Goal: Task Accomplishment & Management: Use online tool/utility

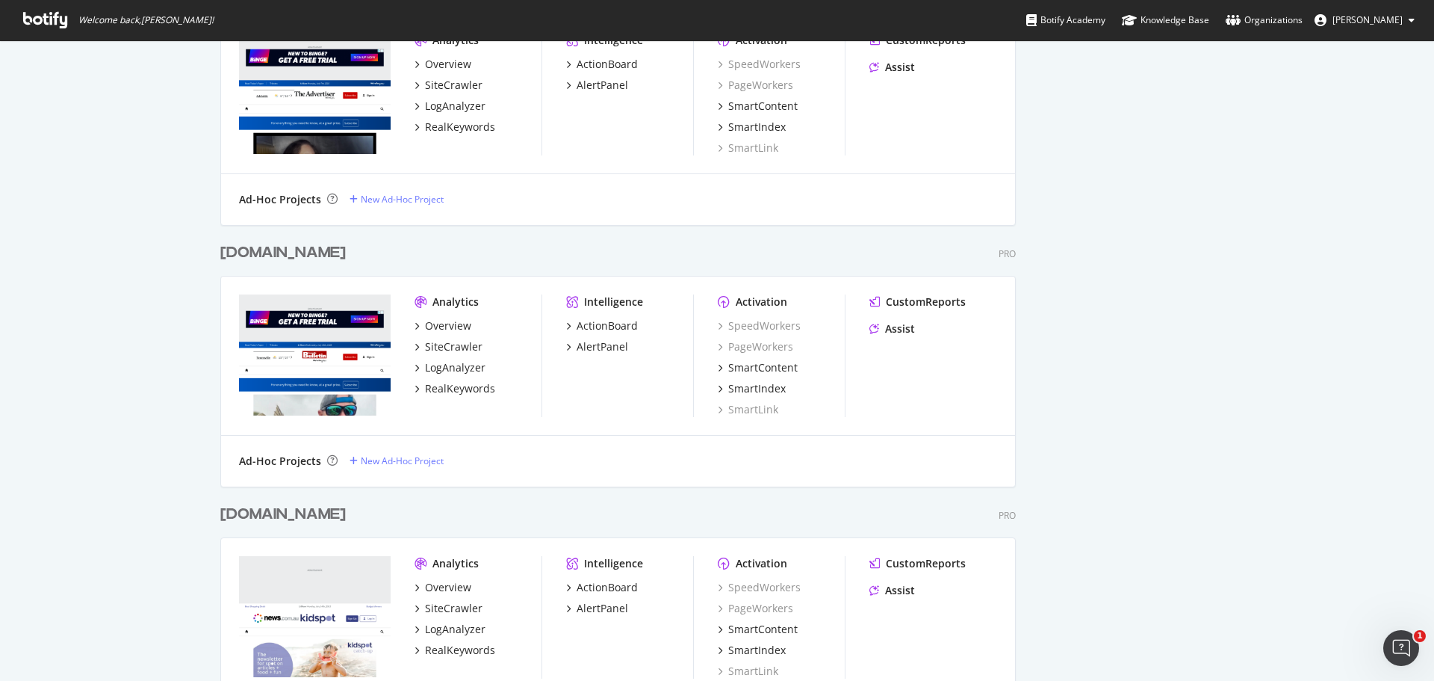
scroll to position [4079, 0]
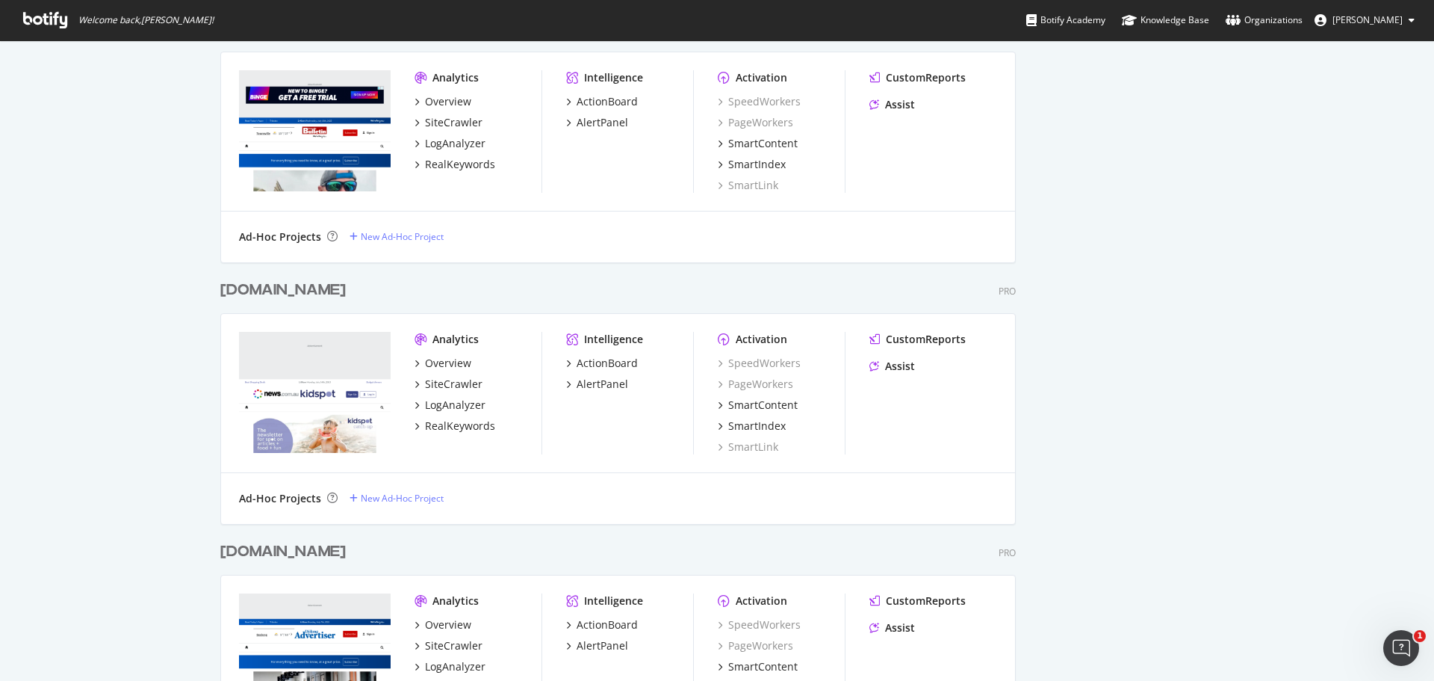
click at [309, 289] on div "[DOMAIN_NAME]" at bounding box center [282, 290] width 125 height 22
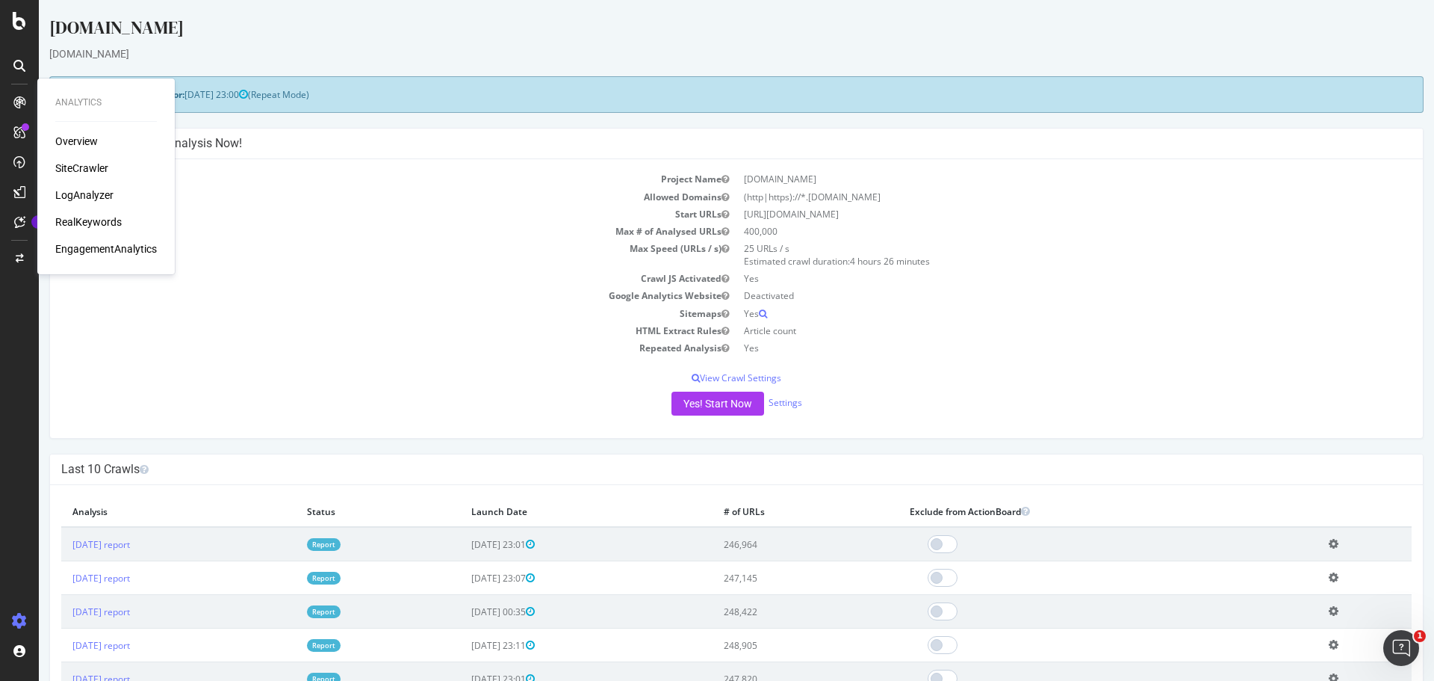
click at [93, 165] on div "SiteCrawler" at bounding box center [81, 168] width 53 height 15
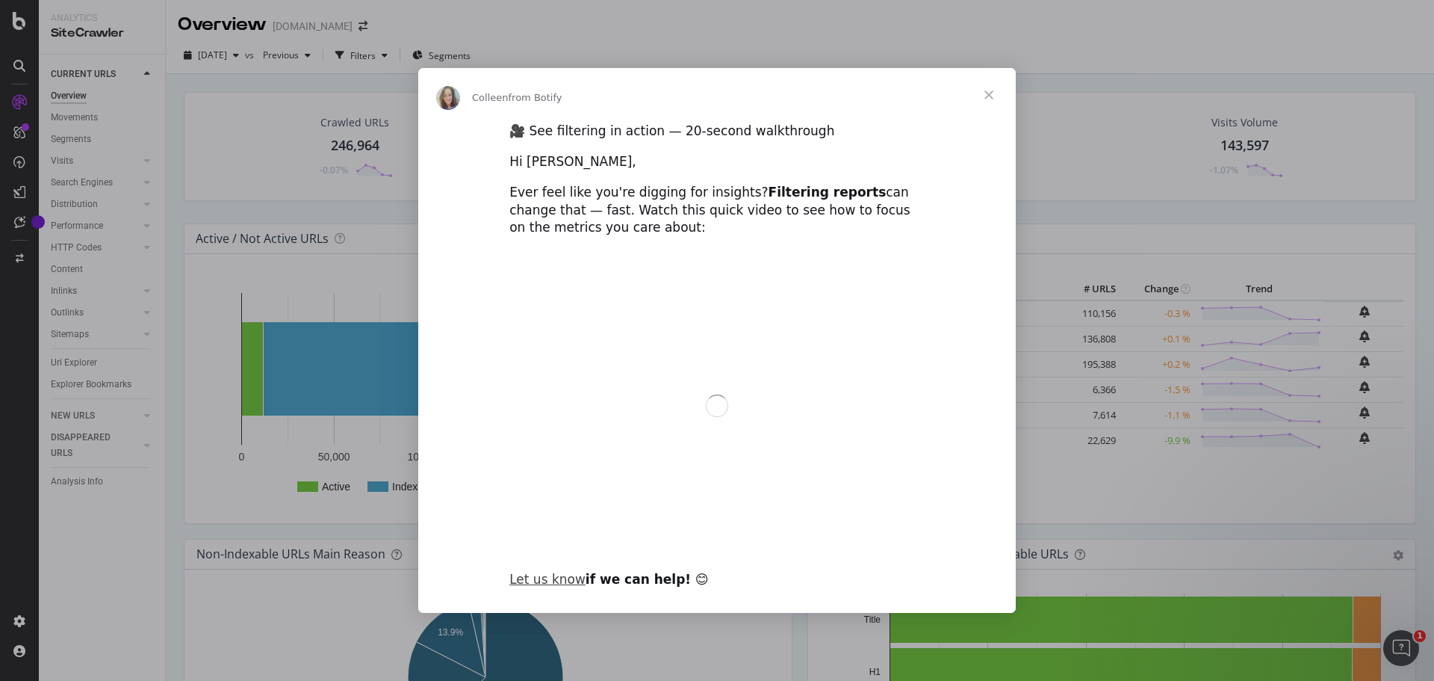
click at [1001, 92] on span "Close" at bounding box center [989, 95] width 54 height 54
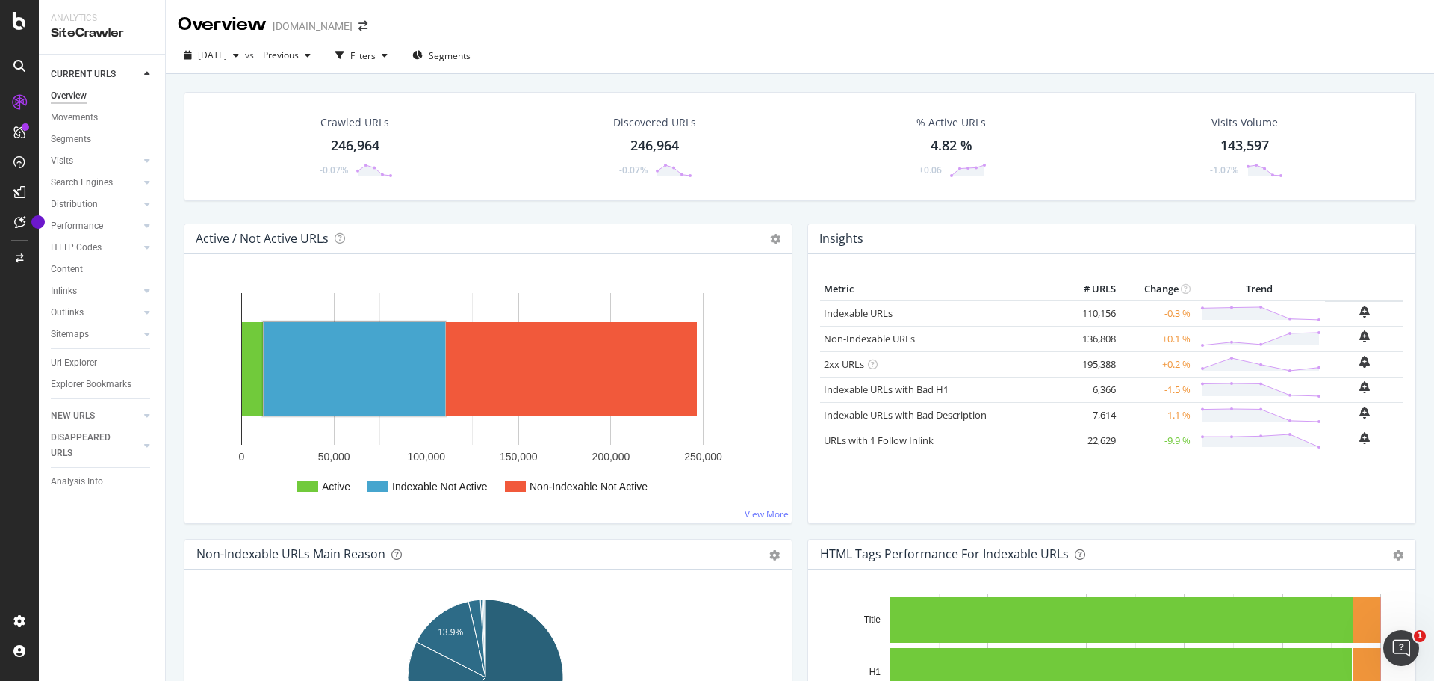
click at [429, 489] on text "Indexable Not Active" at bounding box center [440, 486] width 96 height 12
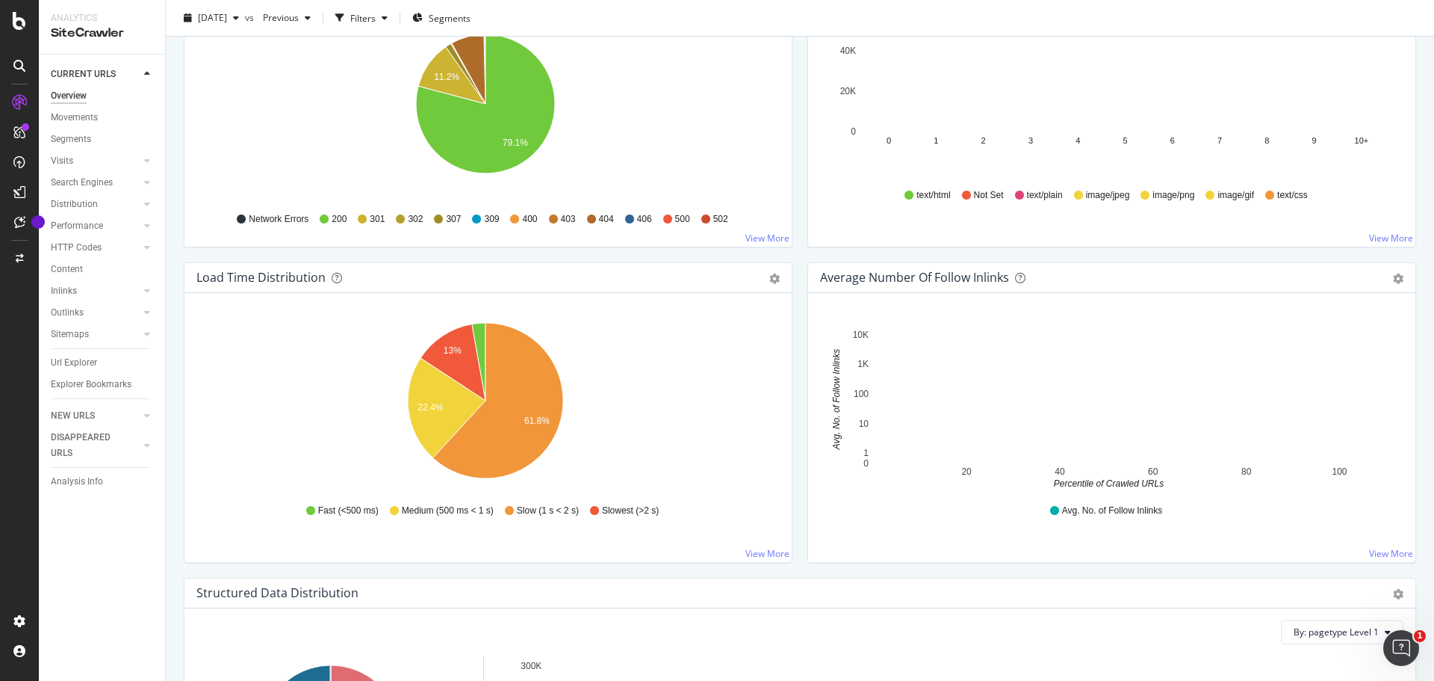
scroll to position [971, 0]
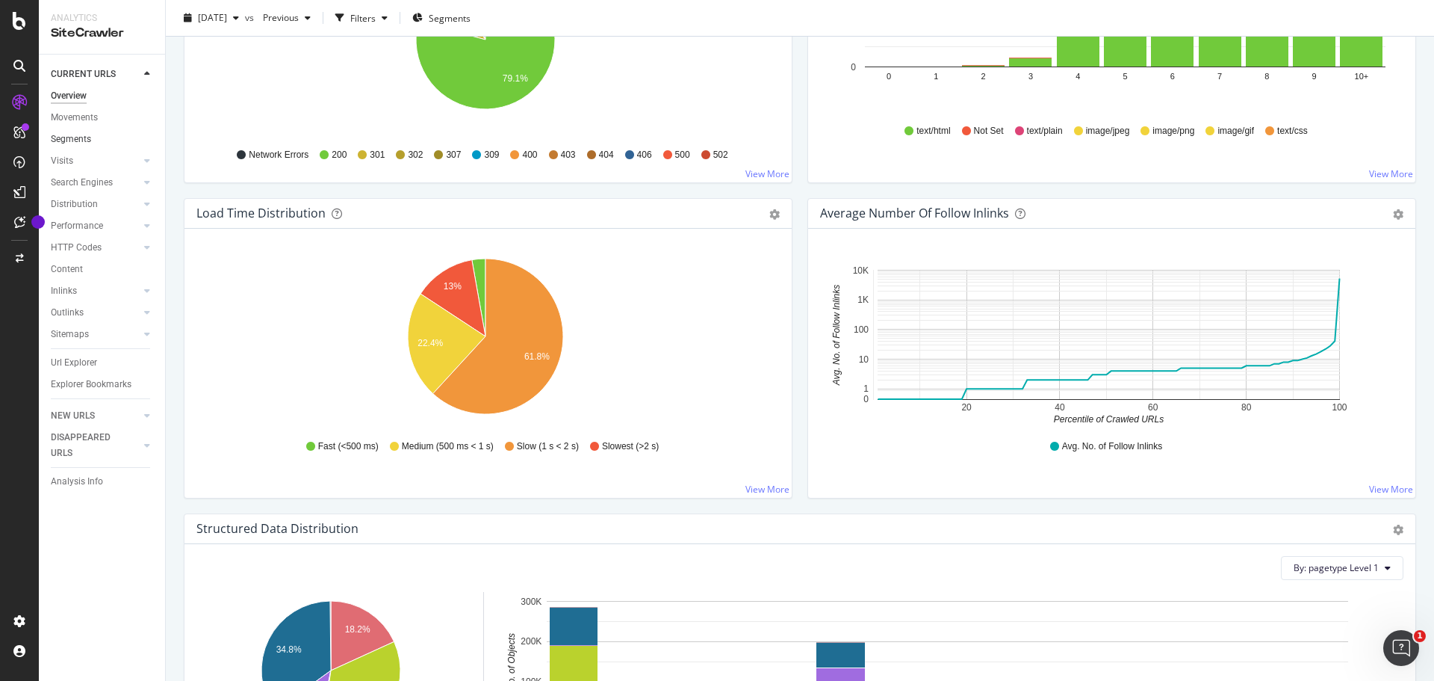
click at [93, 142] on link "Segments" at bounding box center [103, 139] width 104 height 16
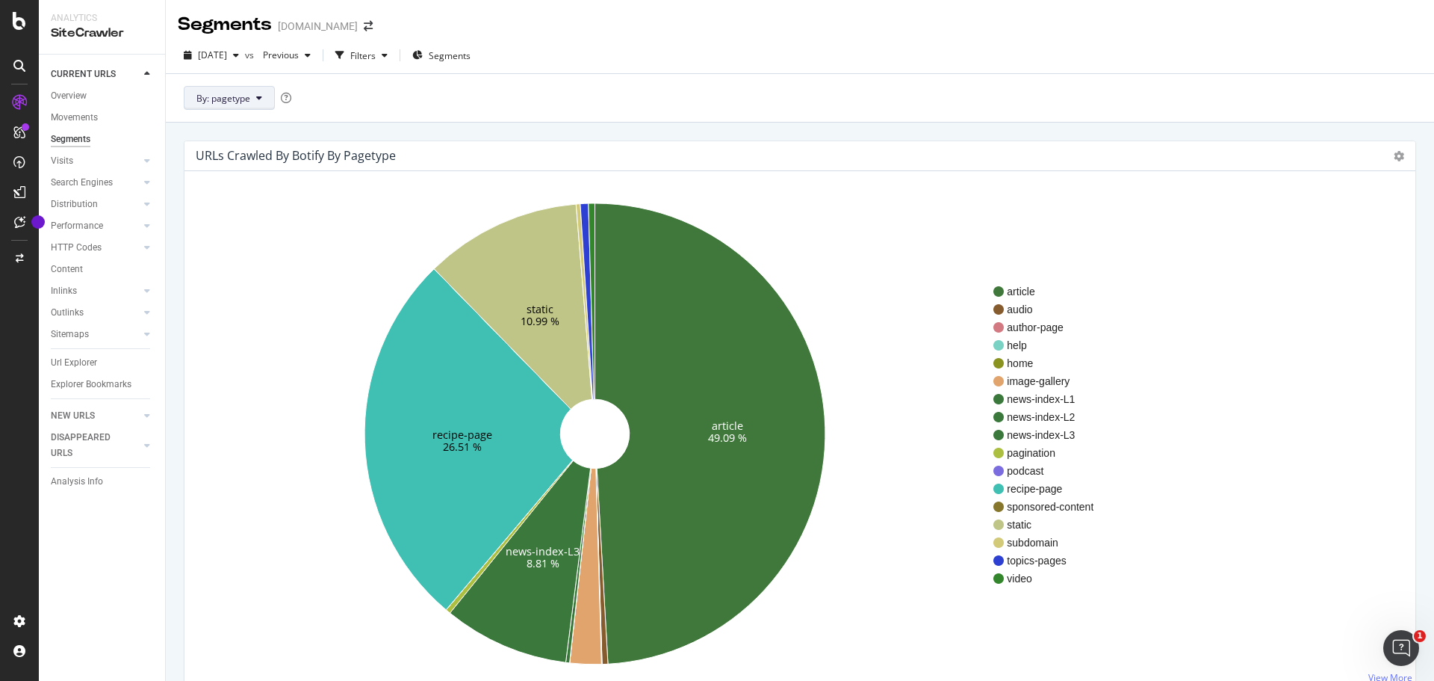
click at [262, 98] on button "By: pagetype" at bounding box center [229, 98] width 91 height 24
click at [241, 180] on span "section" at bounding box center [276, 179] width 161 height 13
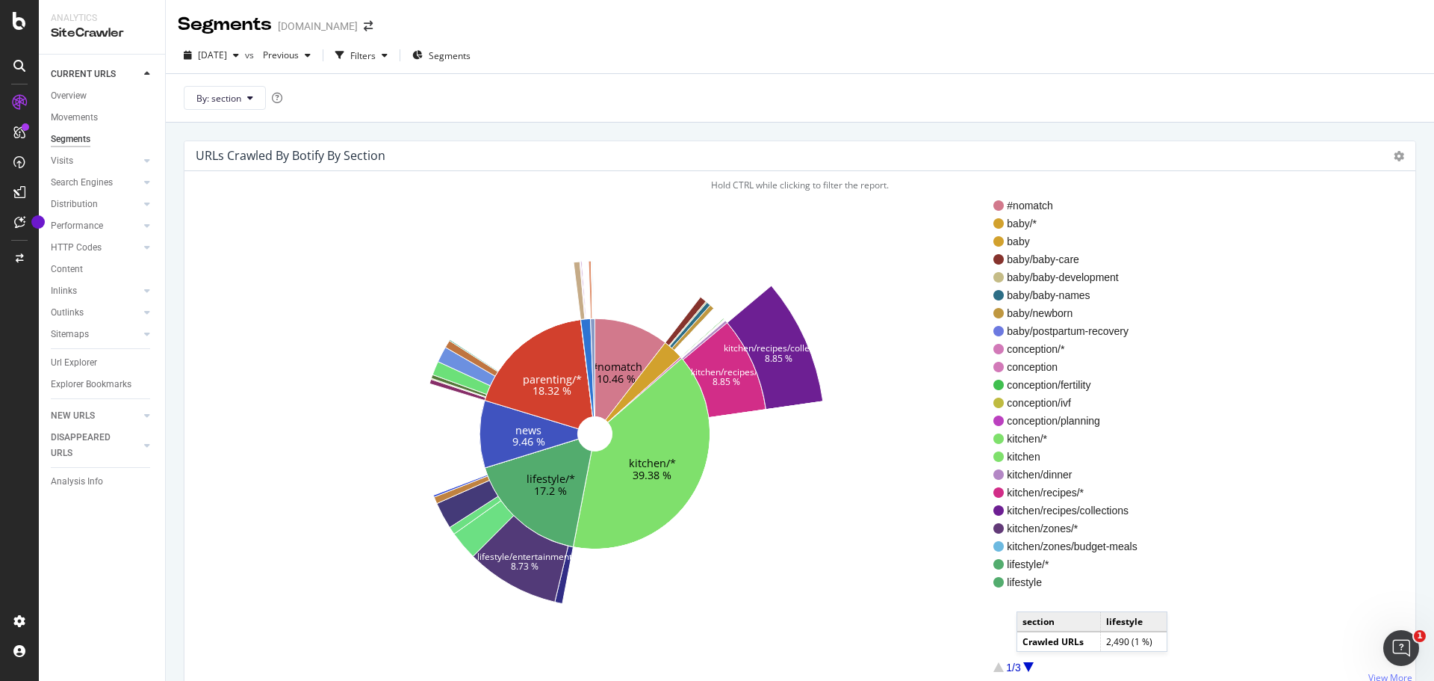
click at [1032, 666] on div at bounding box center [1028, 667] width 10 height 10
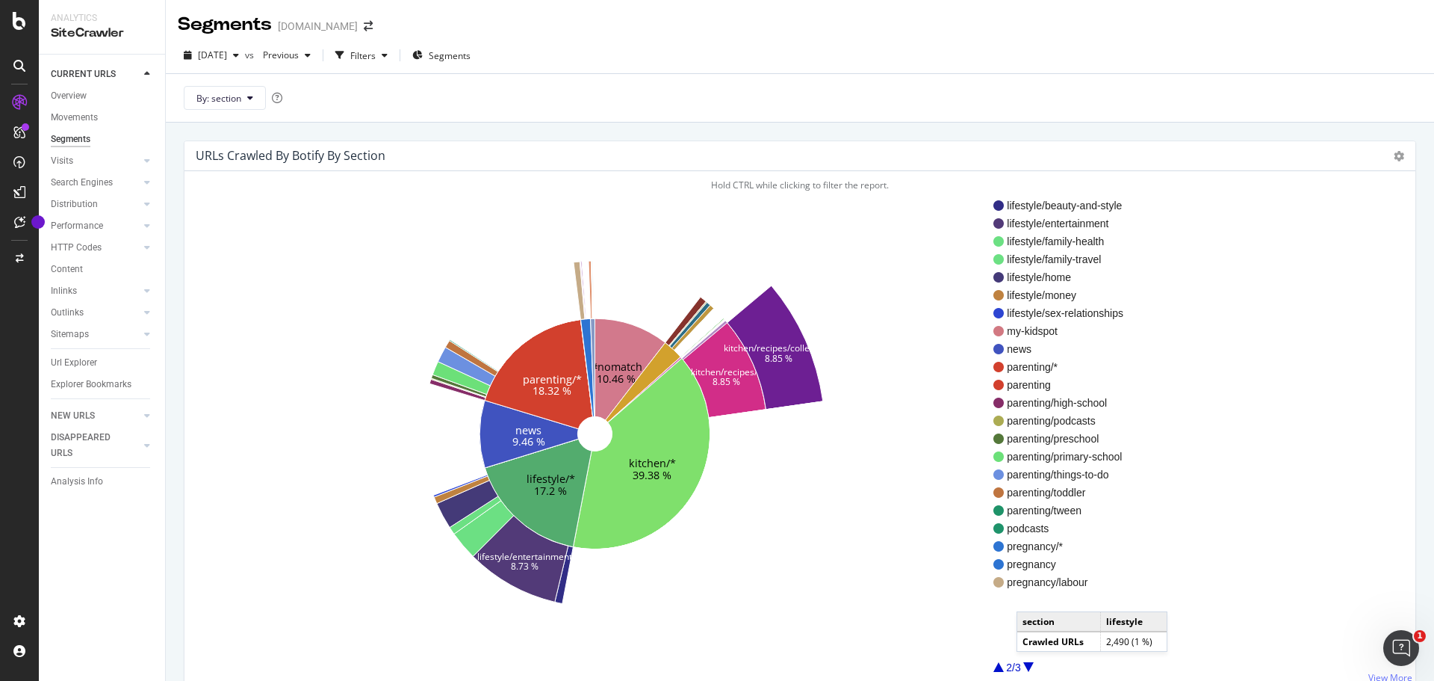
click at [1032, 666] on div at bounding box center [1028, 667] width 10 height 10
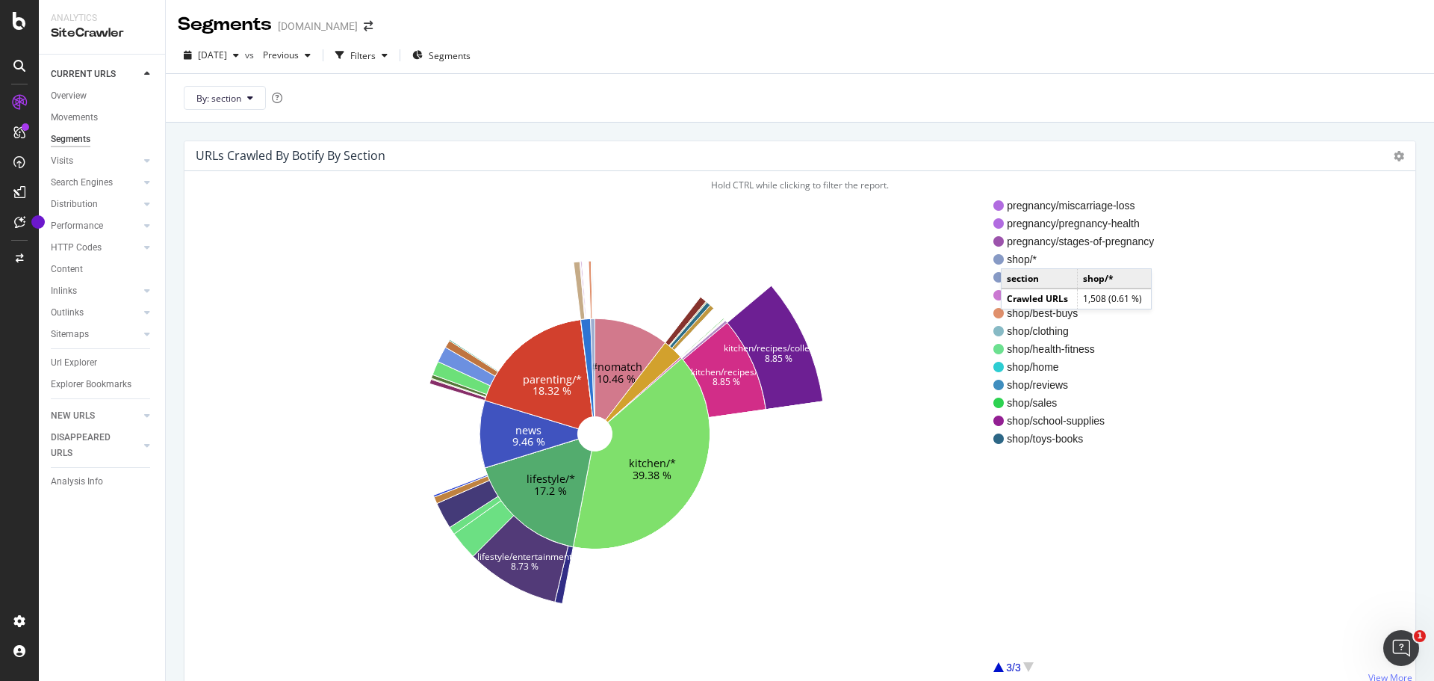
click at [1016, 253] on span "shop/*" at bounding box center [1080, 259] width 147 height 15
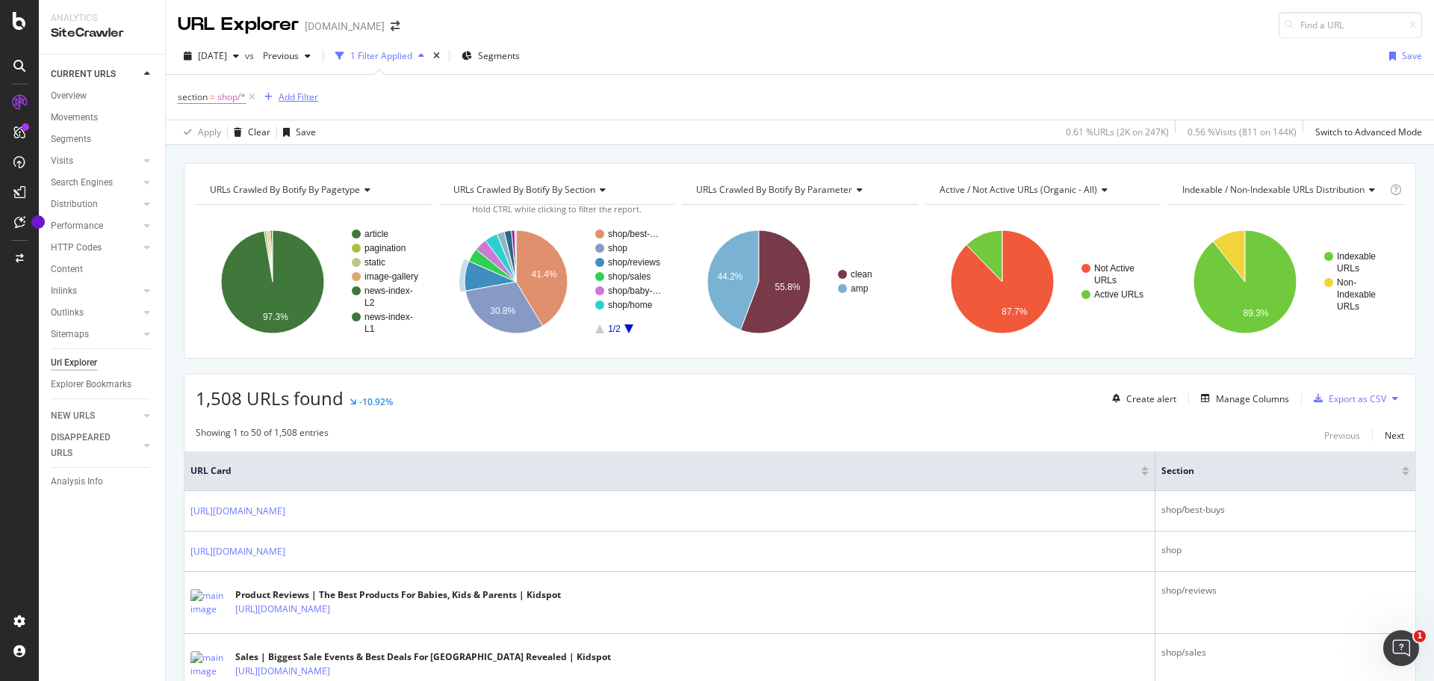
click at [297, 99] on div "Add Filter" at bounding box center [299, 96] width 40 height 13
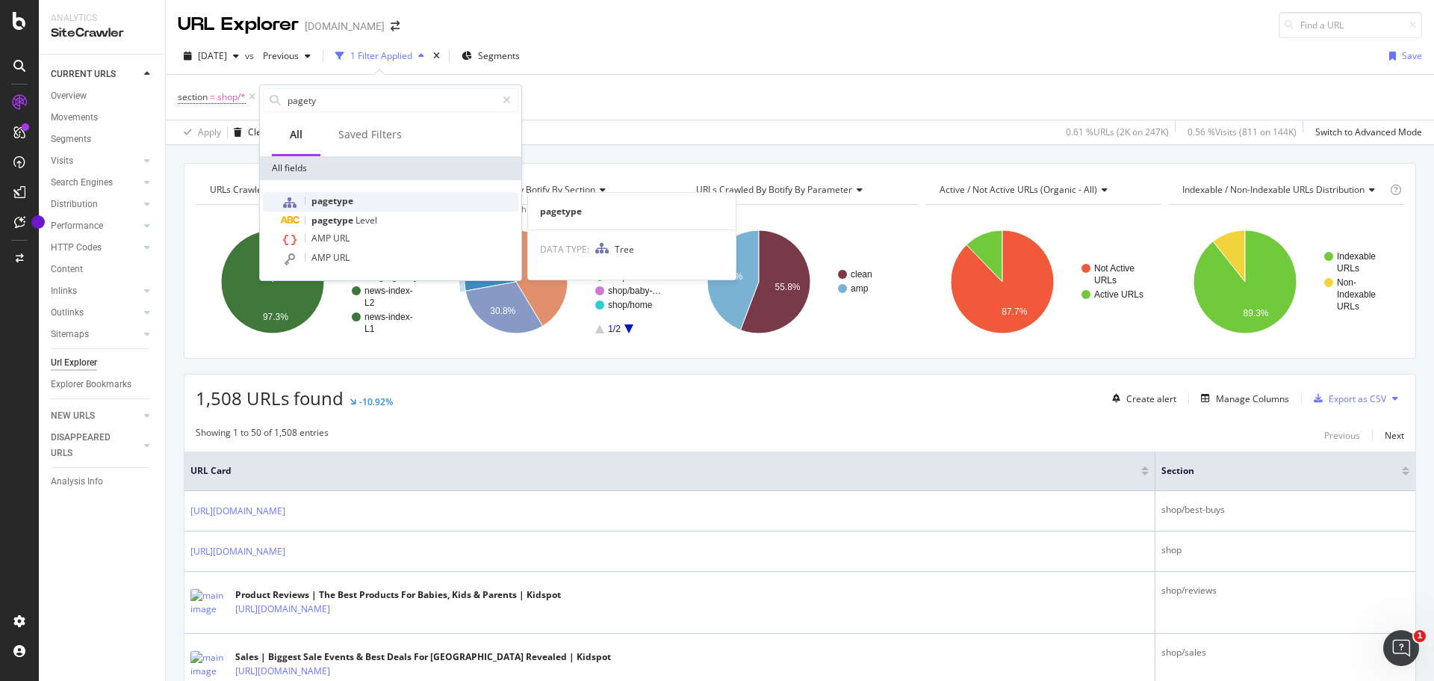
type input "pagety"
click at [371, 197] on div "pagetype" at bounding box center [400, 201] width 238 height 19
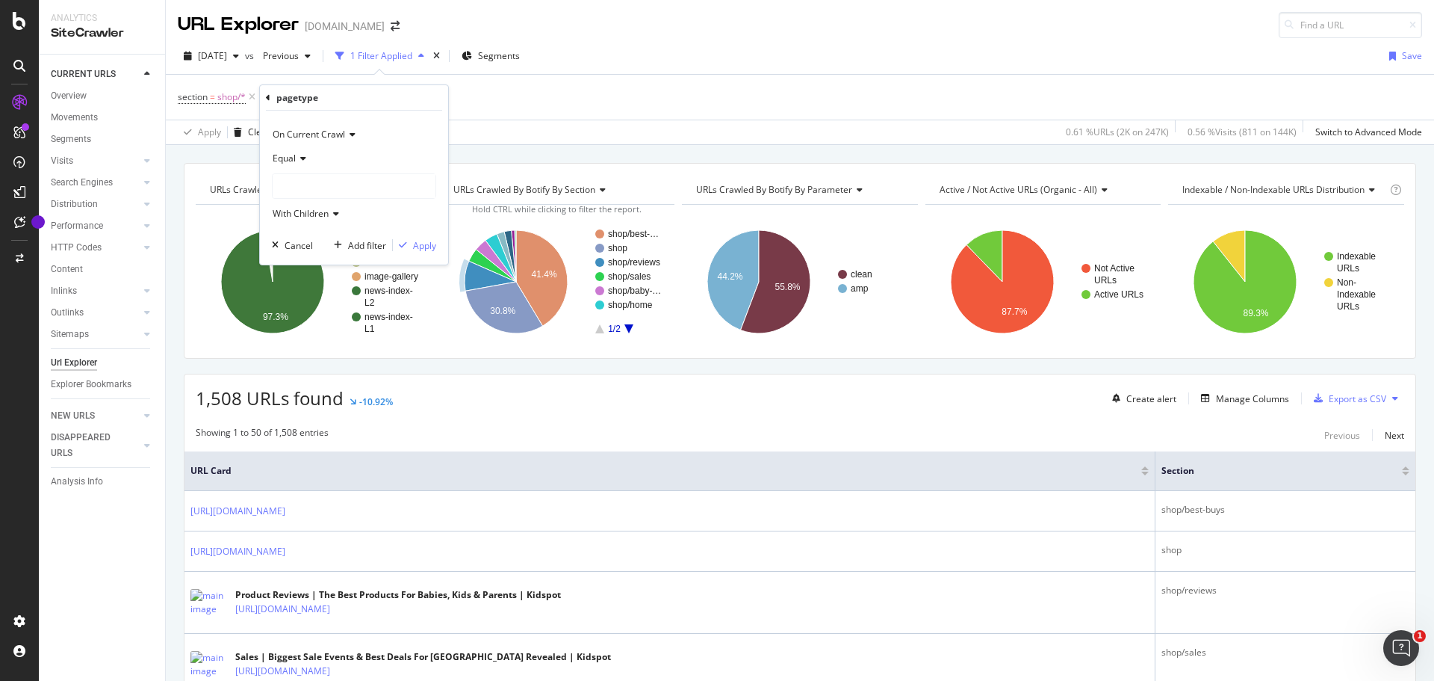
click at [295, 159] on span "Equal" at bounding box center [284, 158] width 23 height 13
click at [387, 137] on div "On Current Crawl" at bounding box center [354, 135] width 164 height 24
click at [444, 125] on div "On Current Crawl Equal With Children Cancel Add filter Apply" at bounding box center [354, 188] width 188 height 154
click at [373, 179] on div at bounding box center [354, 186] width 163 height 24
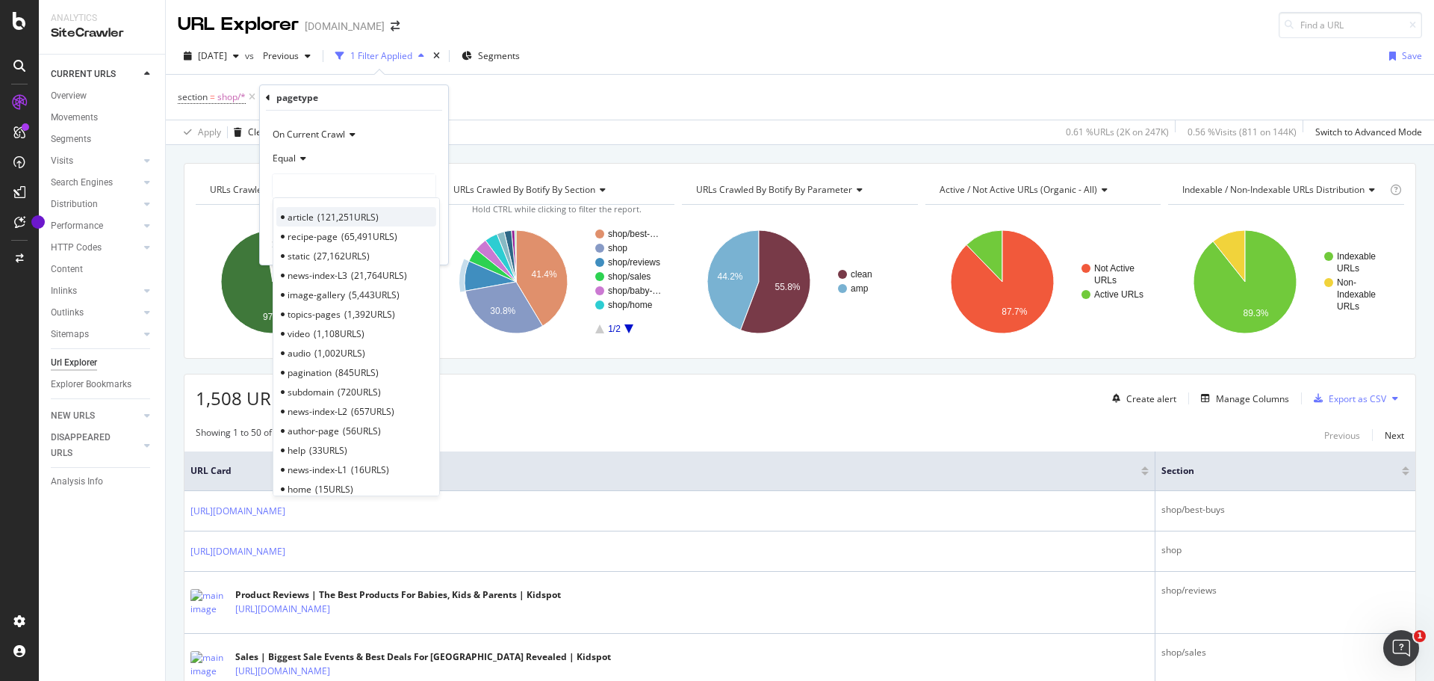
click at [351, 225] on div "article 121,251 URLS" at bounding box center [356, 216] width 160 height 19
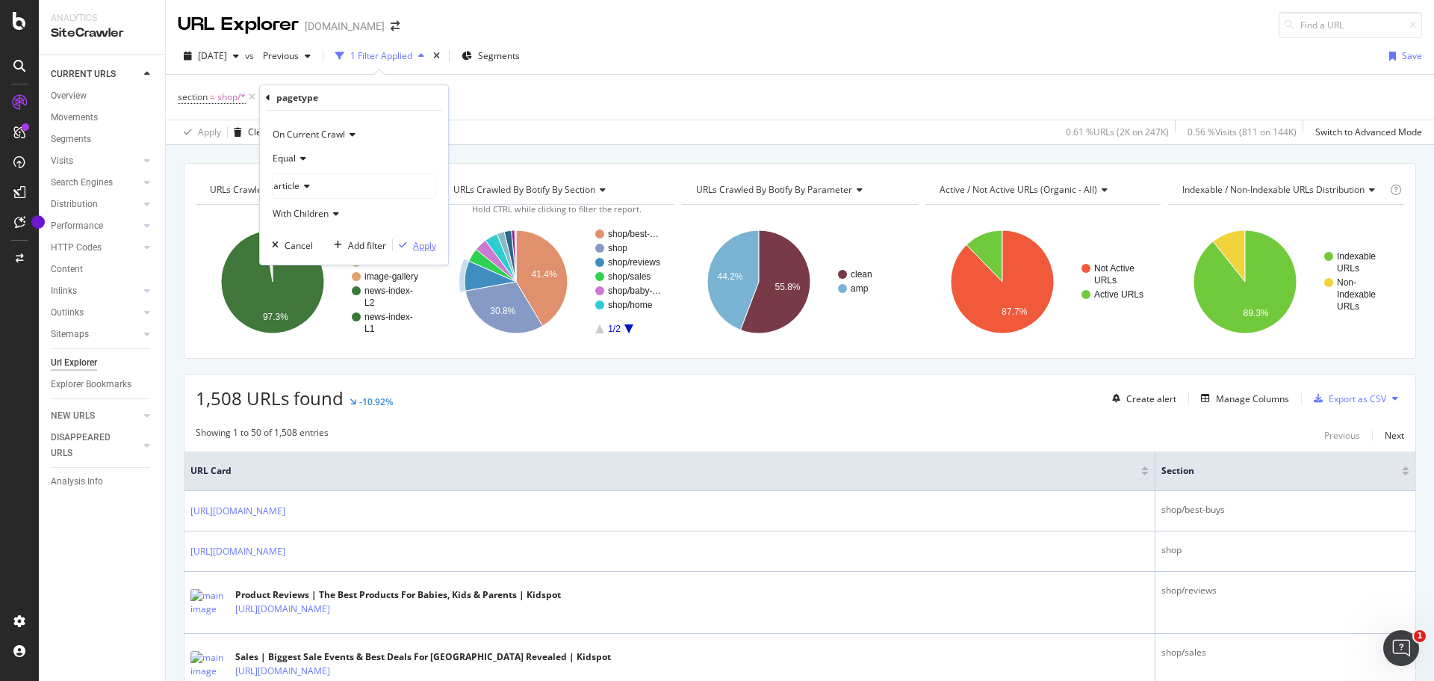
click at [433, 246] on div "Apply" at bounding box center [424, 245] width 23 height 13
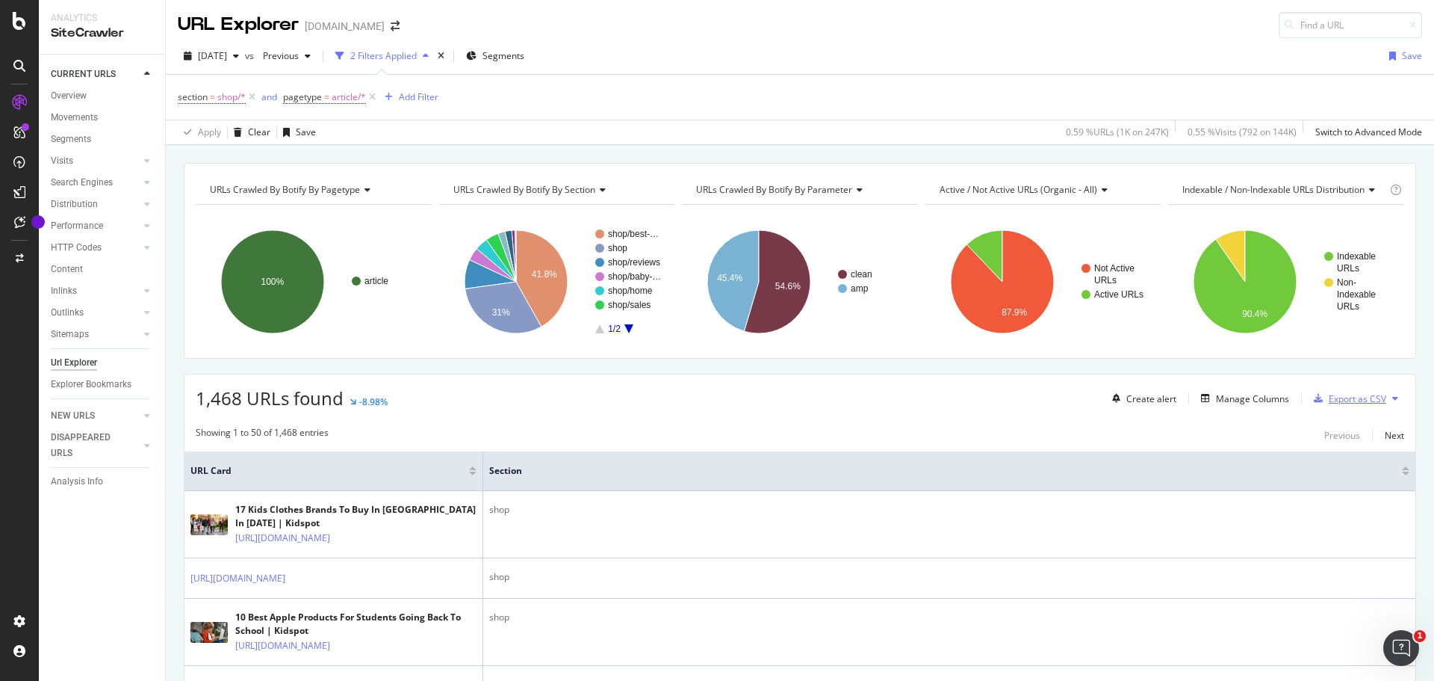
click at [1336, 398] on div "Export as CSV" at bounding box center [1358, 398] width 58 height 13
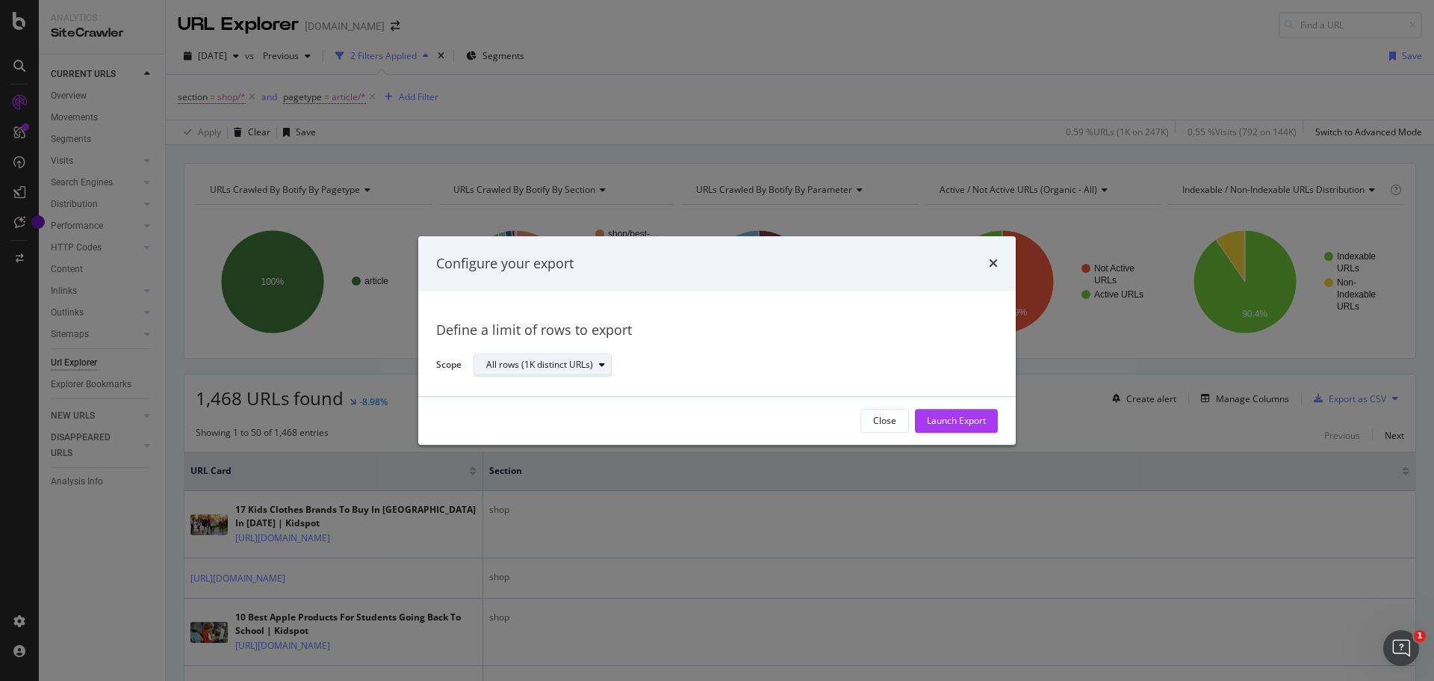
click at [514, 368] on div "All rows (1K distinct URLs)" at bounding box center [539, 365] width 107 height 9
click at [595, 411] on div "Define a limit" at bounding box center [550, 415] width 140 height 19
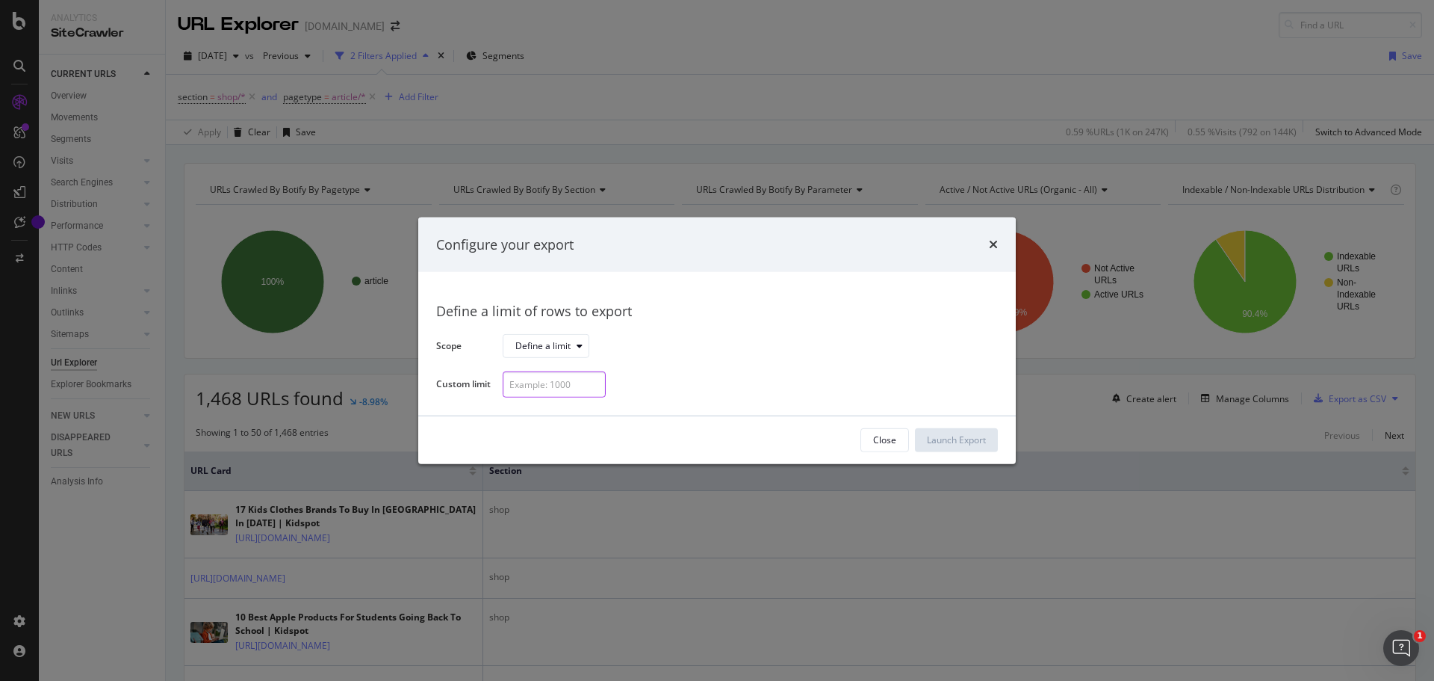
click at [552, 384] on input "modal" at bounding box center [554, 384] width 103 height 26
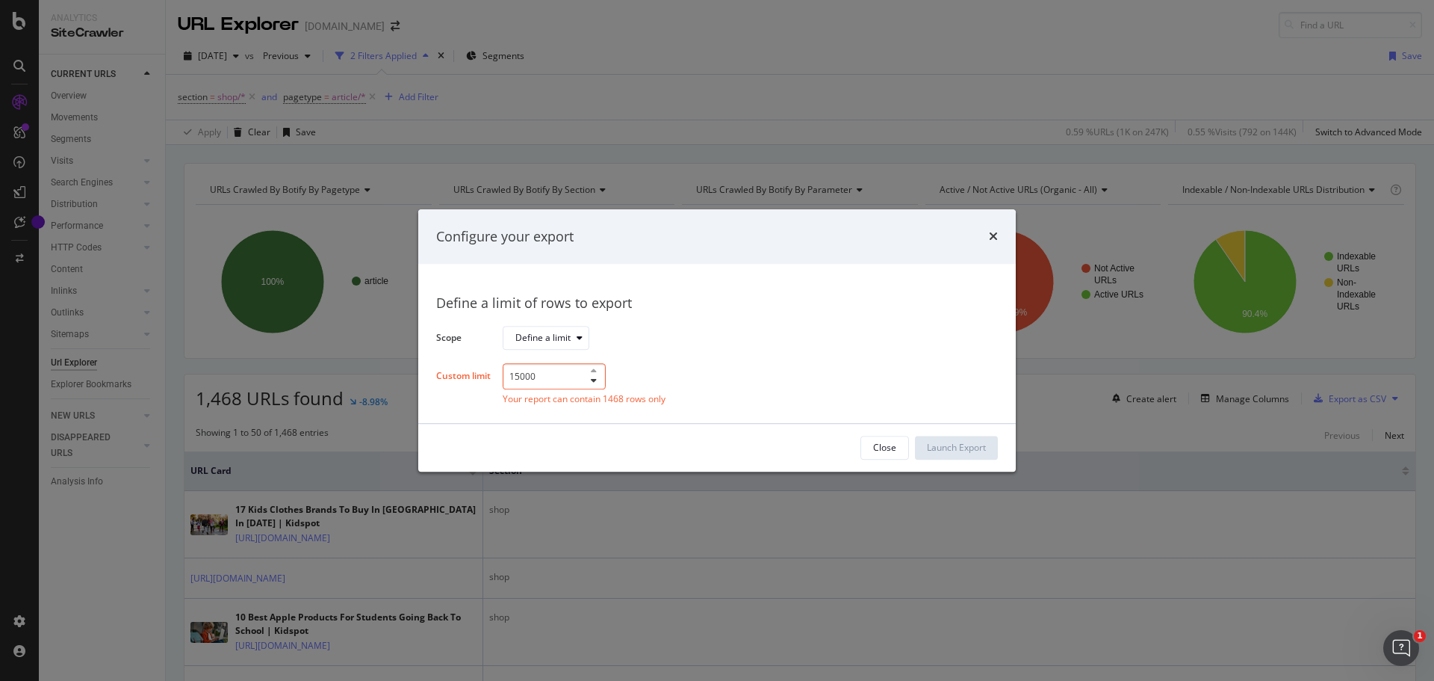
drag, startPoint x: 527, startPoint y: 375, endPoint x: 516, endPoint y: 375, distance: 11.2
click at [516, 375] on input "15000" at bounding box center [554, 376] width 103 height 26
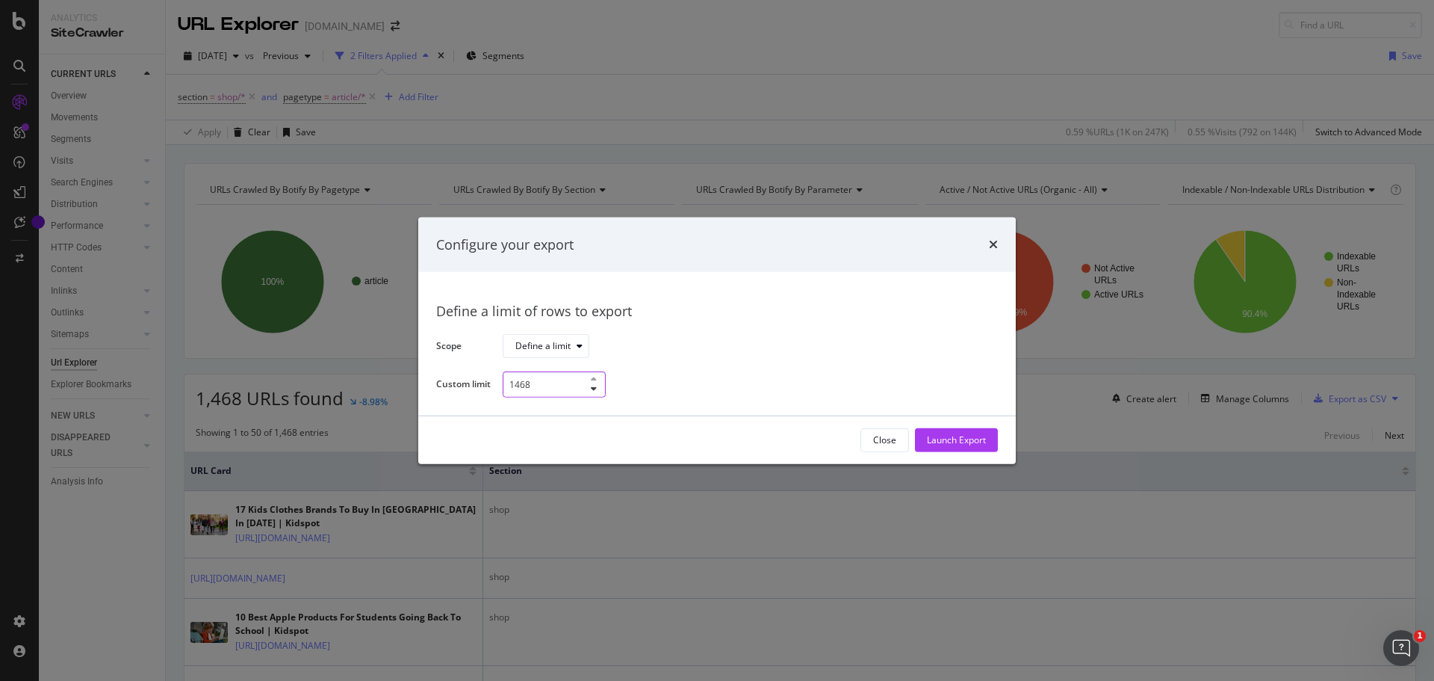
type input "1468"
click at [731, 380] on div "1468" at bounding box center [744, 384] width 483 height 26
click at [951, 447] on div "Launch Export" at bounding box center [956, 440] width 59 height 22
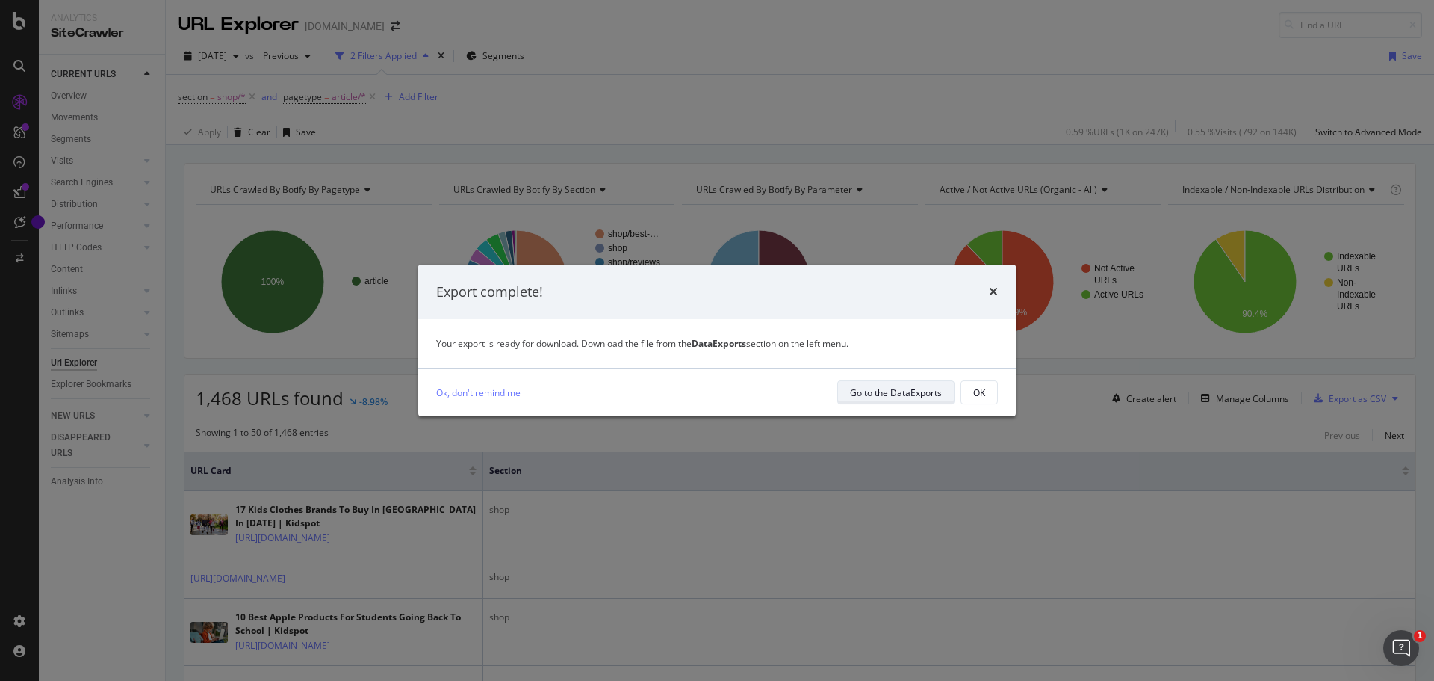
click at [889, 390] on div "Go to the DataExports" at bounding box center [896, 392] width 92 height 13
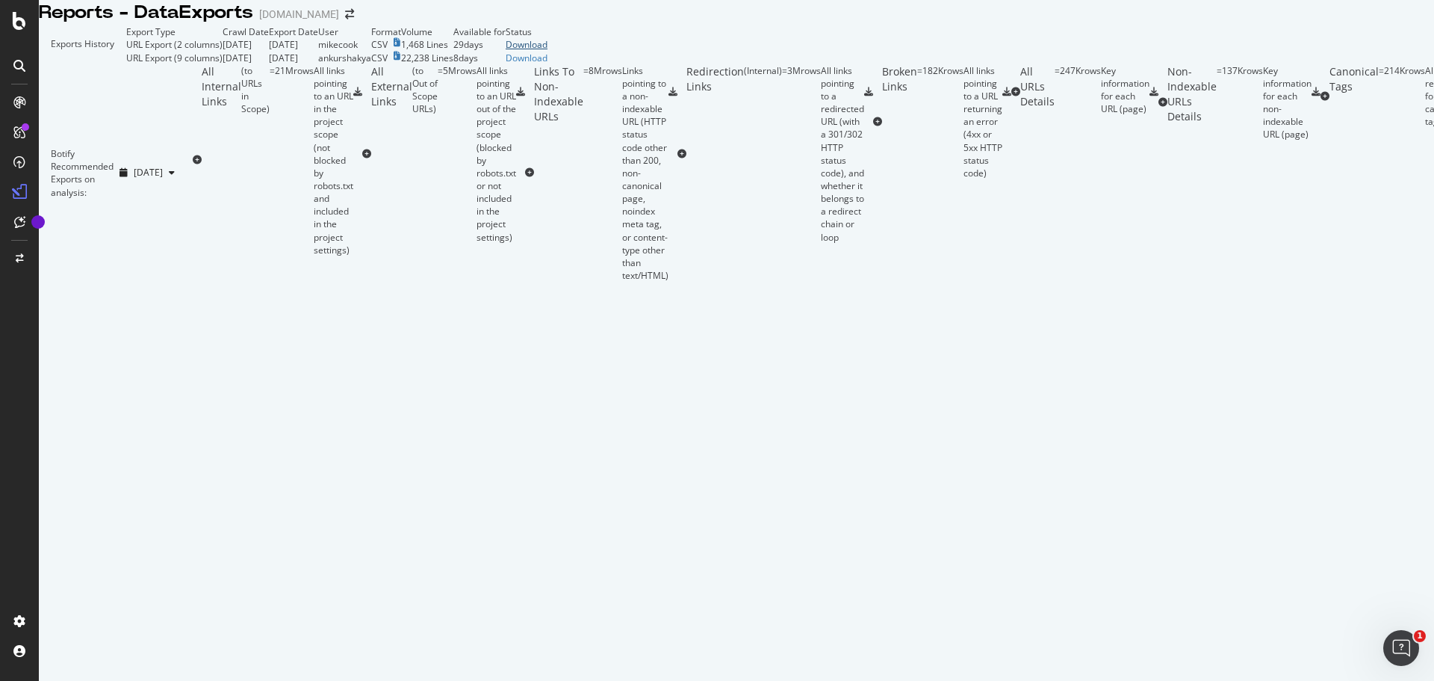
click at [548, 51] on div "Download" at bounding box center [527, 44] width 42 height 13
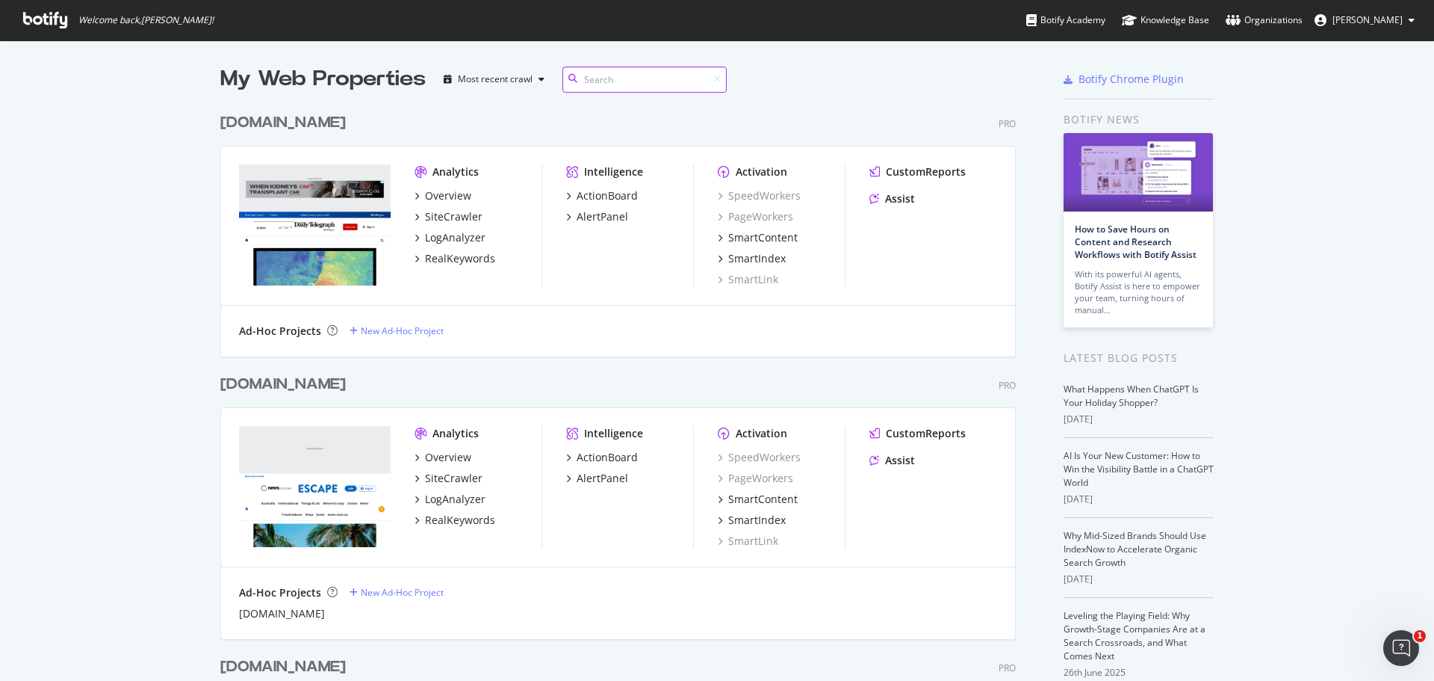
click at [593, 74] on input at bounding box center [644, 79] width 164 height 26
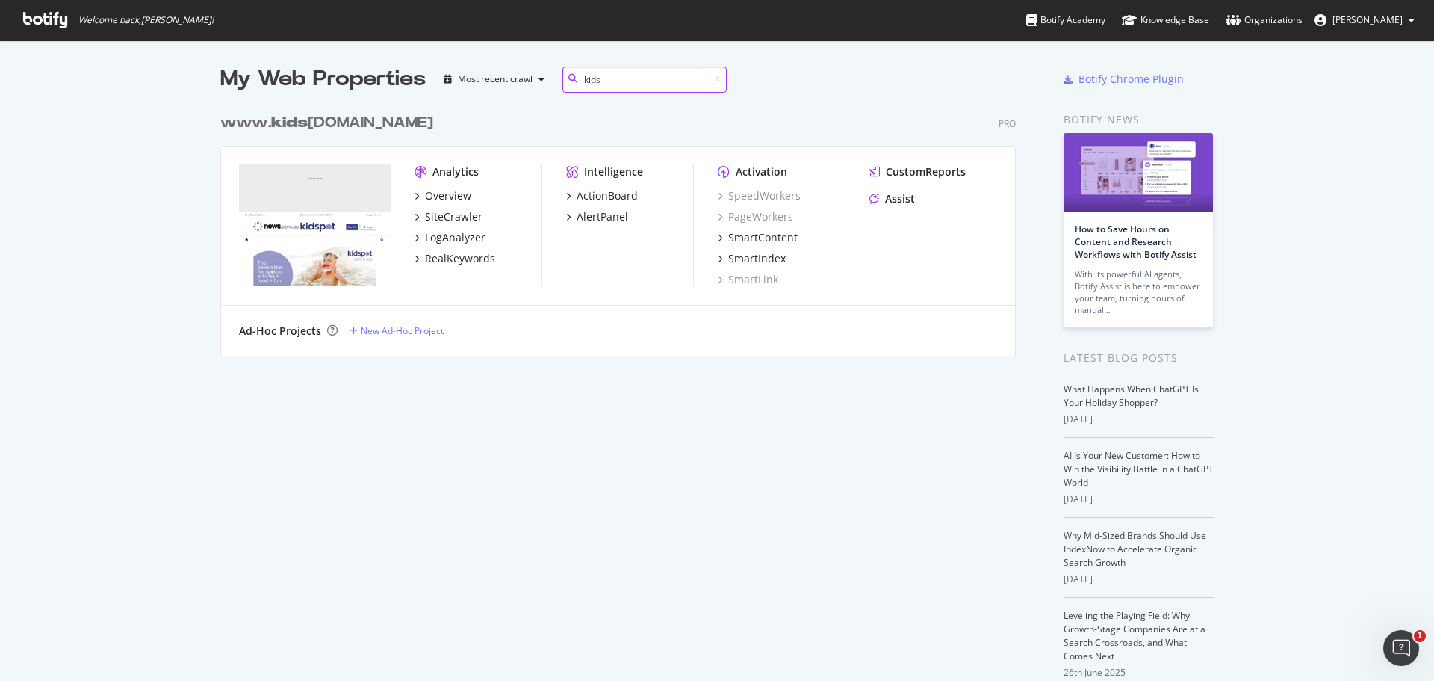
scroll to position [250, 796]
type input "kids"
click at [264, 117] on div "www. kids [DOMAIN_NAME]" at bounding box center [326, 123] width 213 height 22
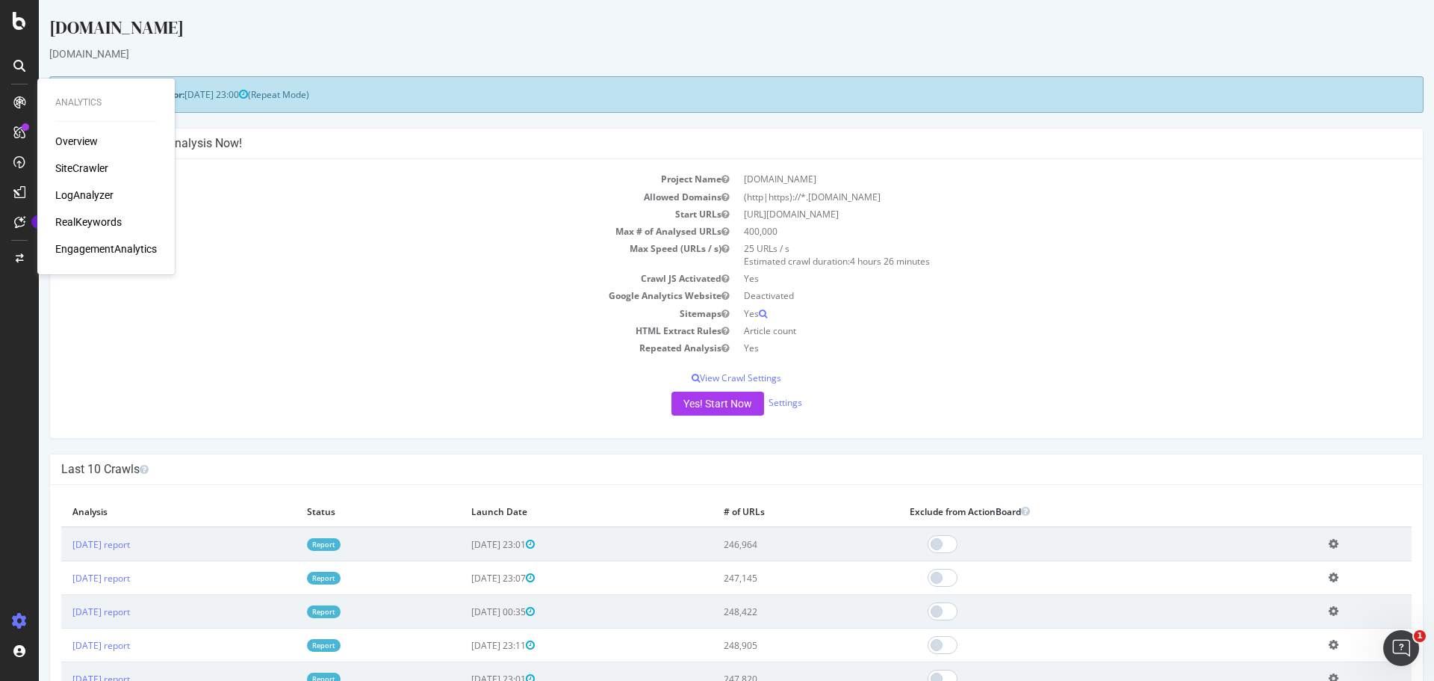
click at [72, 165] on div "SiteCrawler" at bounding box center [81, 168] width 53 height 15
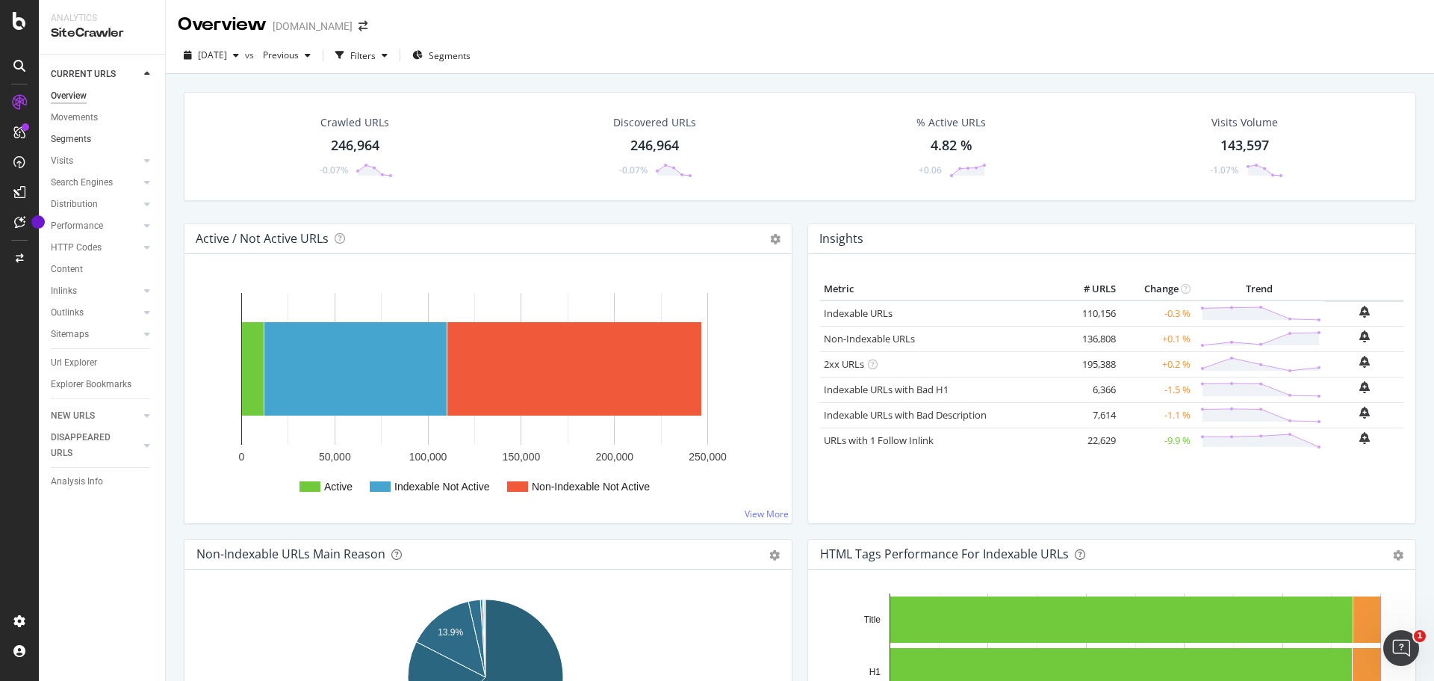
click at [96, 140] on link "Segments" at bounding box center [103, 139] width 104 height 16
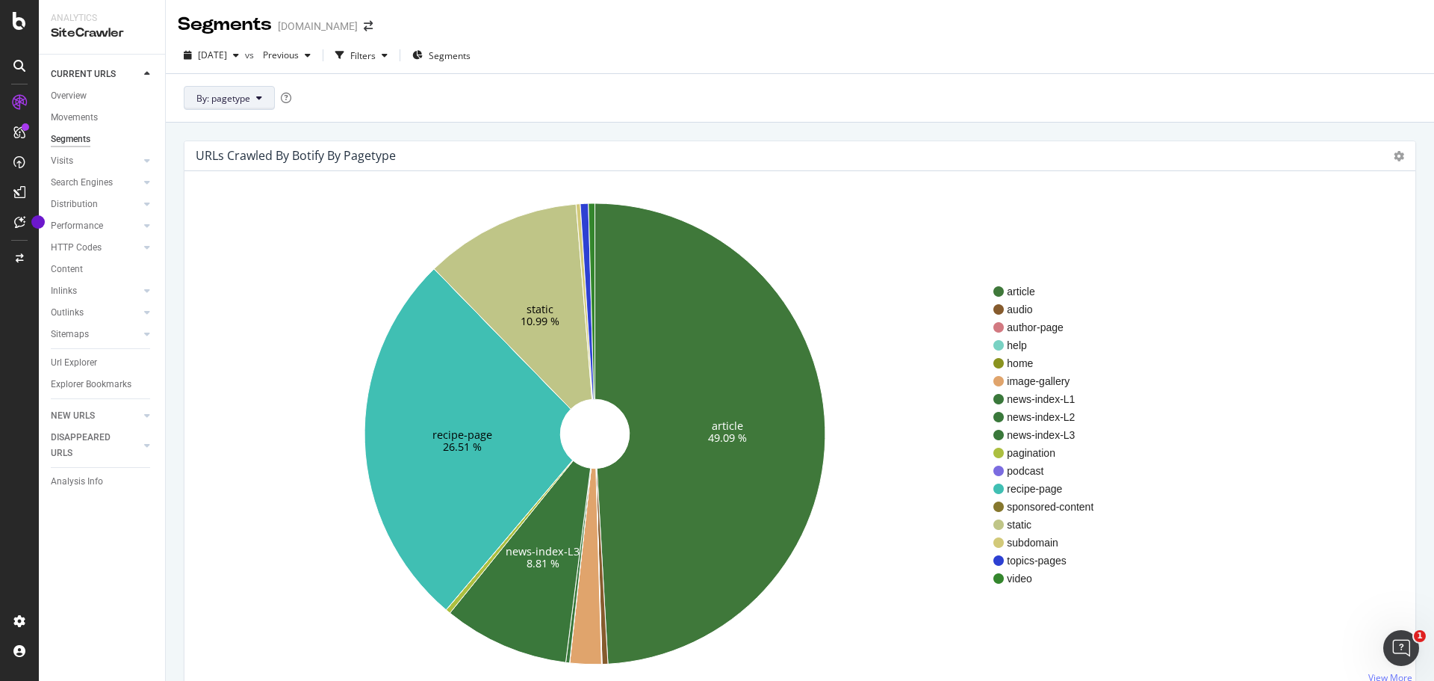
click at [238, 96] on span "By: pagetype" at bounding box center [223, 98] width 54 height 13
click at [213, 173] on span "section" at bounding box center [276, 179] width 161 height 13
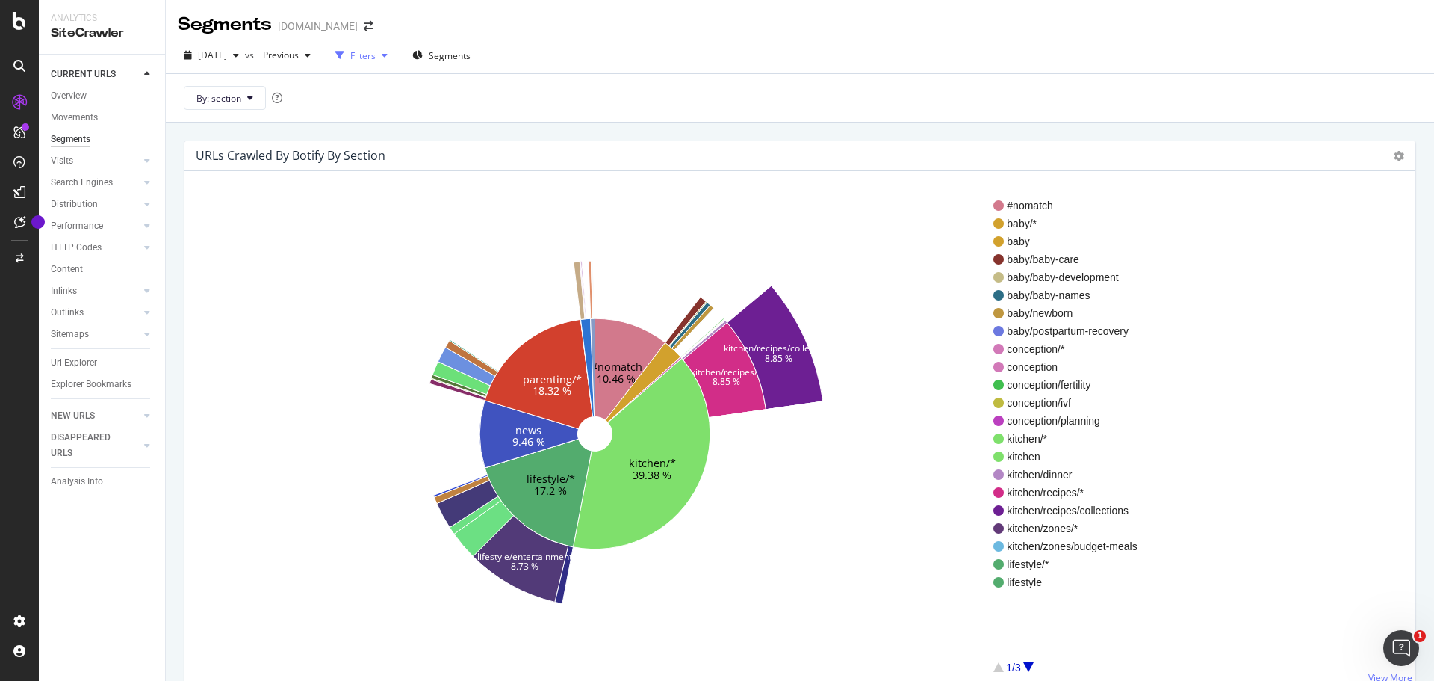
click at [376, 55] on div "Filters" at bounding box center [362, 55] width 25 height 13
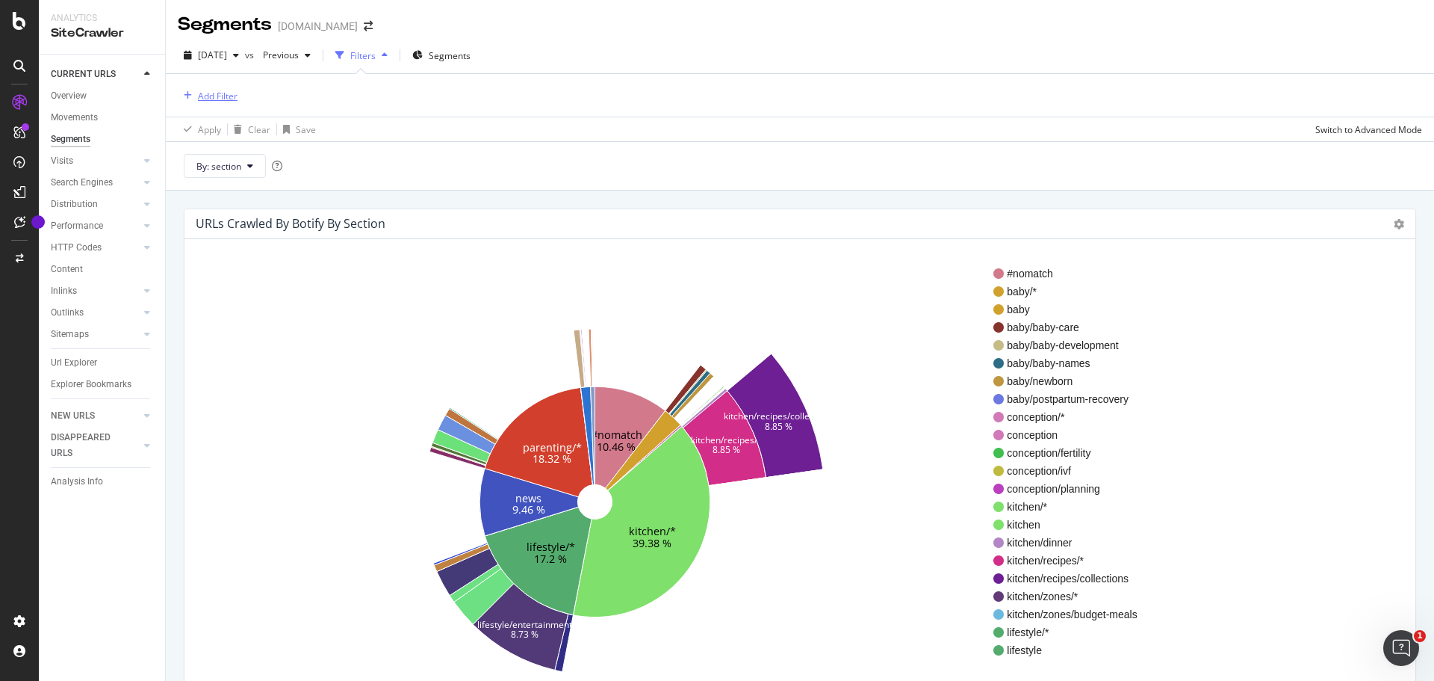
click at [202, 96] on div "Add Filter" at bounding box center [218, 96] width 40 height 13
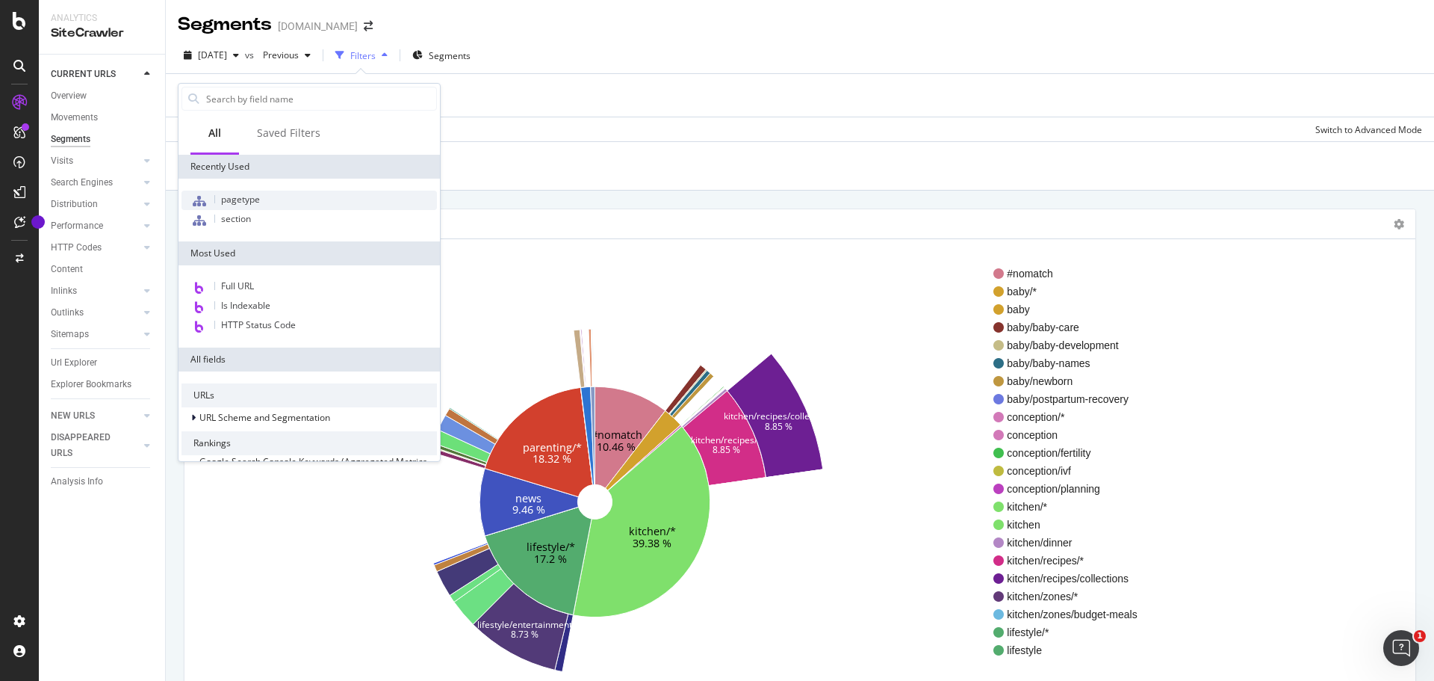
click at [249, 197] on span "pagetype" at bounding box center [240, 199] width 39 height 13
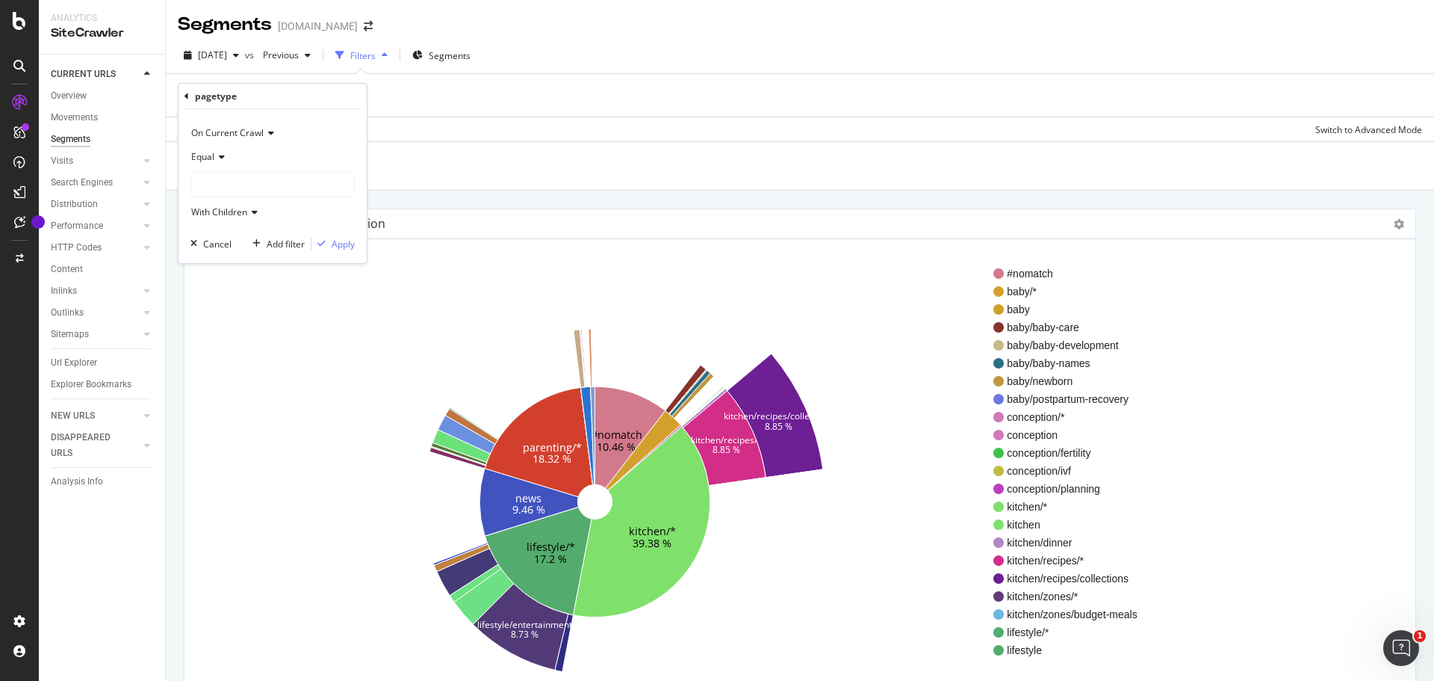
click at [247, 185] on div at bounding box center [272, 185] width 163 height 24
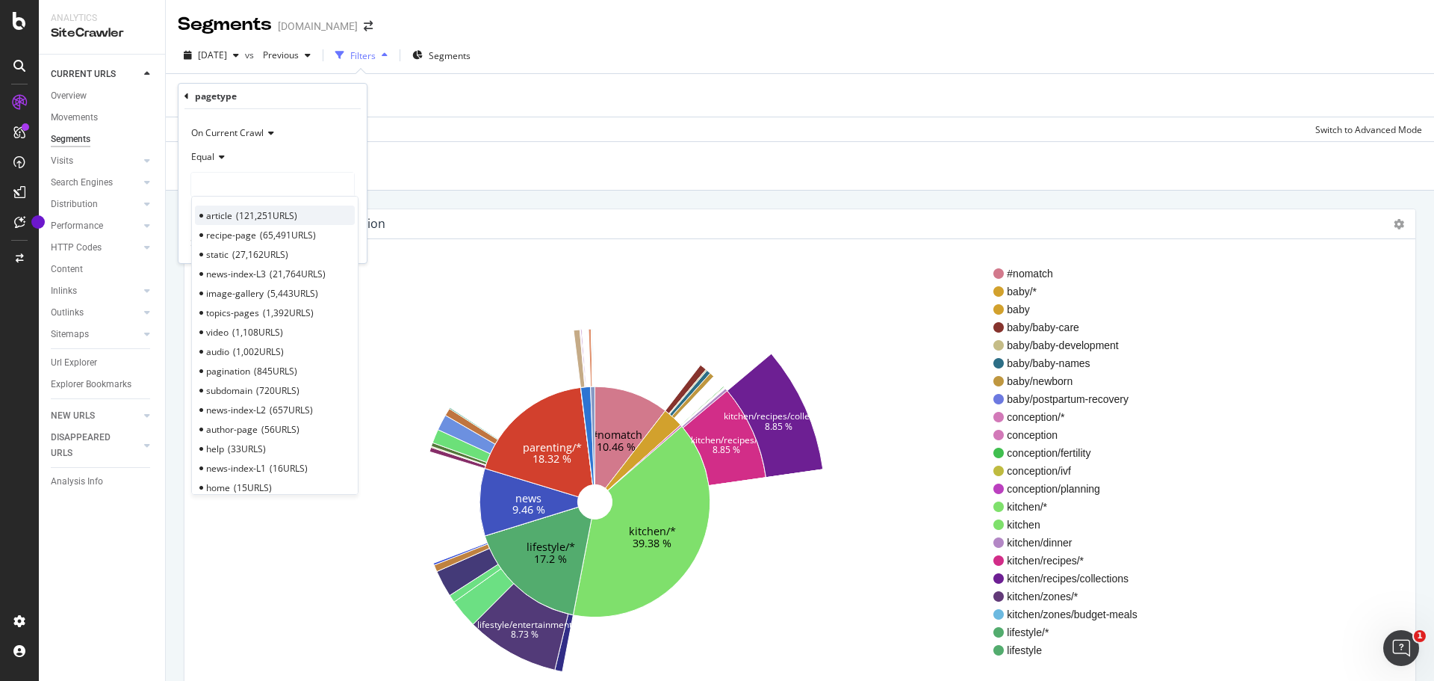
click at [241, 210] on span "121,251 URLS" at bounding box center [266, 215] width 61 height 13
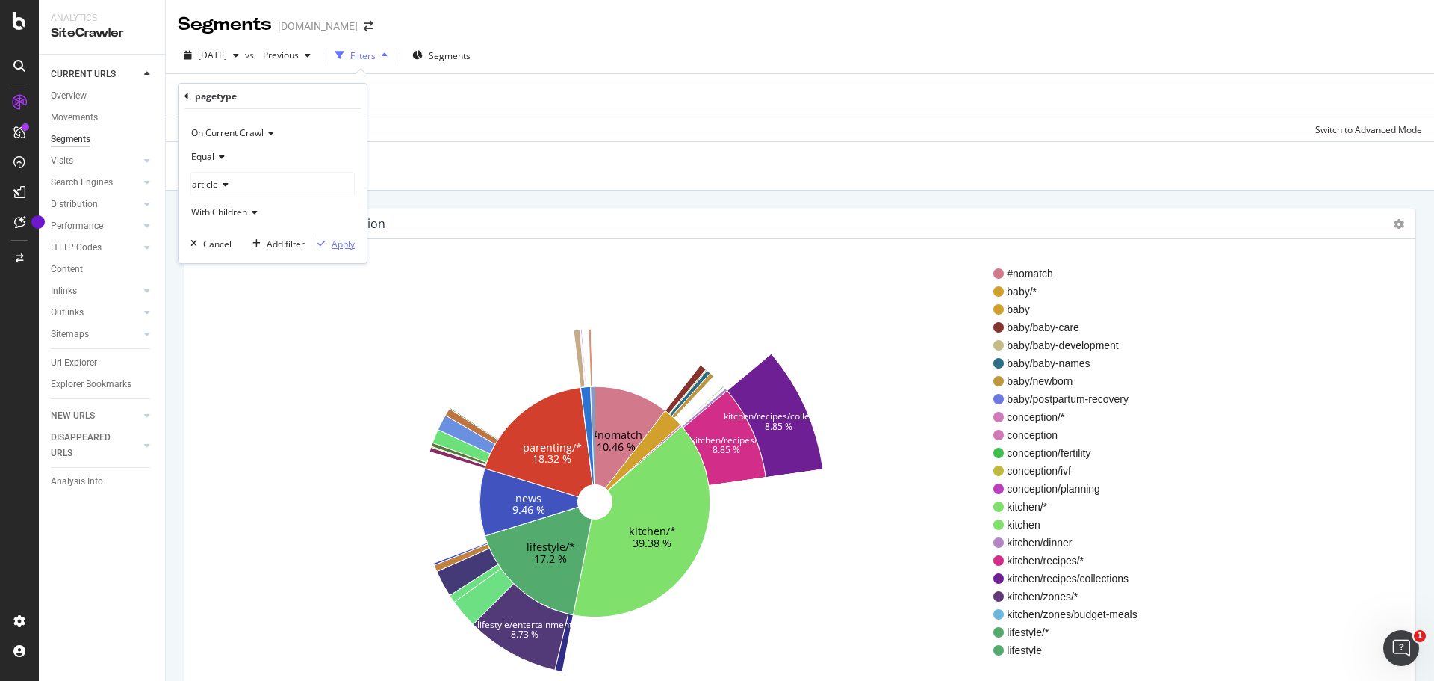
click at [332, 239] on div "Apply" at bounding box center [343, 244] width 23 height 13
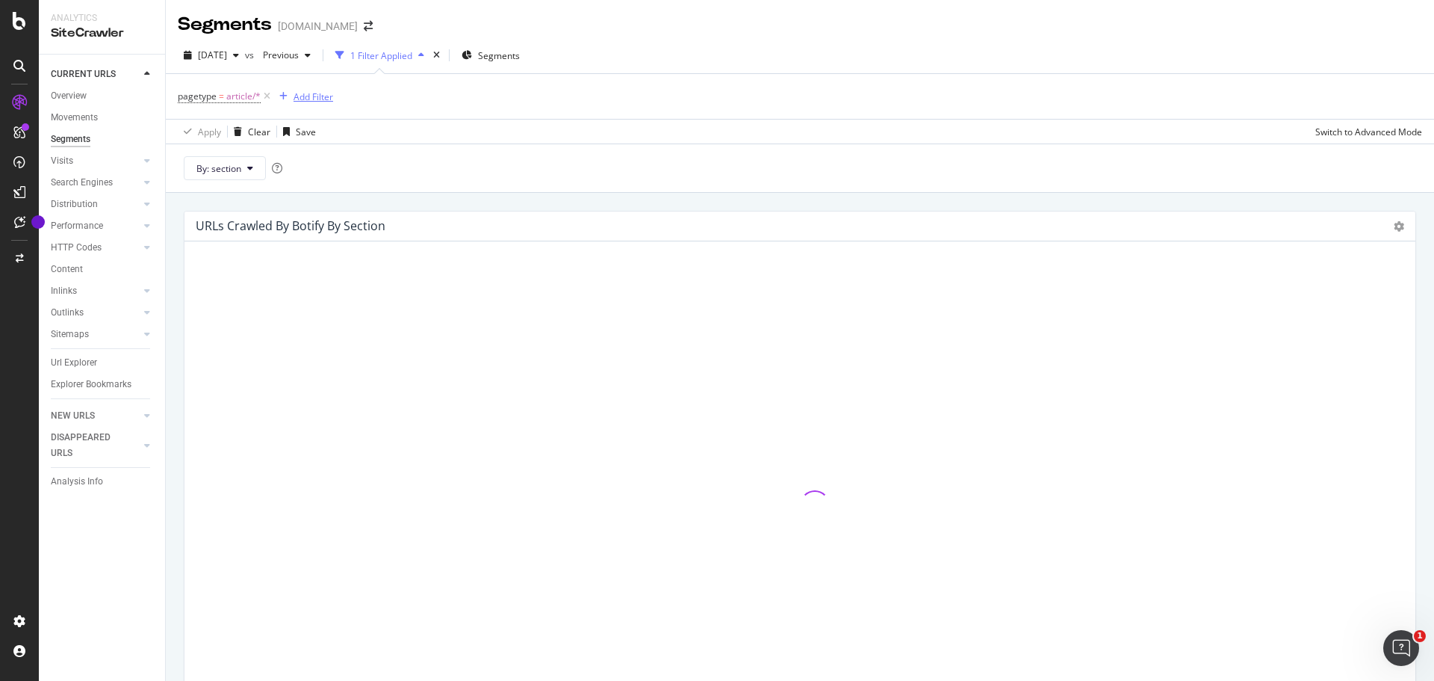
click at [291, 91] on div "Add Filter" at bounding box center [303, 96] width 60 height 16
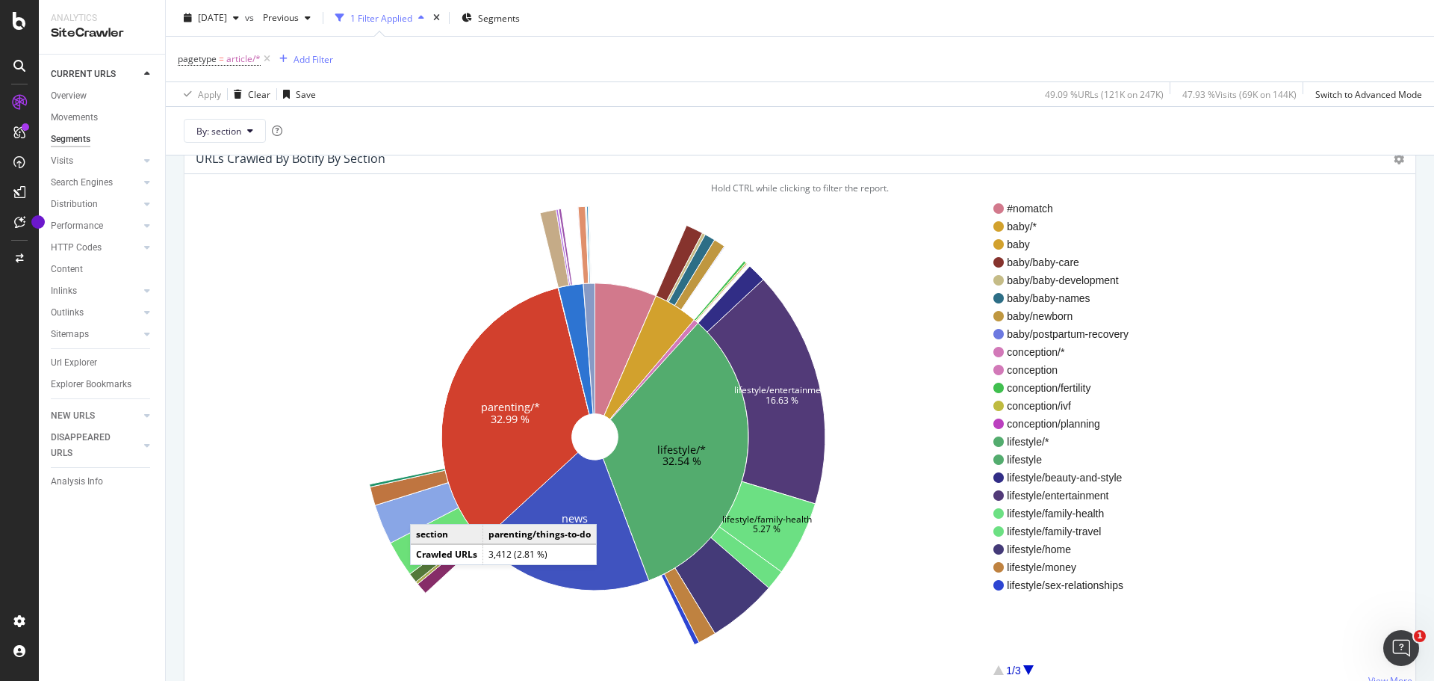
scroll to position [374, 0]
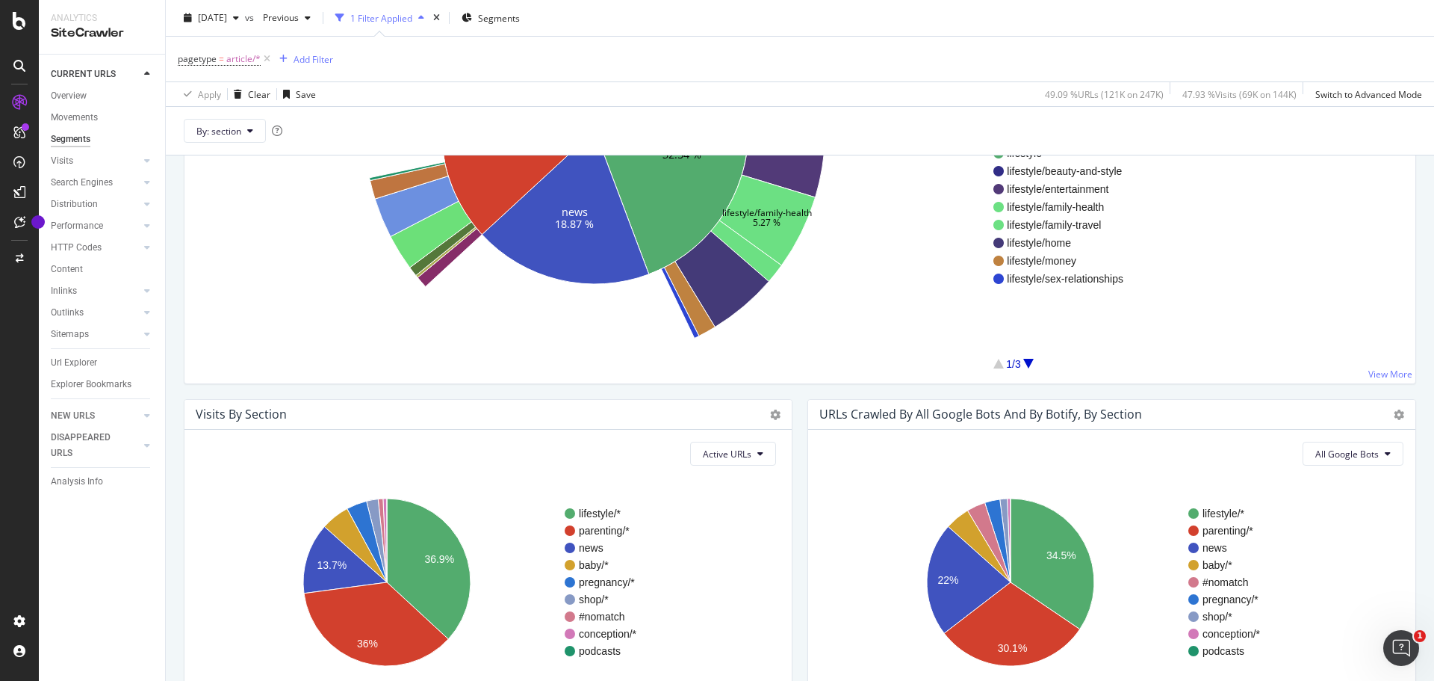
click at [1028, 360] on div at bounding box center [1028, 364] width 10 height 10
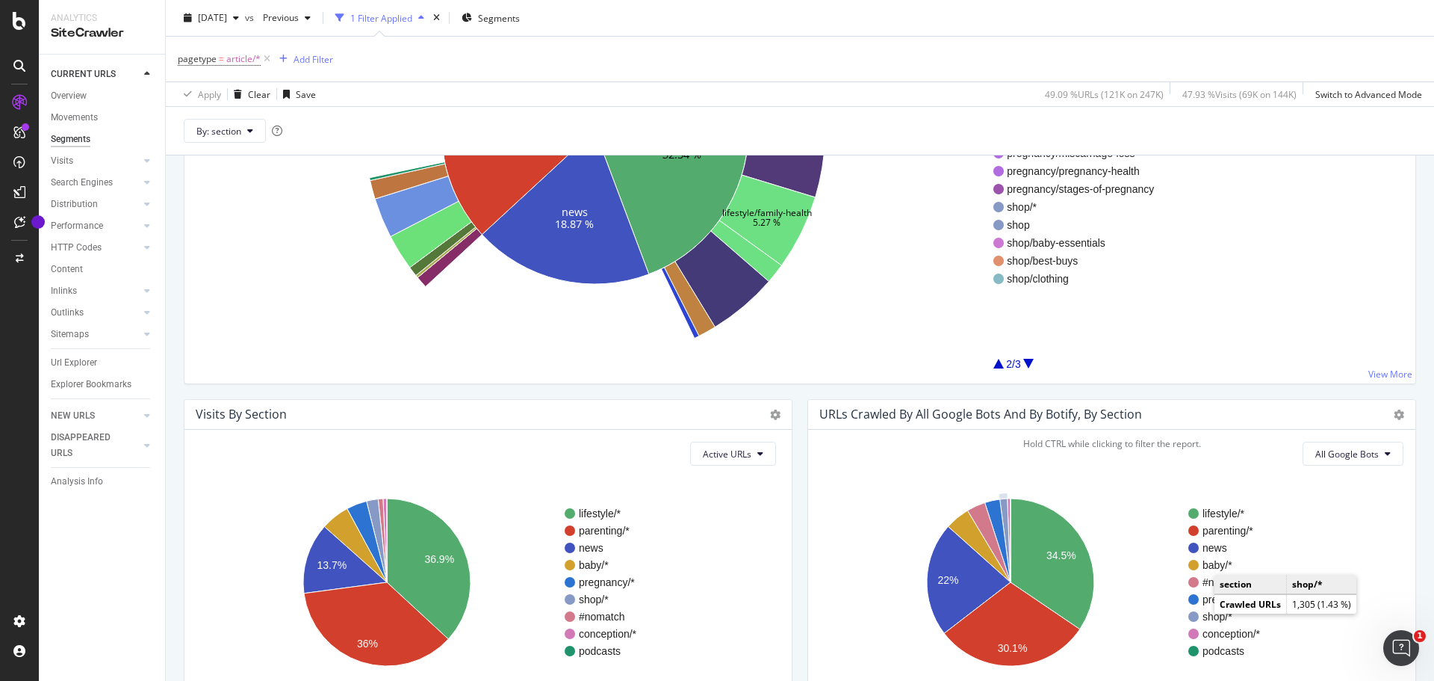
click at [1203, 617] on text "shop/*" at bounding box center [1218, 616] width 30 height 12
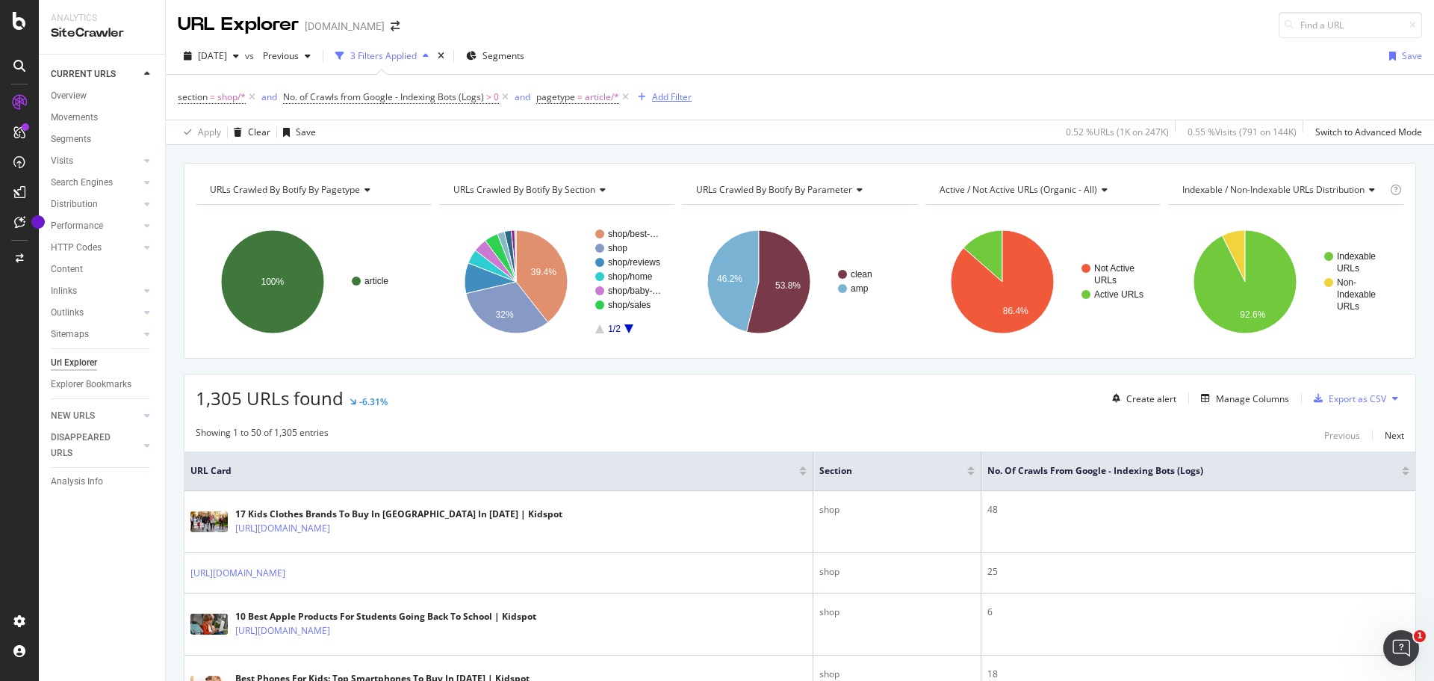
click at [672, 94] on div "Add Filter" at bounding box center [672, 96] width 40 height 13
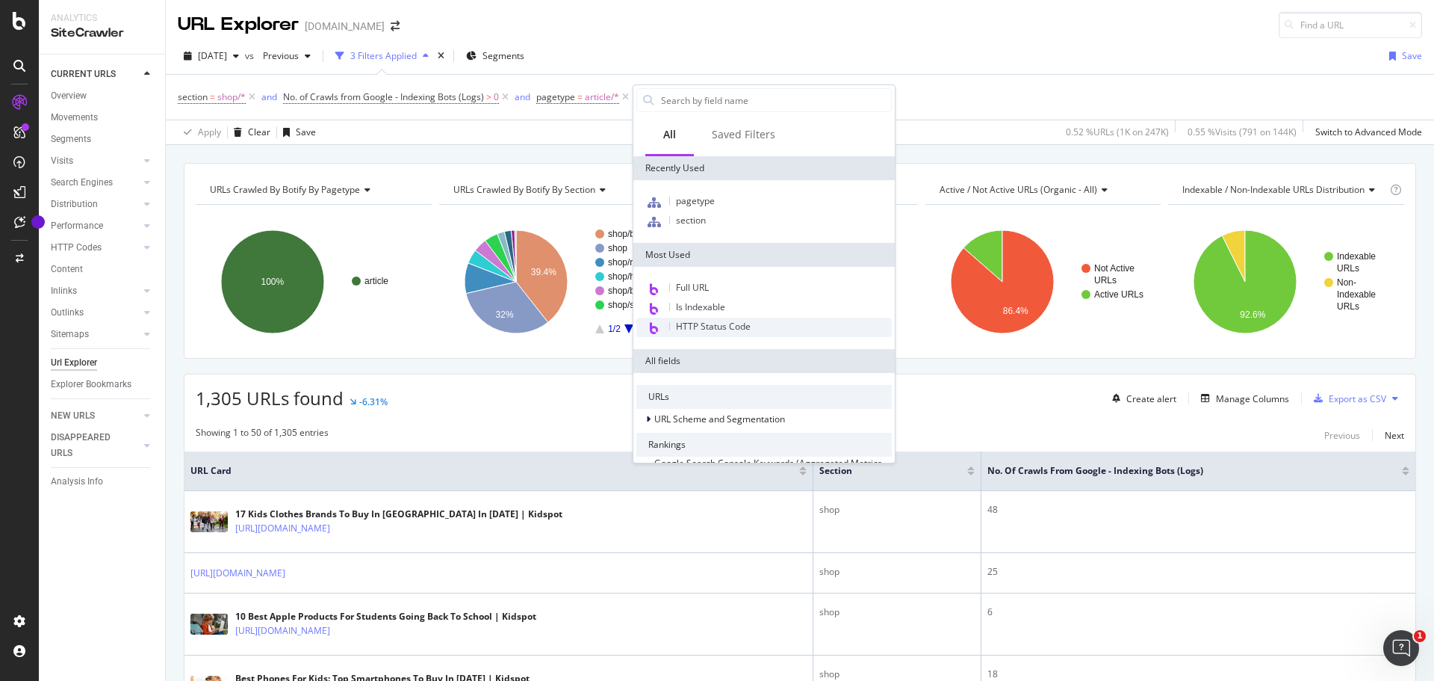
click at [717, 324] on span "HTTP Status Code" at bounding box center [713, 326] width 75 height 13
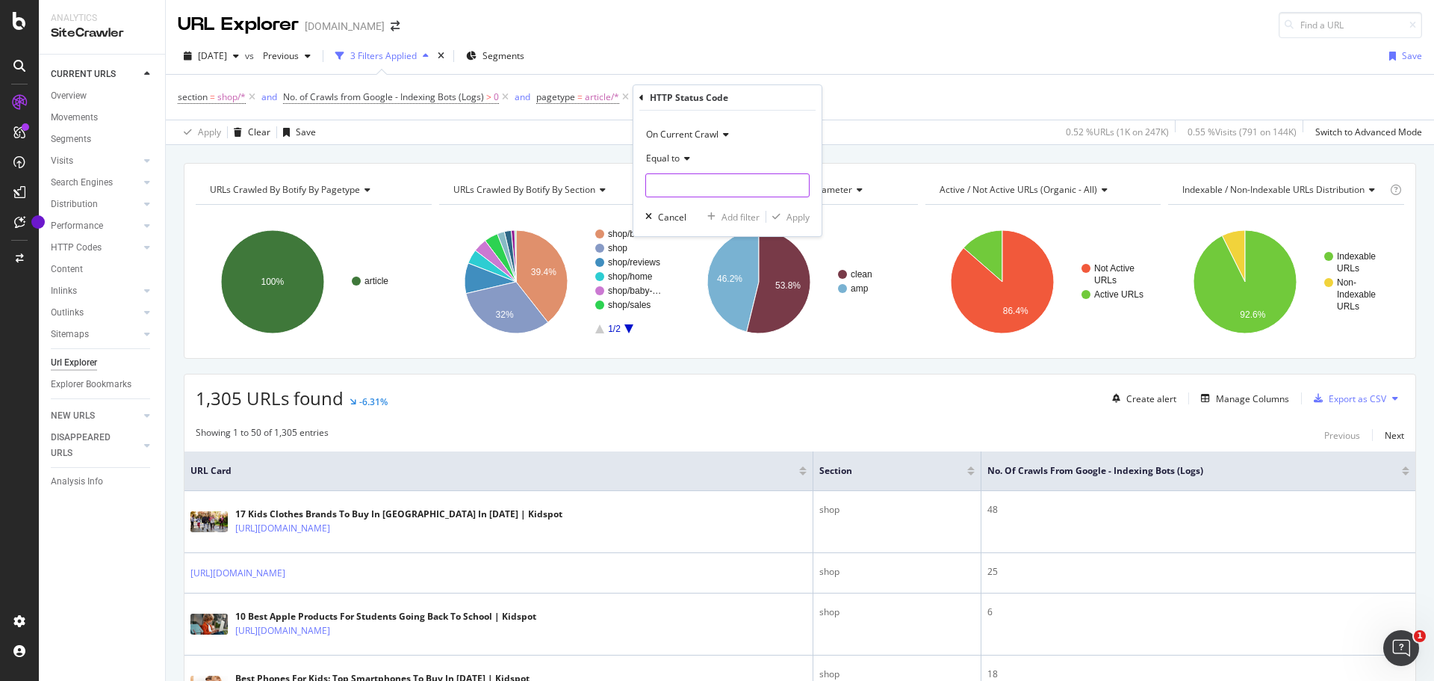
click at [684, 190] on input "number" at bounding box center [727, 185] width 164 height 24
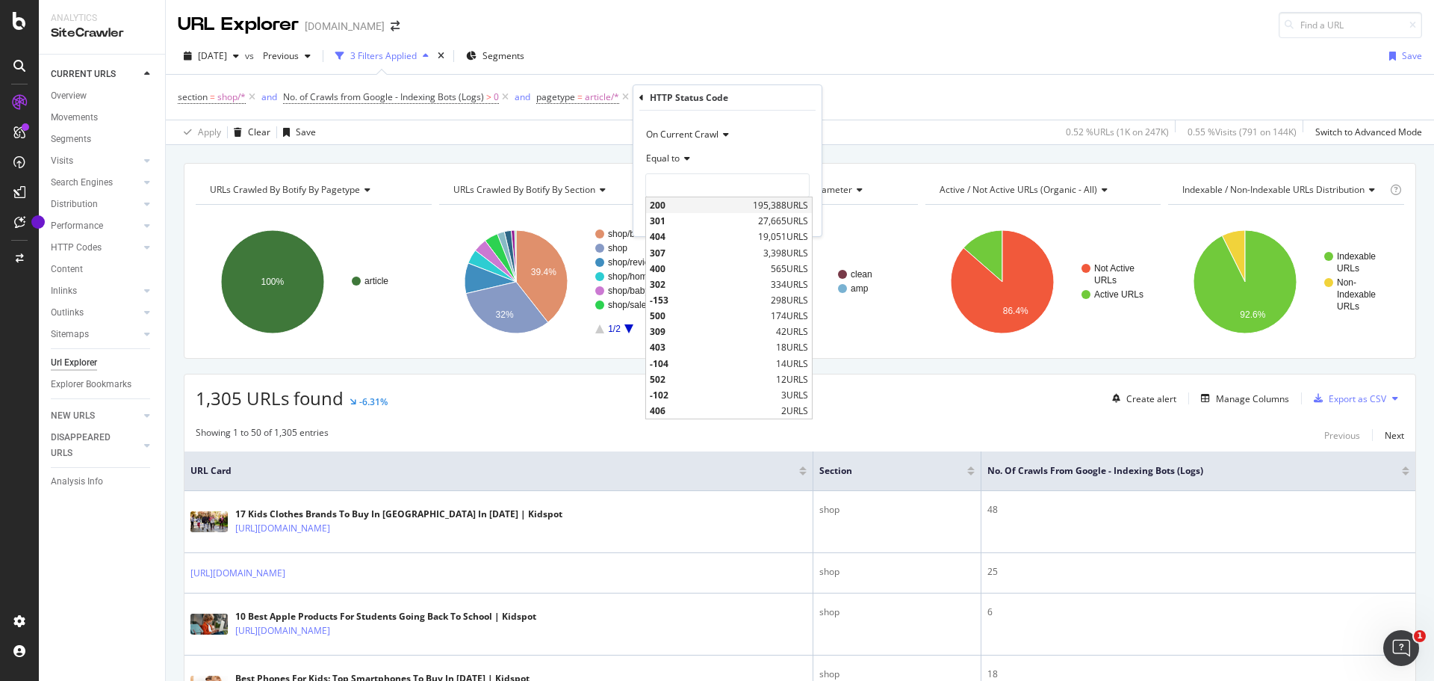
click at [672, 204] on span "200" at bounding box center [699, 205] width 99 height 13
type input "200"
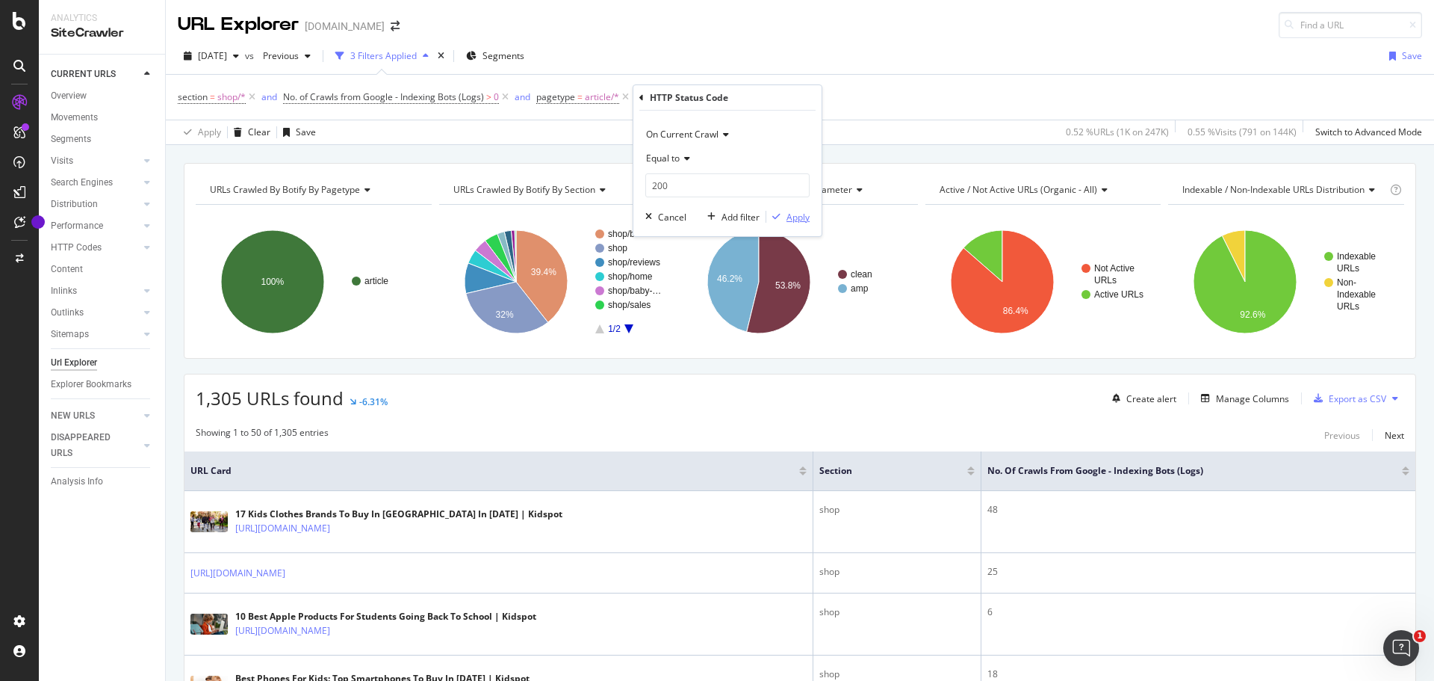
click at [785, 220] on div "button" at bounding box center [776, 216] width 20 height 9
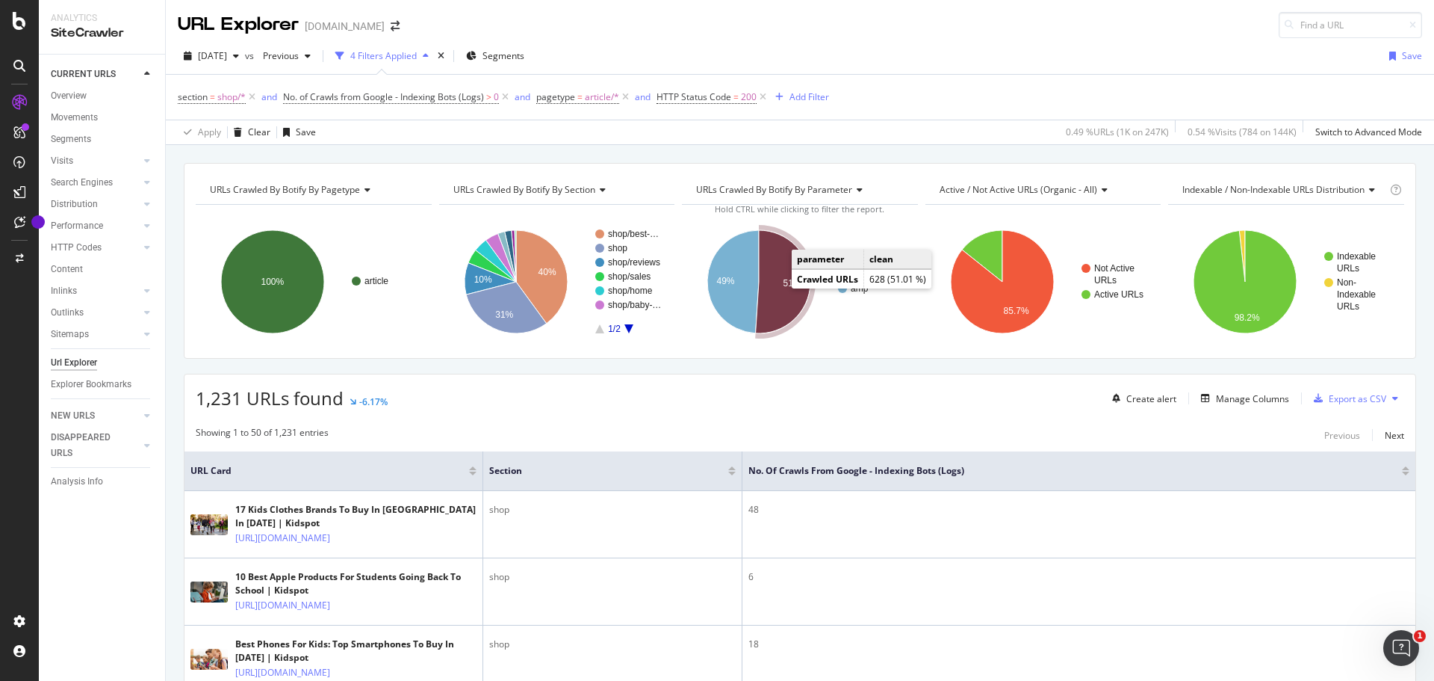
click at [784, 285] on text "51%" at bounding box center [793, 283] width 18 height 10
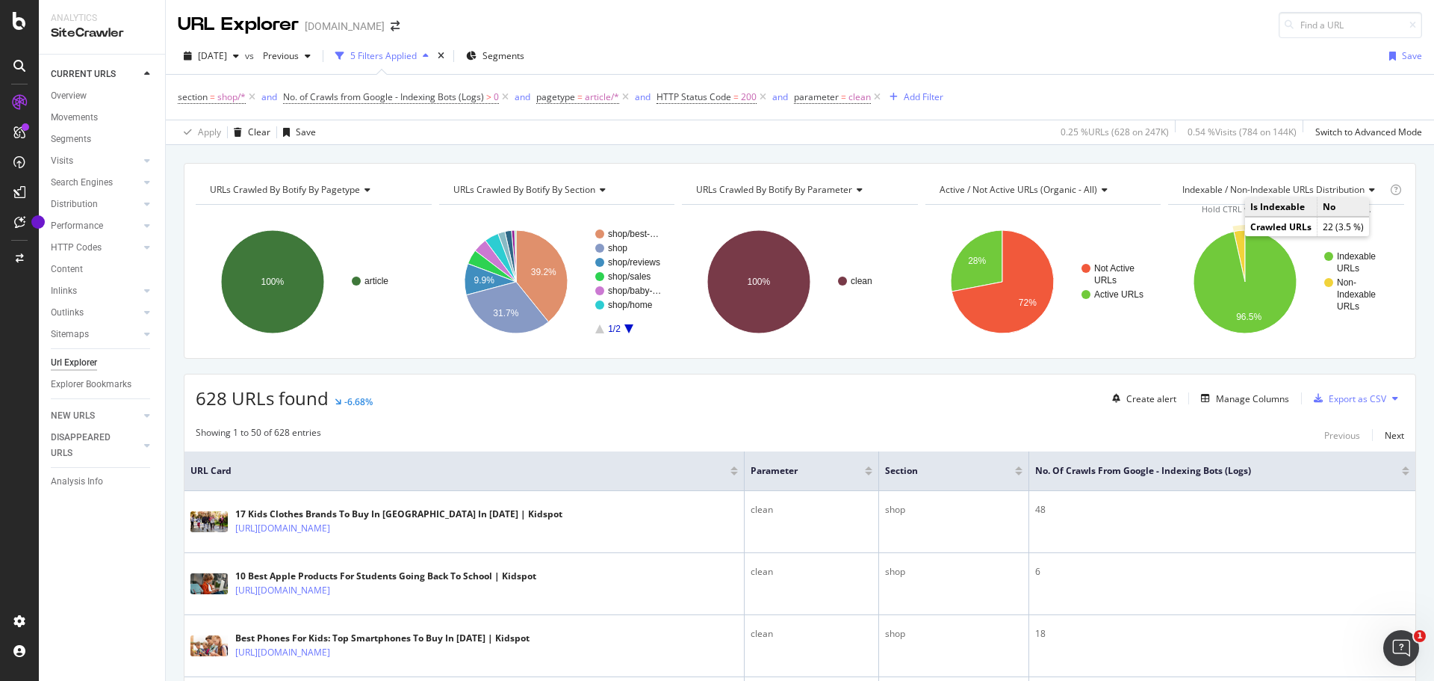
click at [1234, 241] on icon "A chart." at bounding box center [1239, 256] width 11 height 52
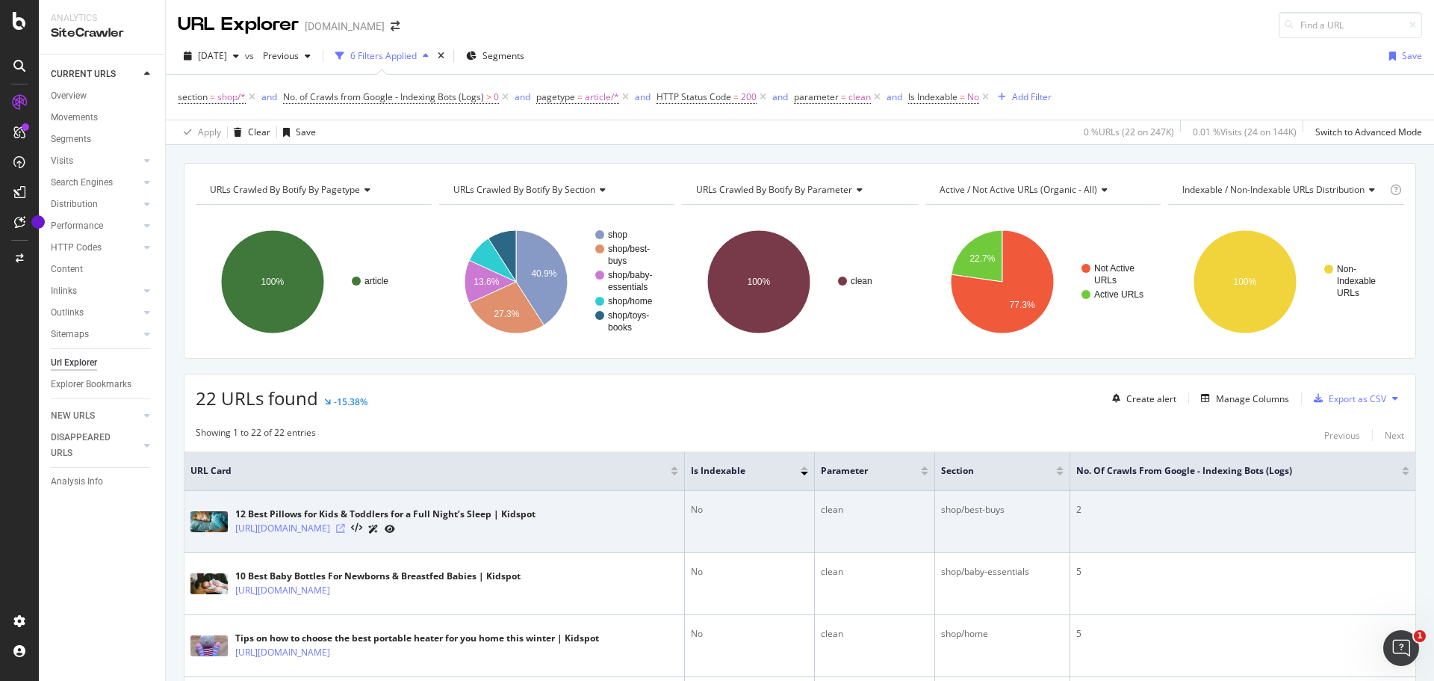
click at [345, 528] on icon at bounding box center [340, 528] width 9 height 9
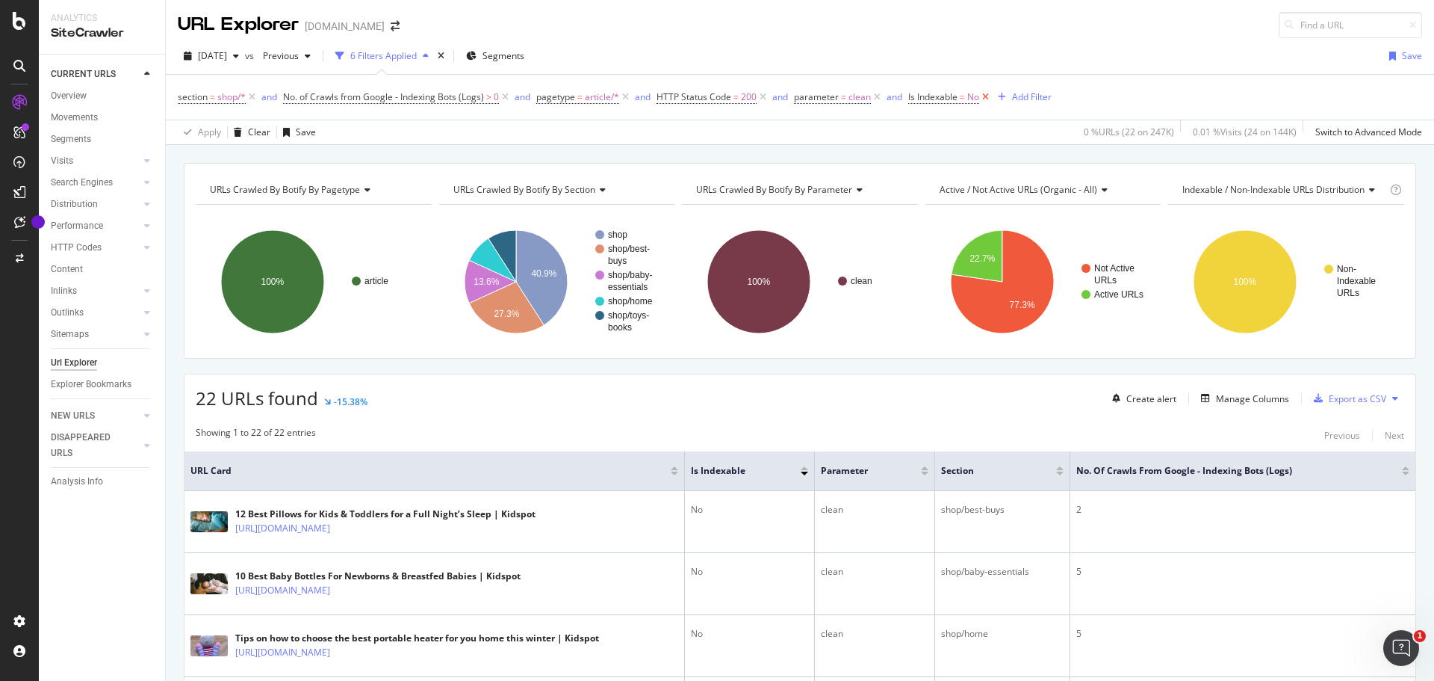
click at [987, 96] on icon at bounding box center [985, 97] width 13 height 15
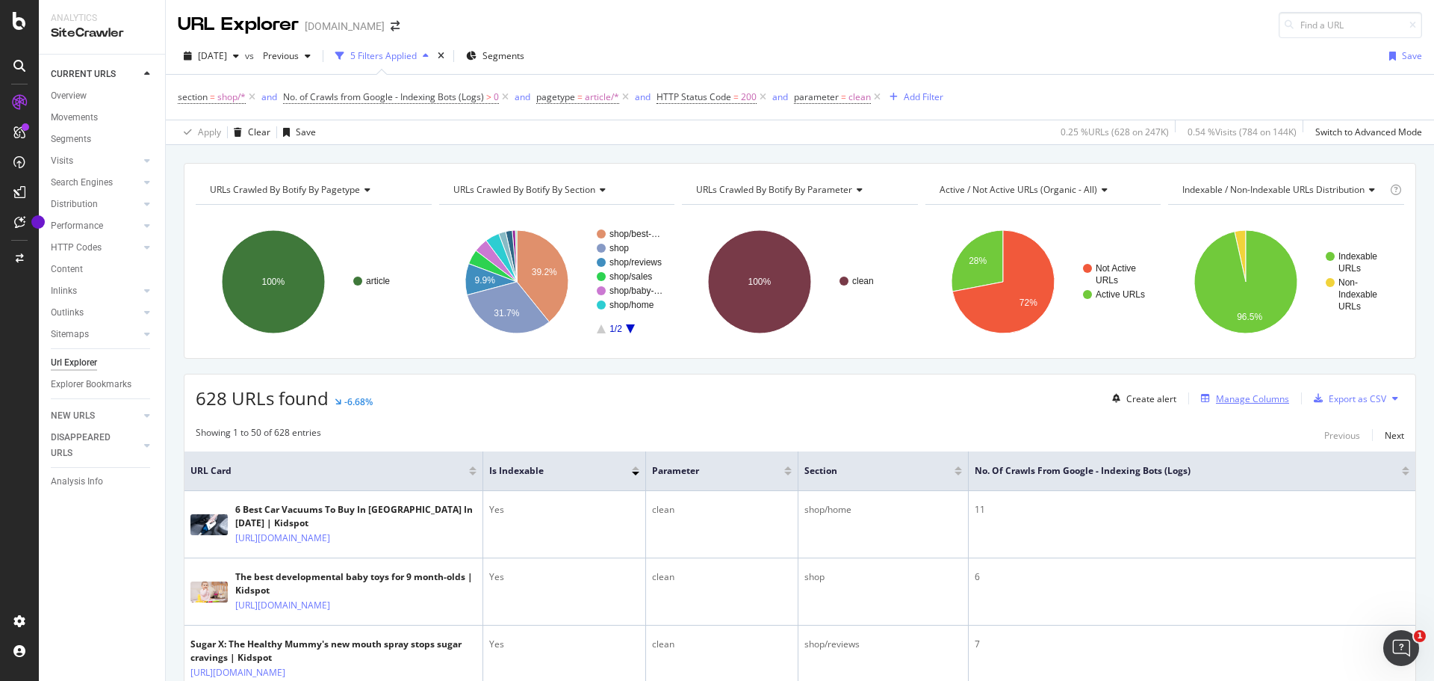
click at [1216, 392] on div "Manage Columns" at bounding box center [1252, 398] width 73 height 13
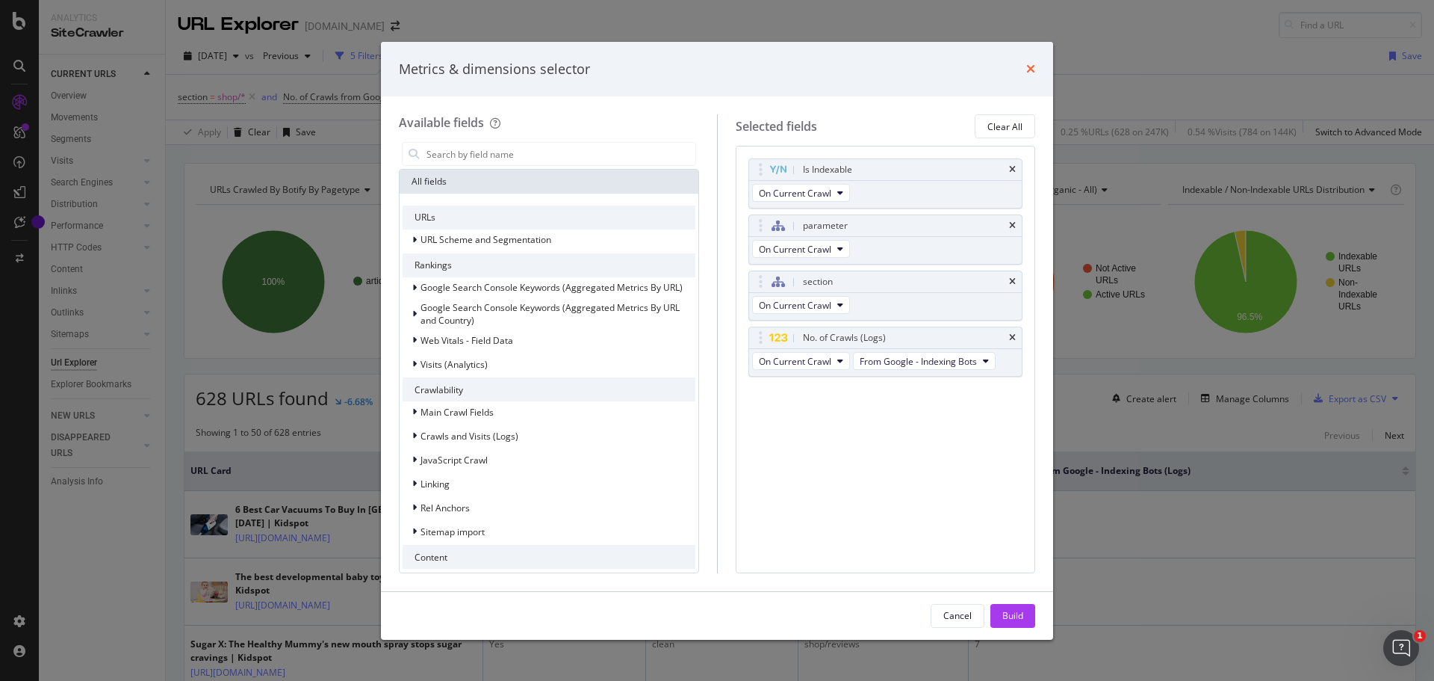
click at [1032, 70] on icon "times" at bounding box center [1030, 69] width 9 height 12
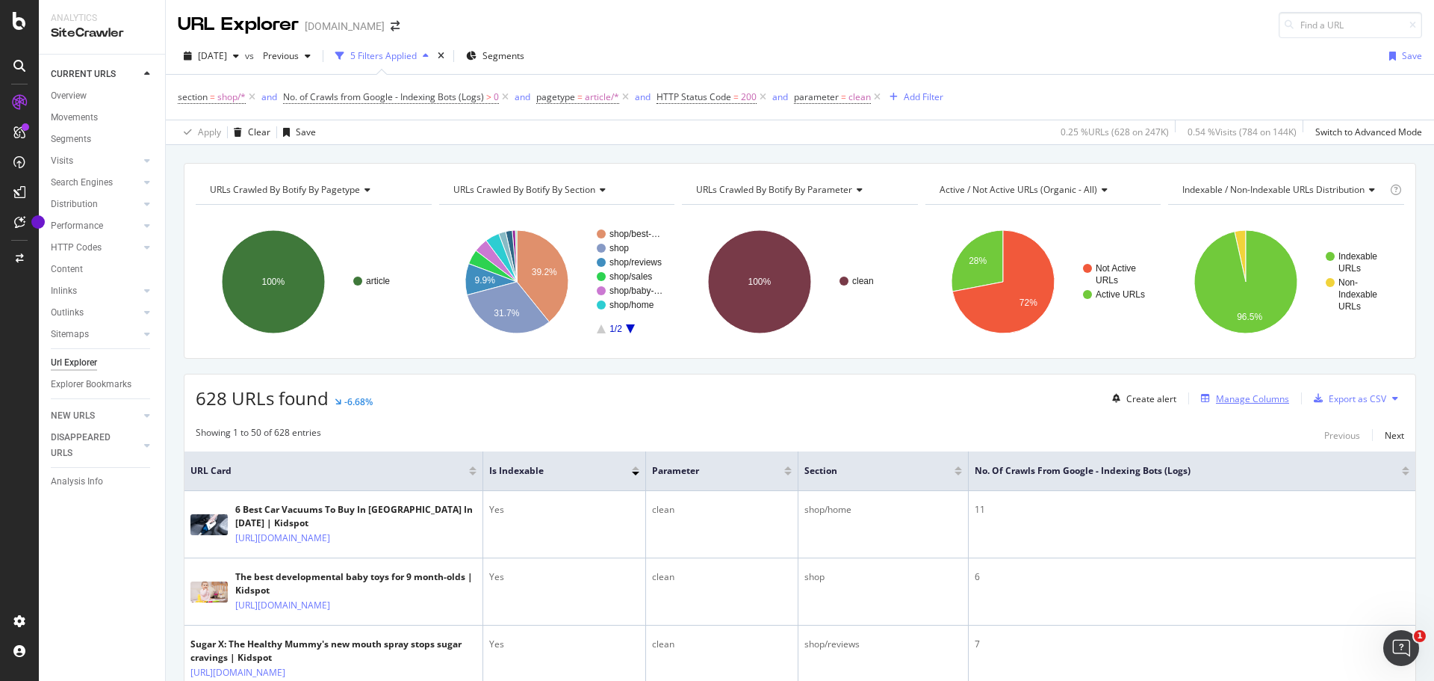
click at [1236, 402] on div "Manage Columns" at bounding box center [1252, 398] width 73 height 13
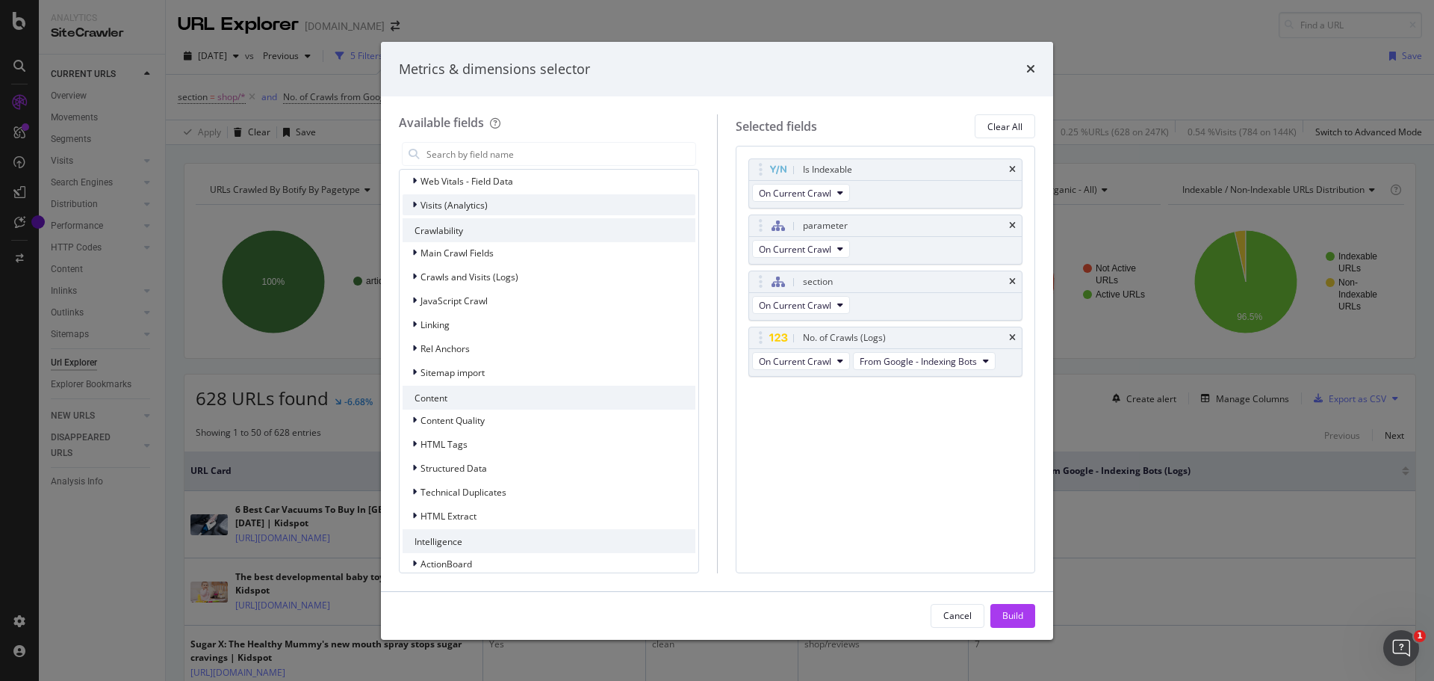
scroll to position [173, 0]
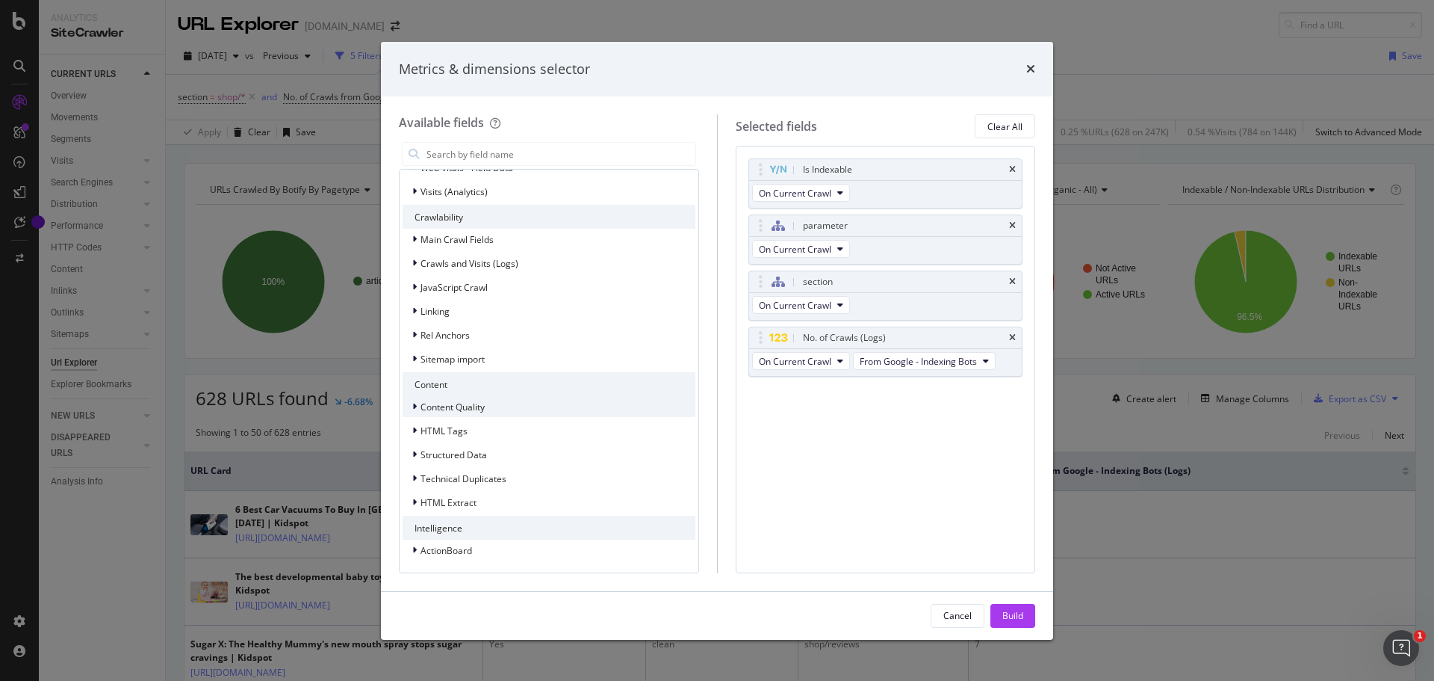
click at [415, 405] on icon "modal" at bounding box center [414, 406] width 4 height 9
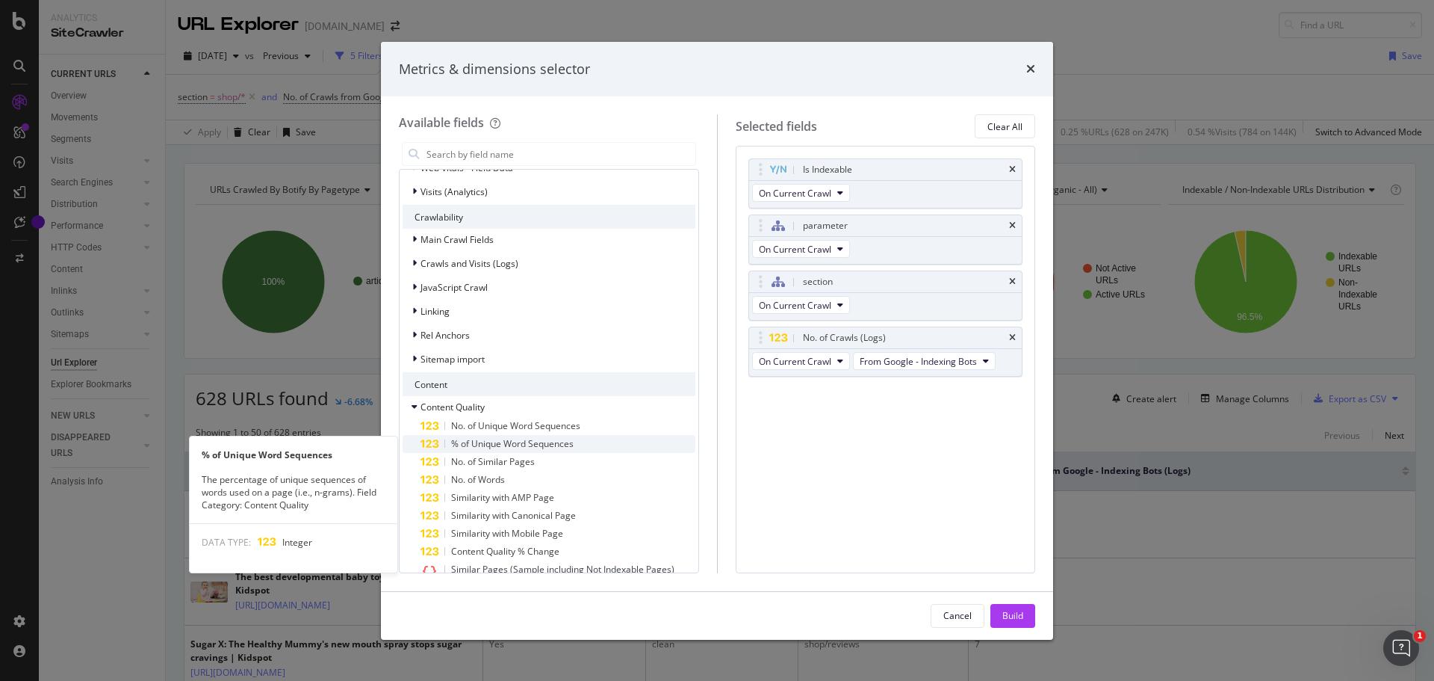
scroll to position [247, 0]
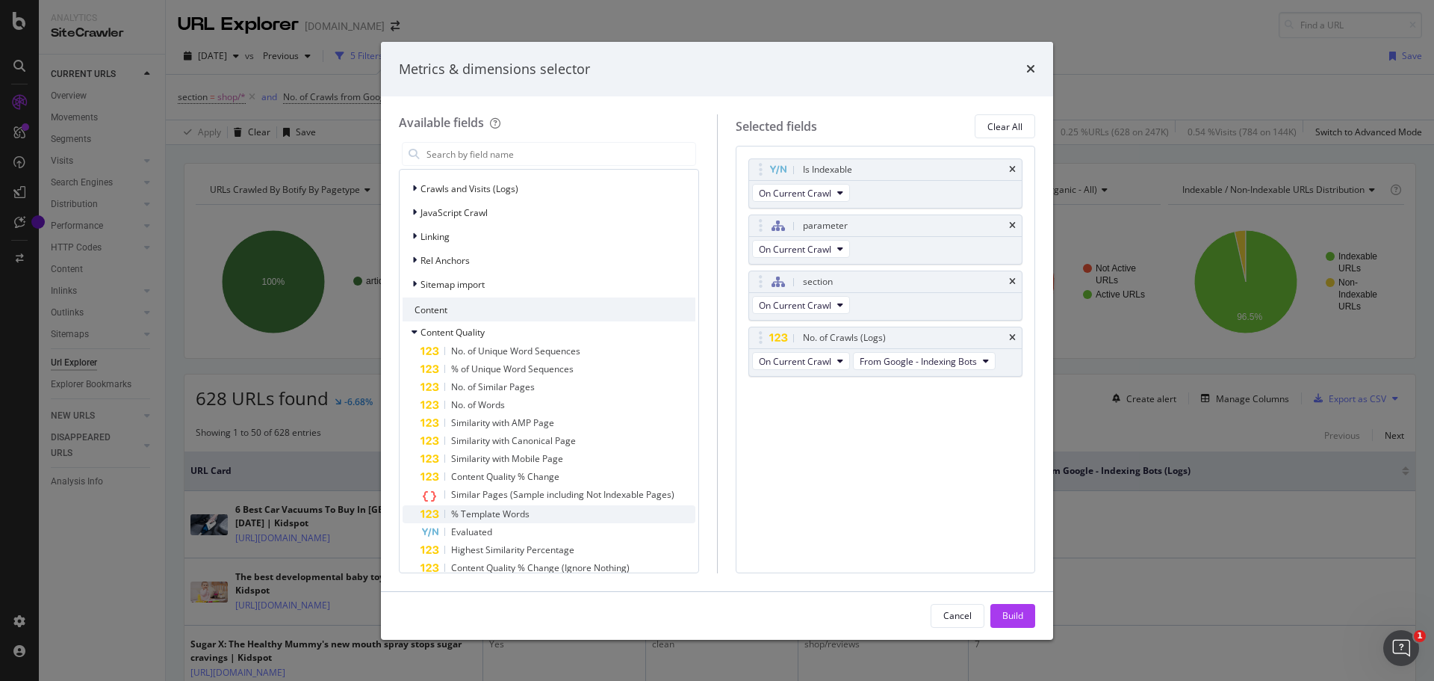
click at [523, 513] on span "% Template Words" at bounding box center [490, 513] width 78 height 13
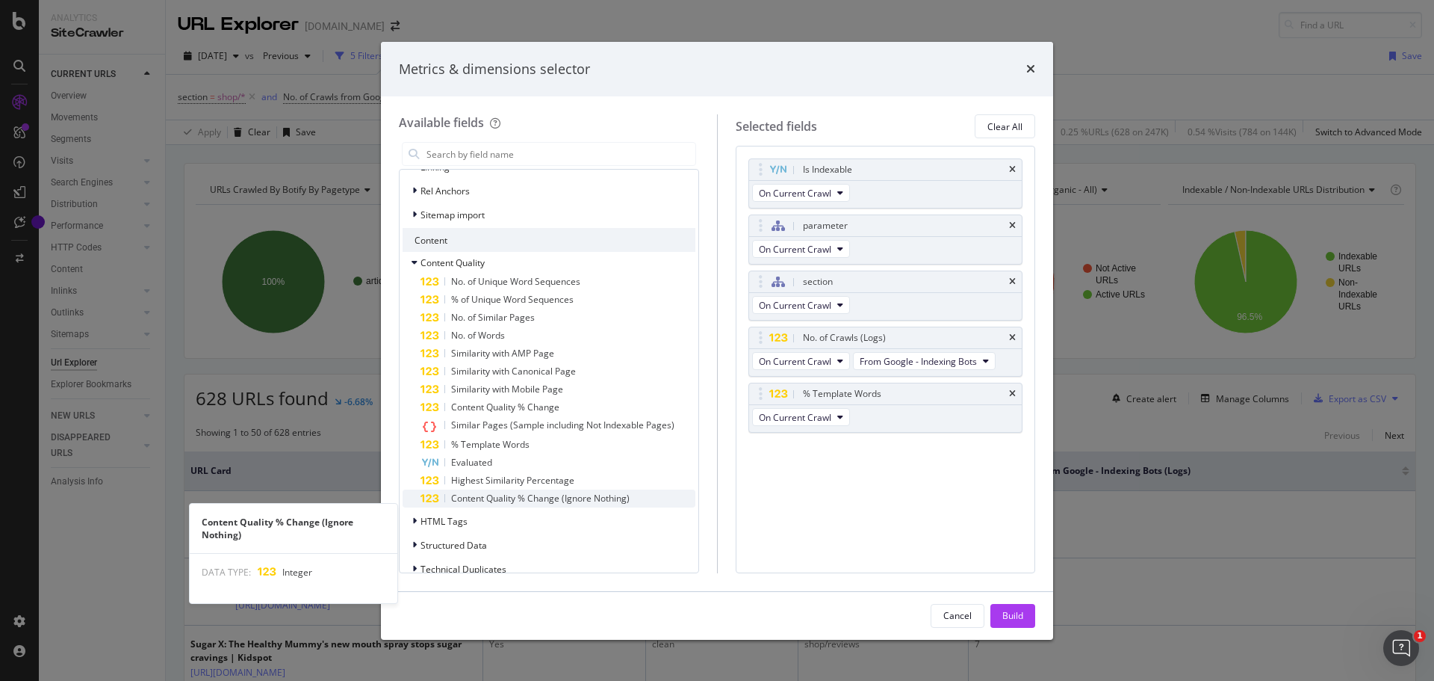
scroll to position [183, 0]
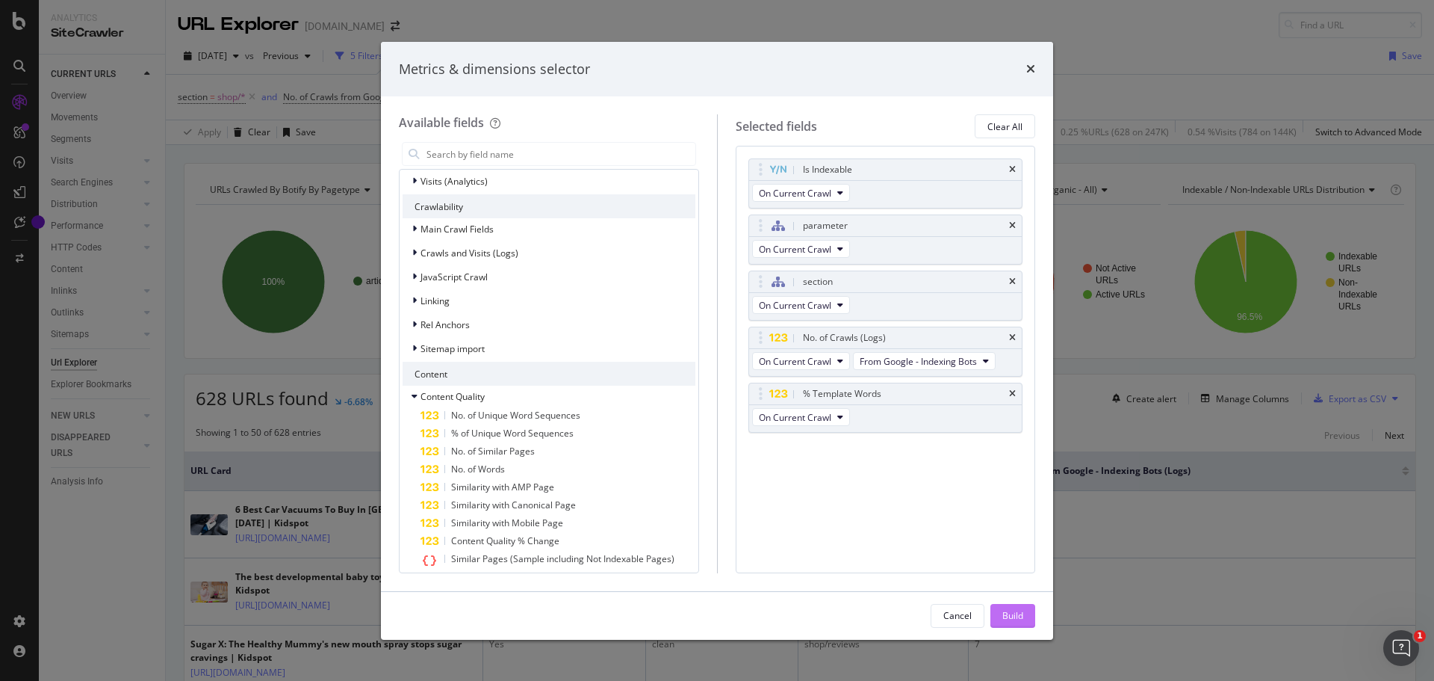
click at [1010, 618] on div "Build" at bounding box center [1012, 615] width 21 height 13
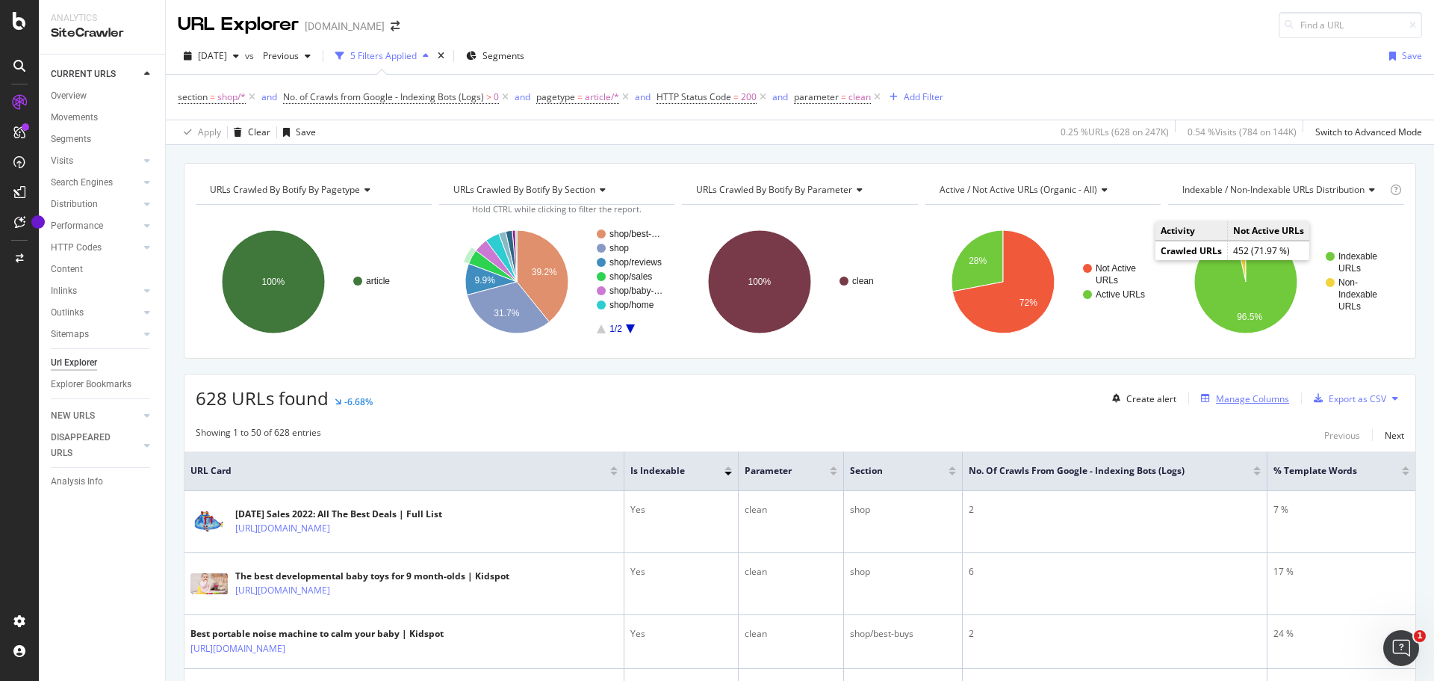
click at [1250, 398] on div "Manage Columns" at bounding box center [1252, 398] width 73 height 13
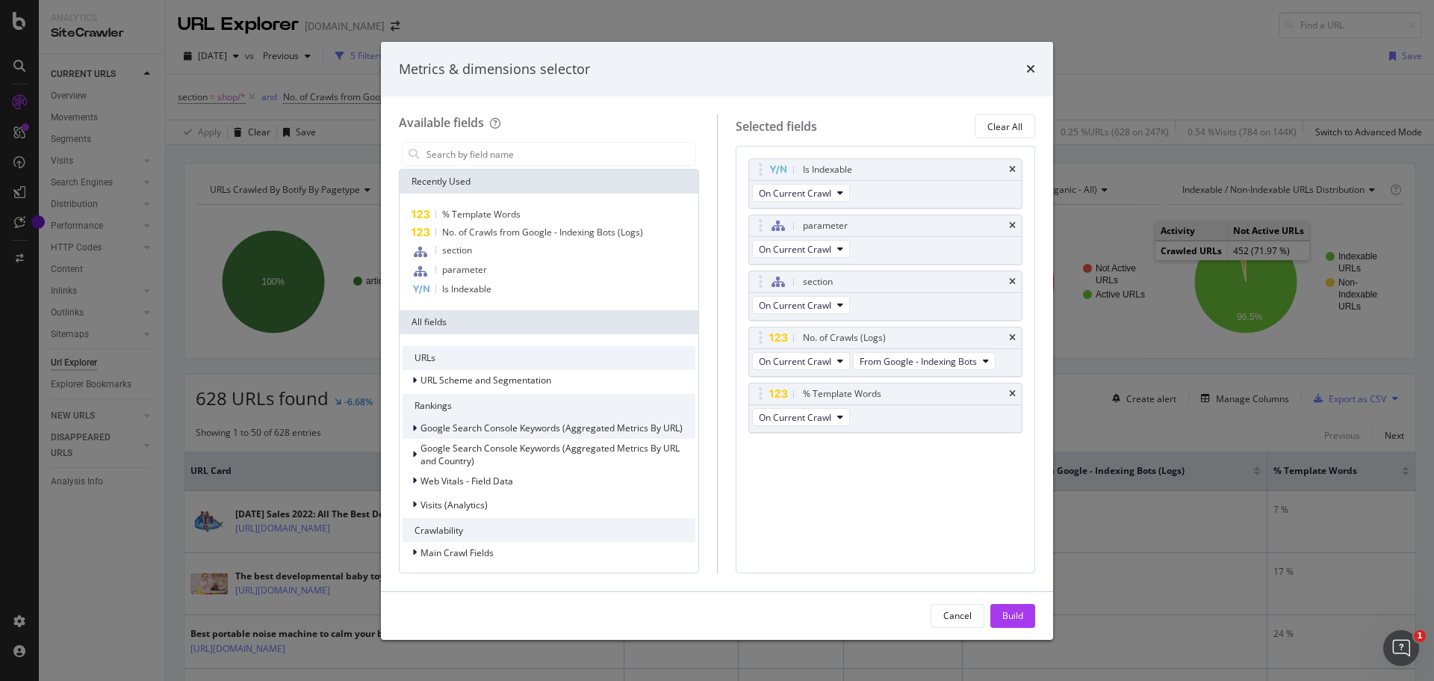
click at [409, 427] on div "Google Search Console Keywords (Aggregated Metrics By URL)" at bounding box center [543, 428] width 280 height 15
click at [406, 430] on div "Google Search Console Keywords (Aggregated Metrics By URL)" at bounding box center [543, 428] width 280 height 15
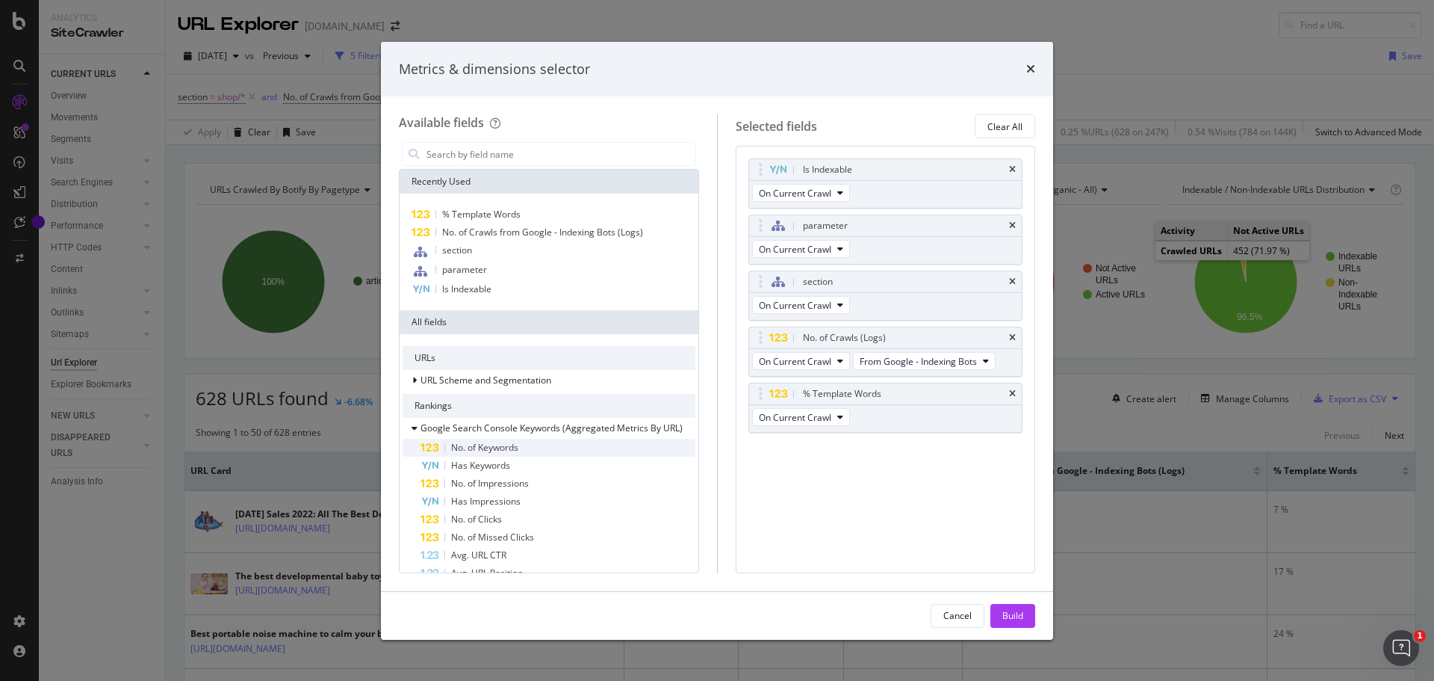
click at [466, 447] on span "No. of Keywords" at bounding box center [484, 447] width 67 height 13
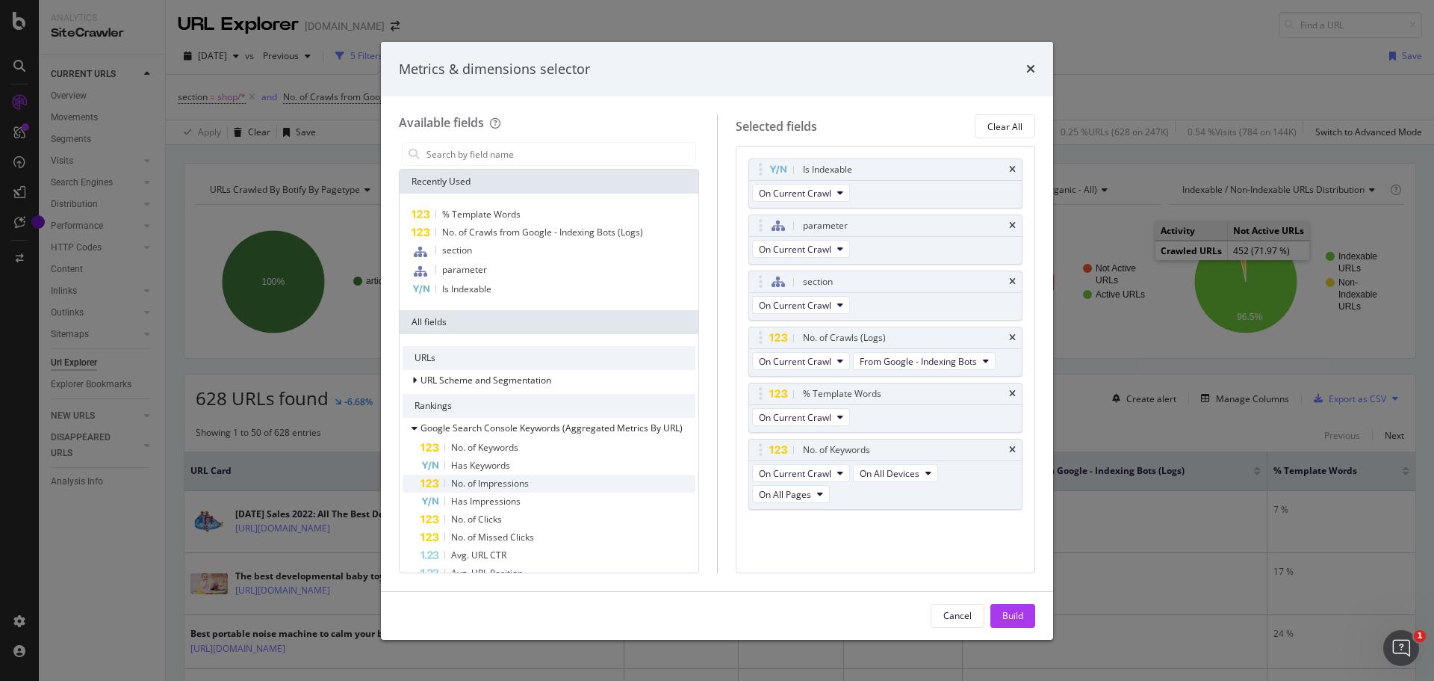
click at [499, 481] on span "No. of Impressions" at bounding box center [490, 483] width 78 height 13
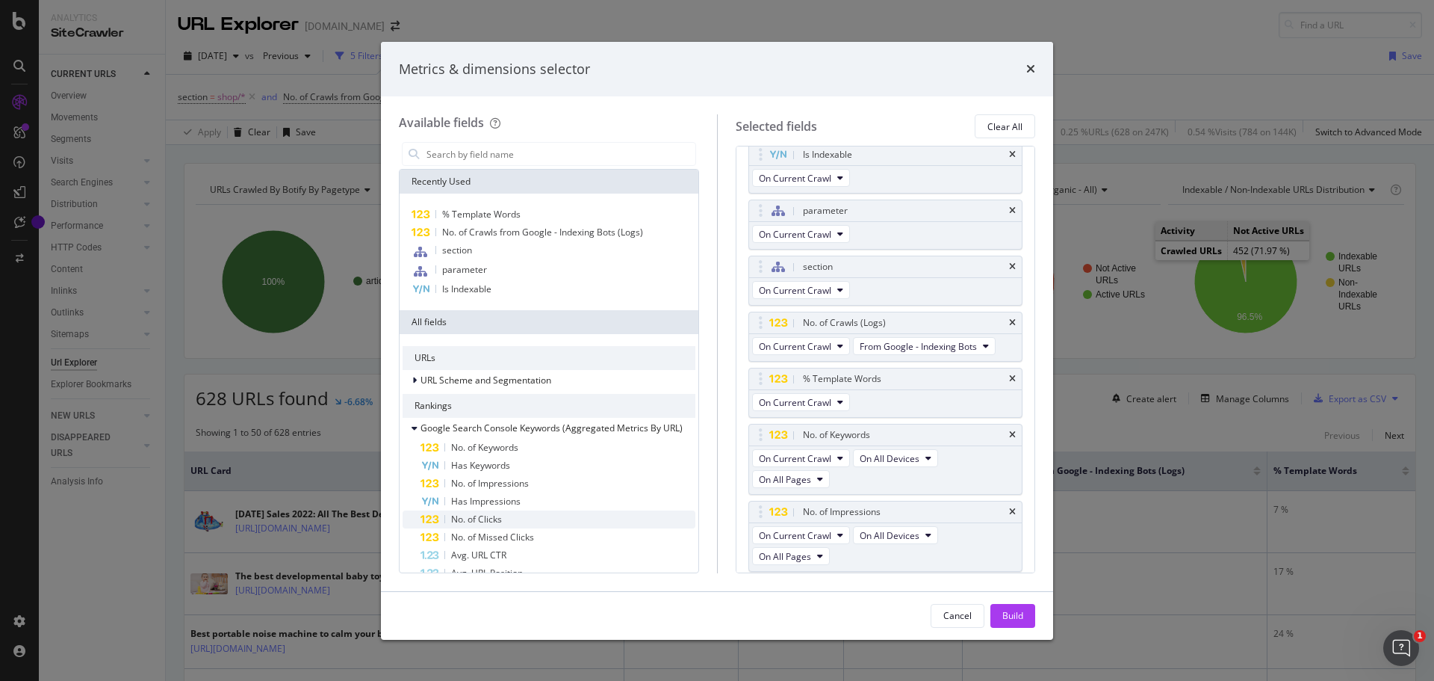
click at [495, 518] on span "No. of Clicks" at bounding box center [476, 518] width 51 height 13
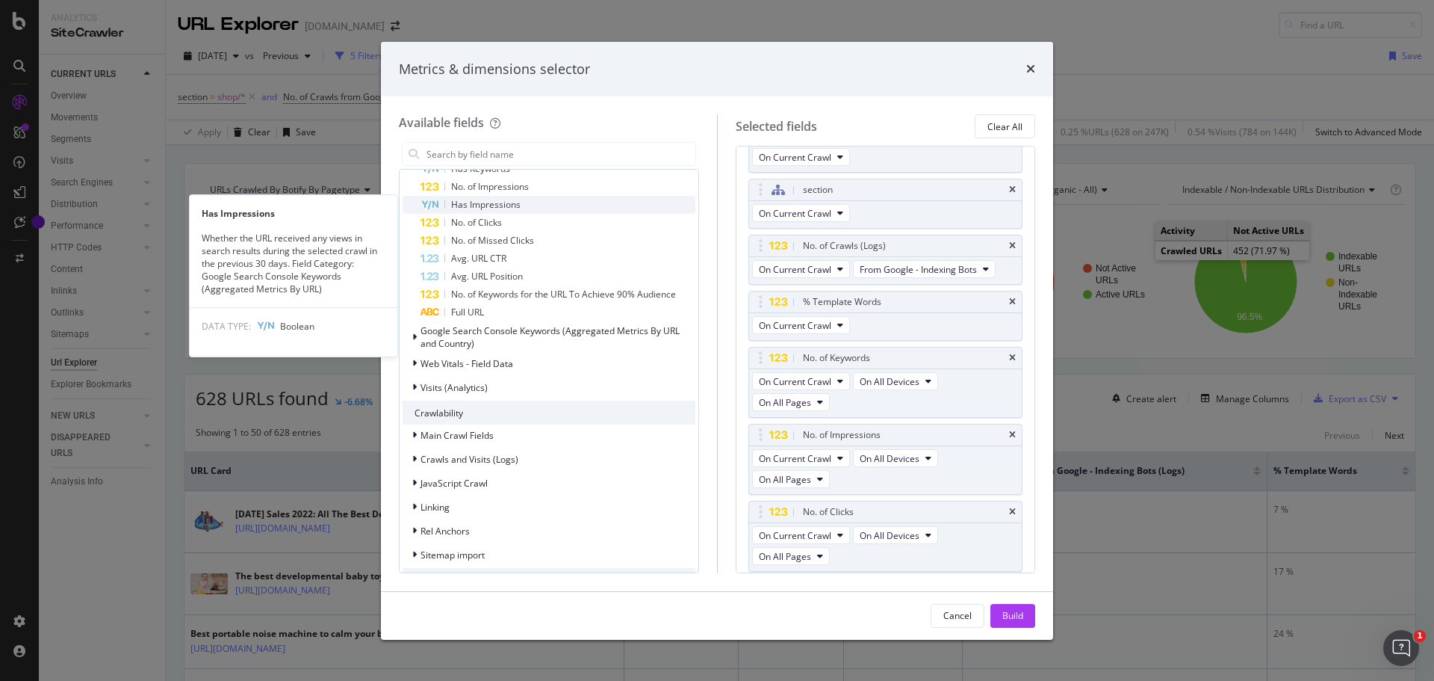
scroll to position [299, 0]
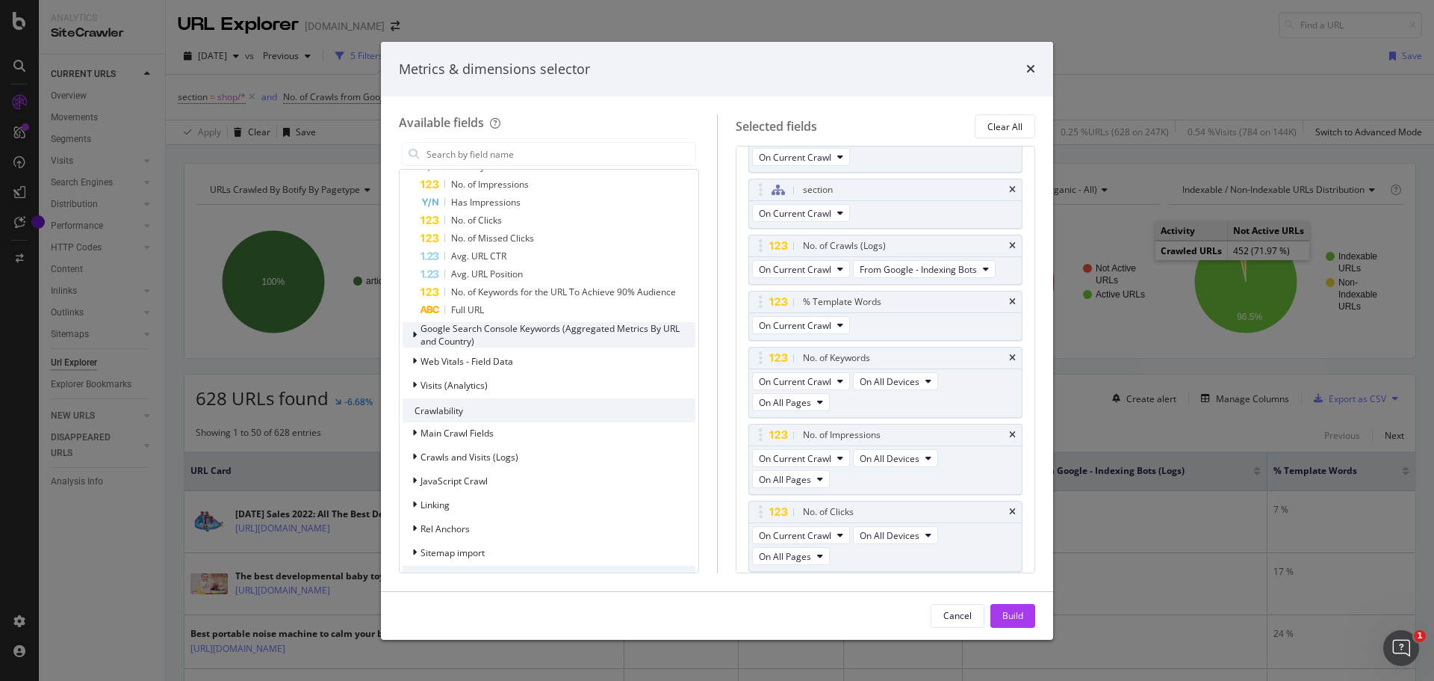
click at [417, 331] on div "modal" at bounding box center [416, 334] width 9 height 15
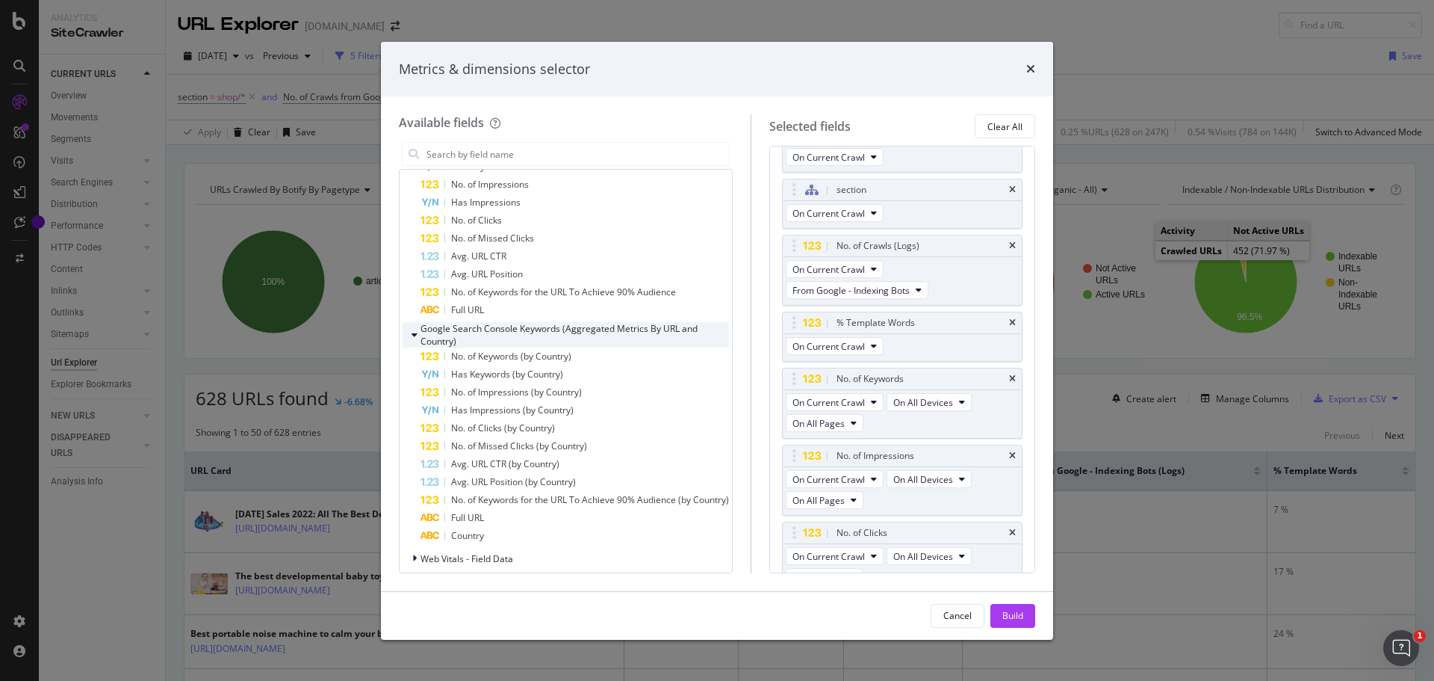
click at [417, 331] on icon "modal" at bounding box center [415, 334] width 6 height 9
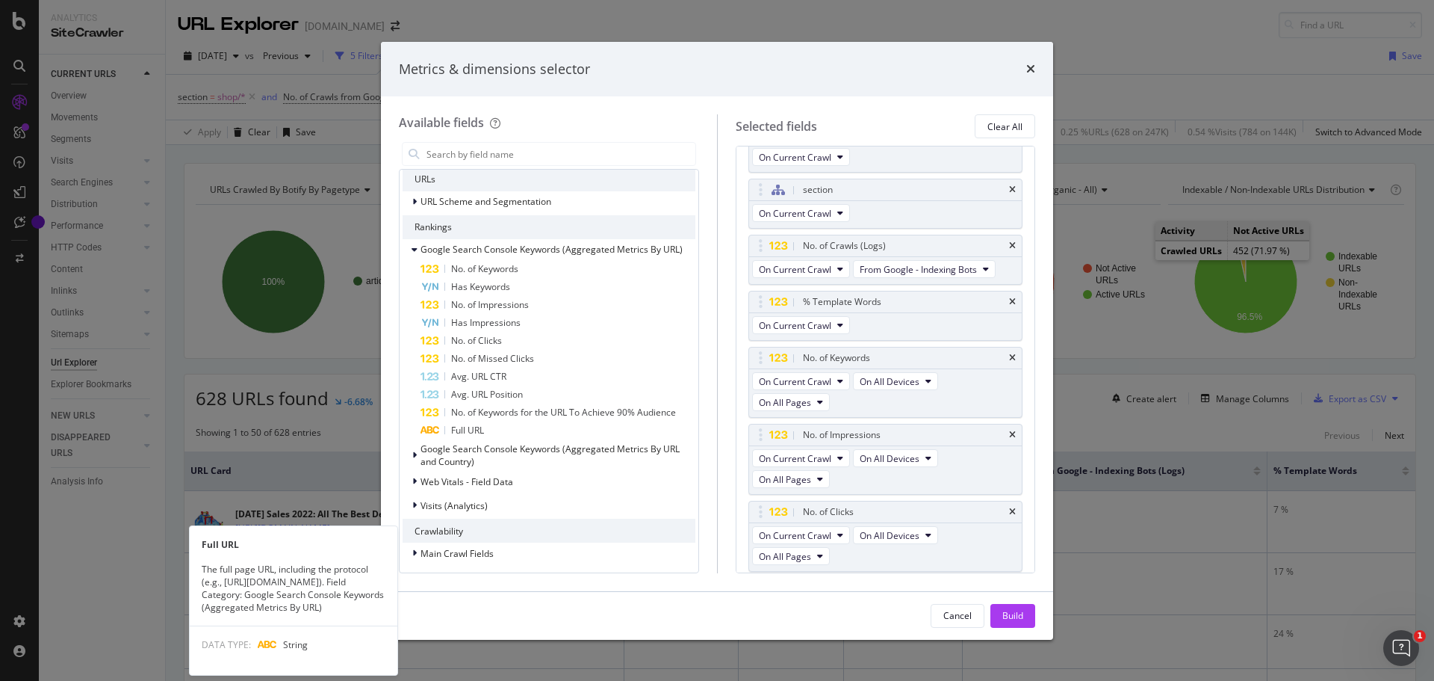
scroll to position [75, 0]
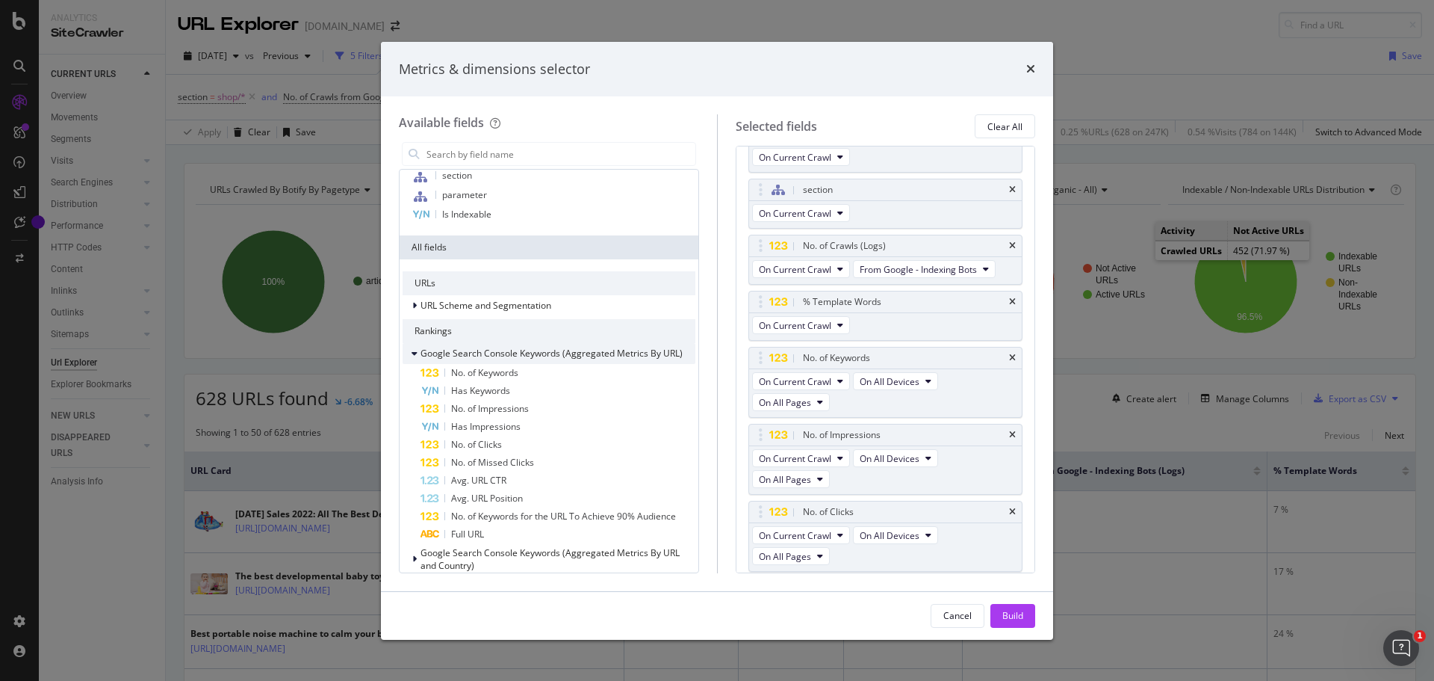
click at [415, 352] on icon "modal" at bounding box center [415, 353] width 6 height 9
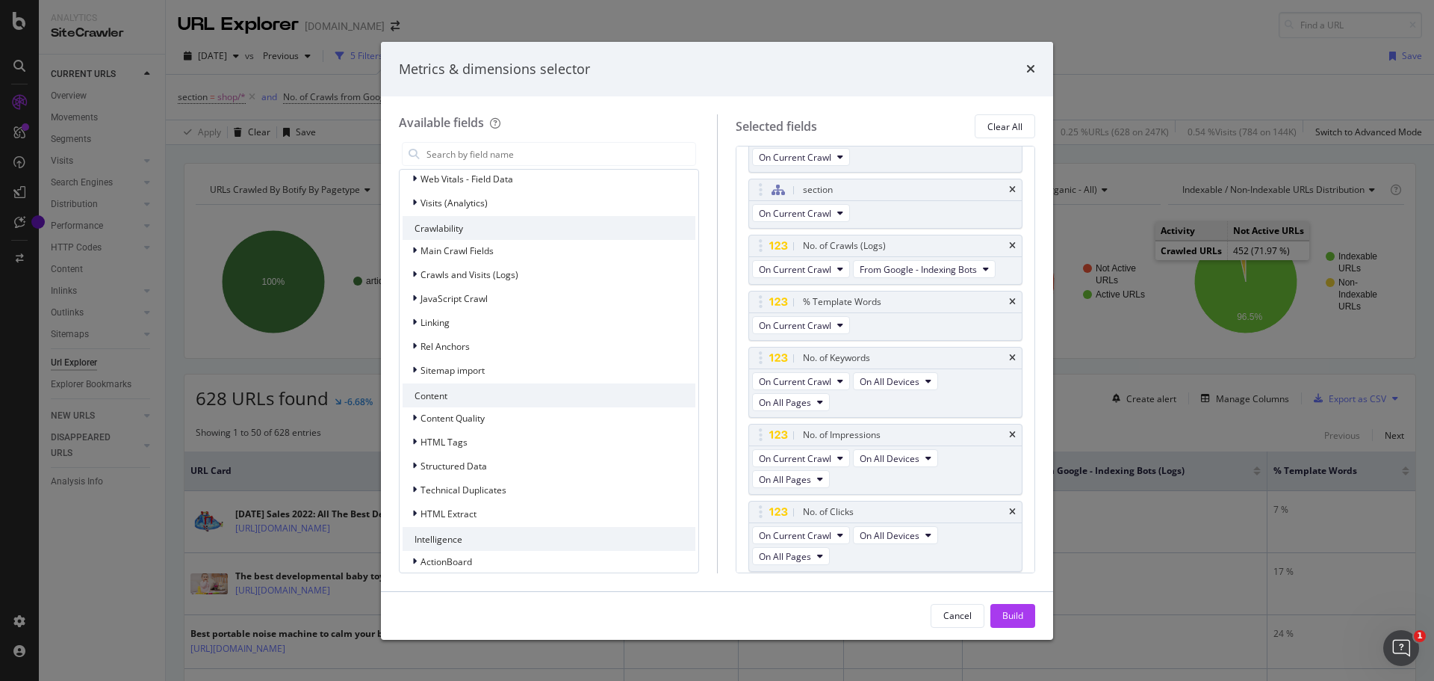
scroll to position [313, 0]
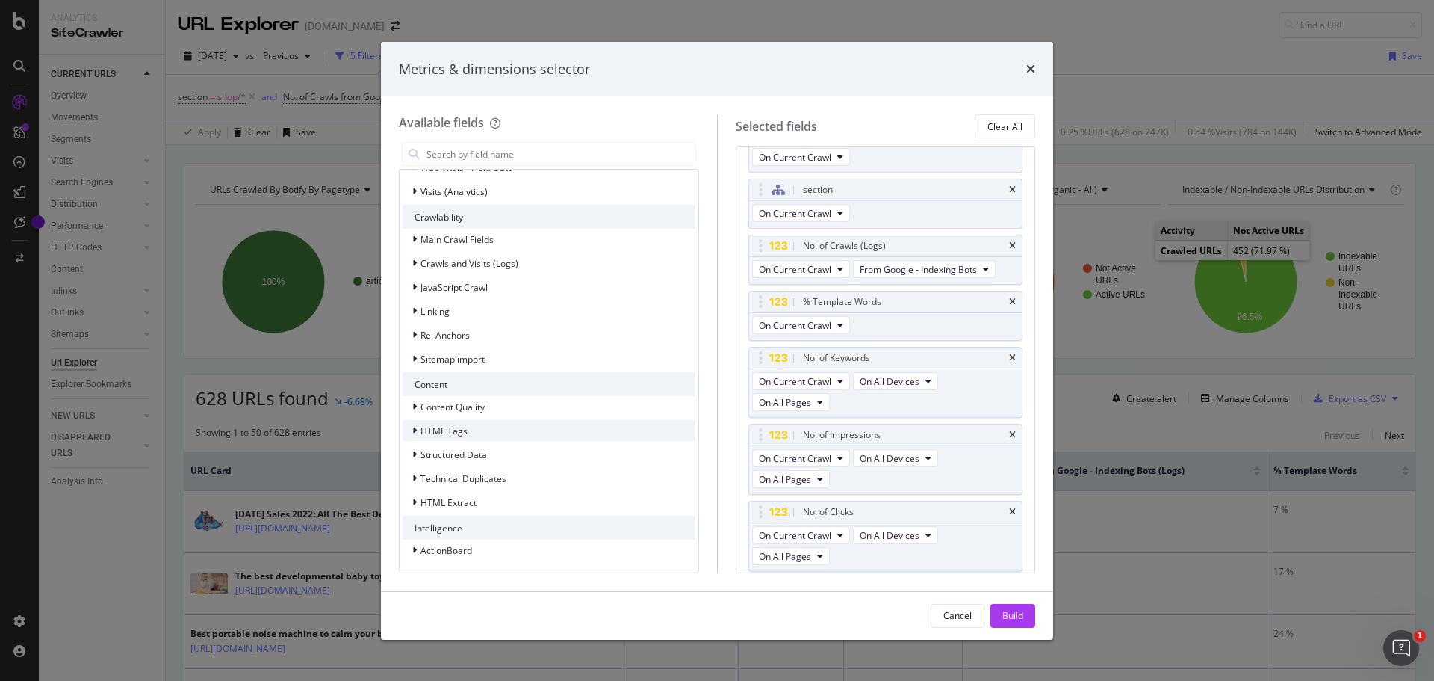
click at [408, 429] on div "HTML Tags" at bounding box center [435, 430] width 65 height 15
click at [414, 453] on icon "modal" at bounding box center [414, 454] width 4 height 9
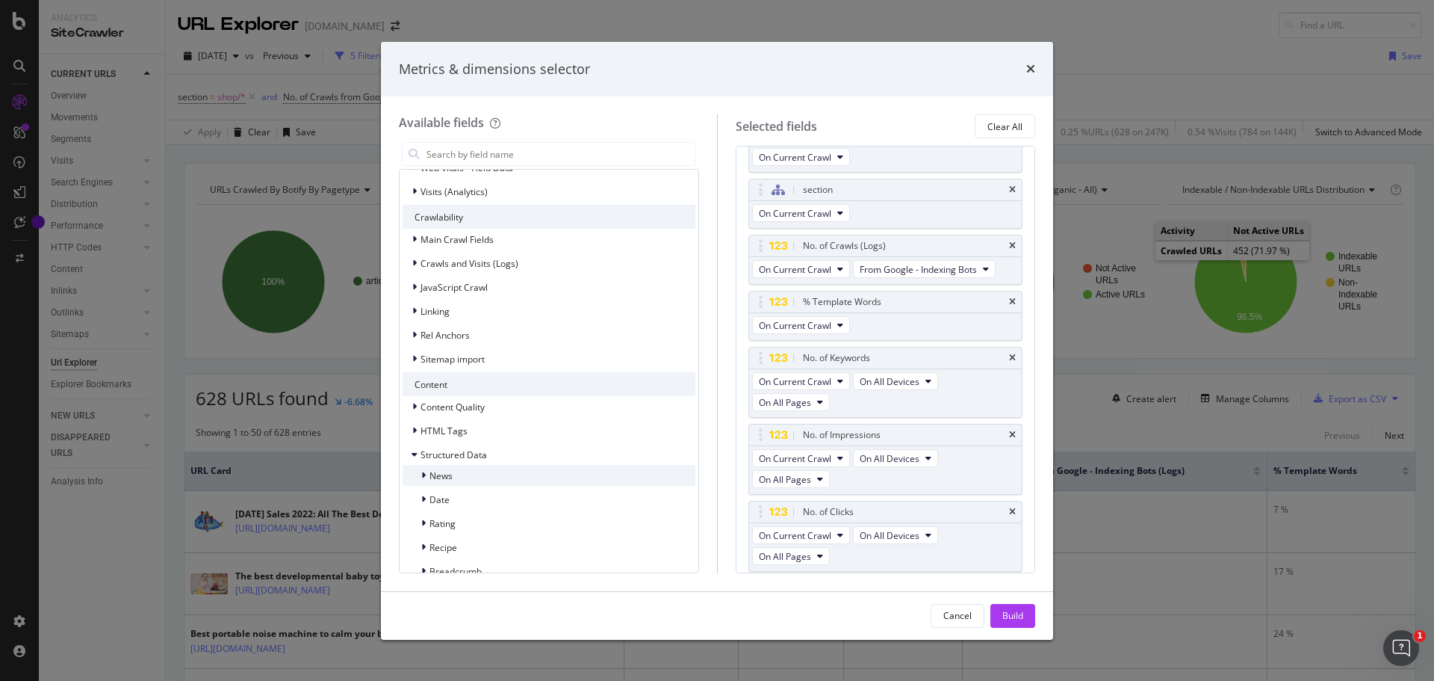
click at [427, 471] on div "modal" at bounding box center [425, 475] width 9 height 15
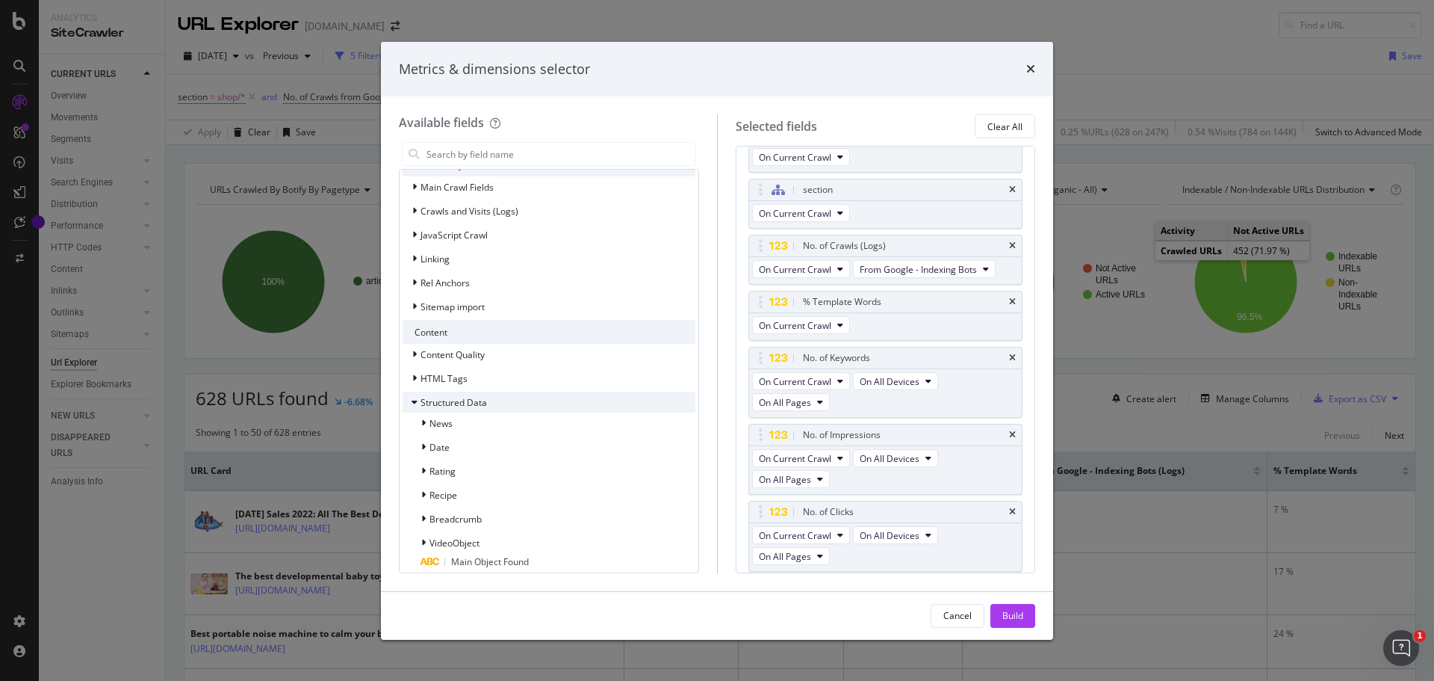
scroll to position [388, 0]
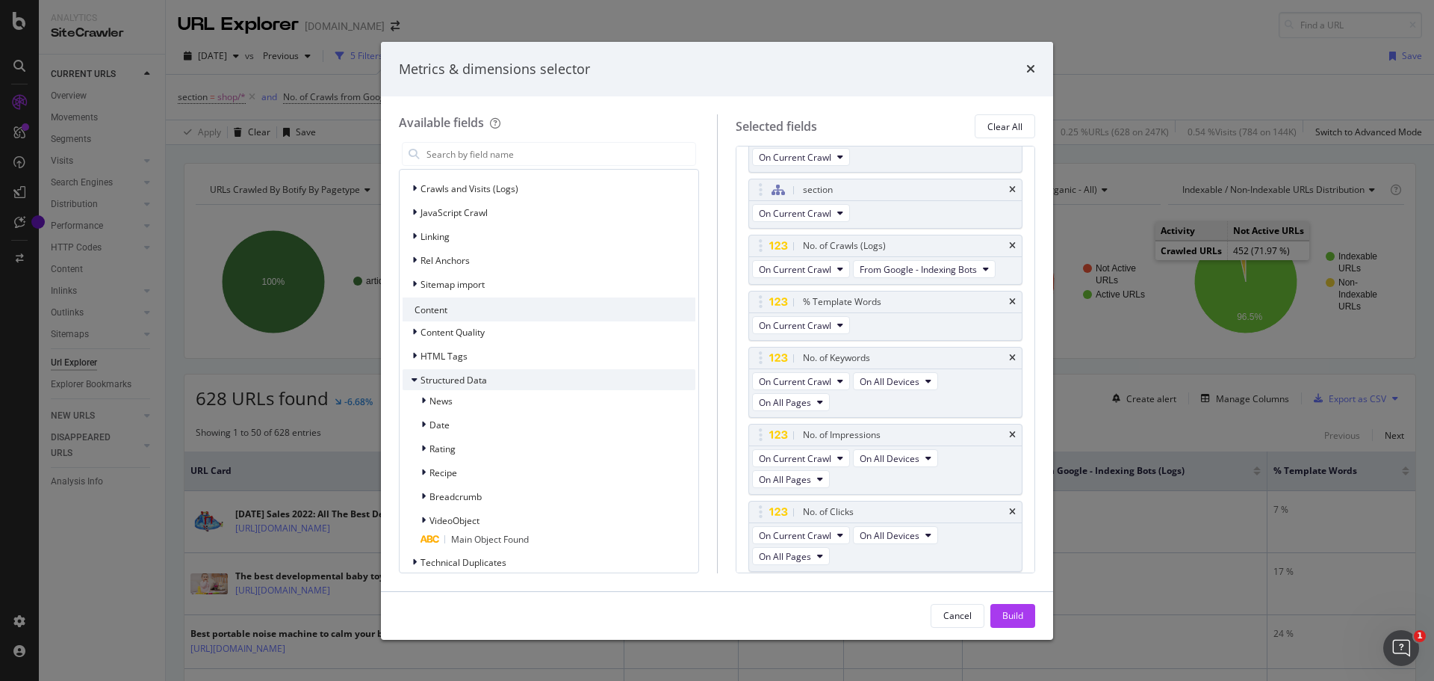
click at [414, 374] on div "modal" at bounding box center [416, 379] width 9 height 15
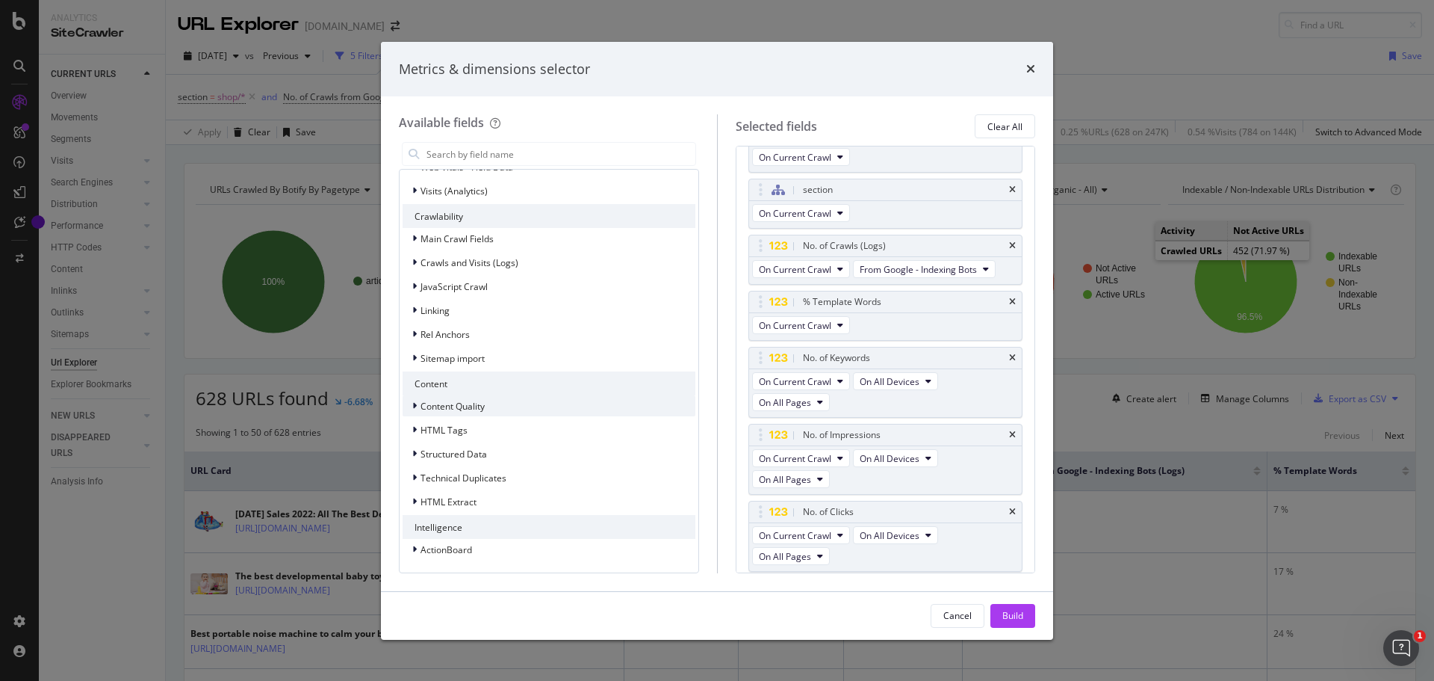
click at [415, 404] on icon "modal" at bounding box center [414, 405] width 4 height 9
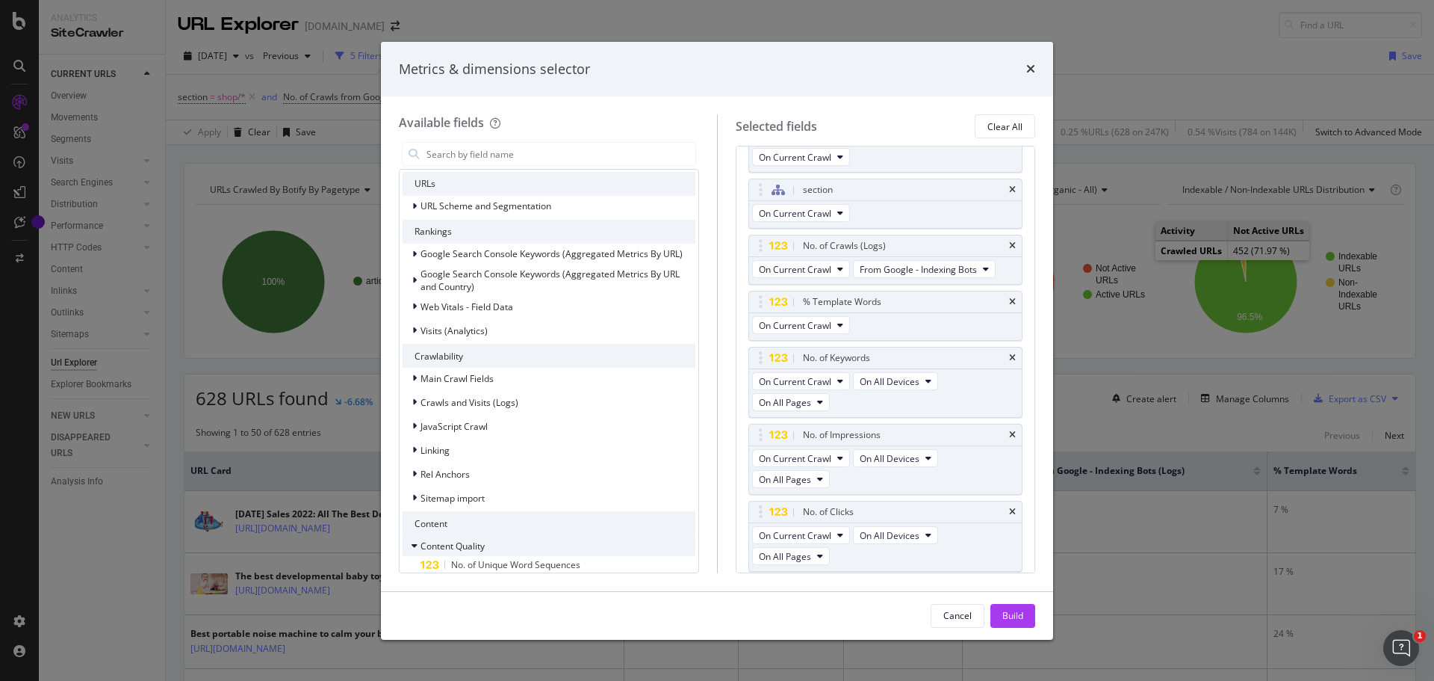
scroll to position [249, 0]
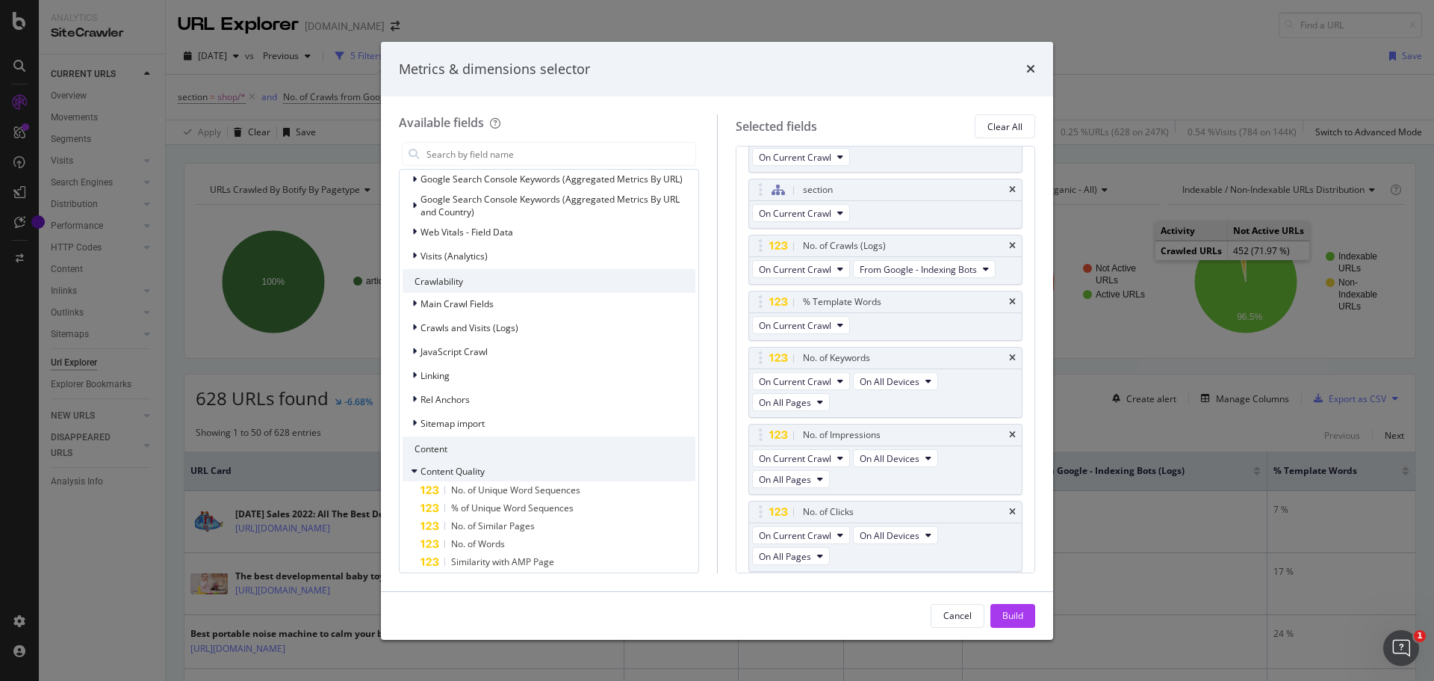
click at [414, 469] on icon "modal" at bounding box center [415, 470] width 6 height 9
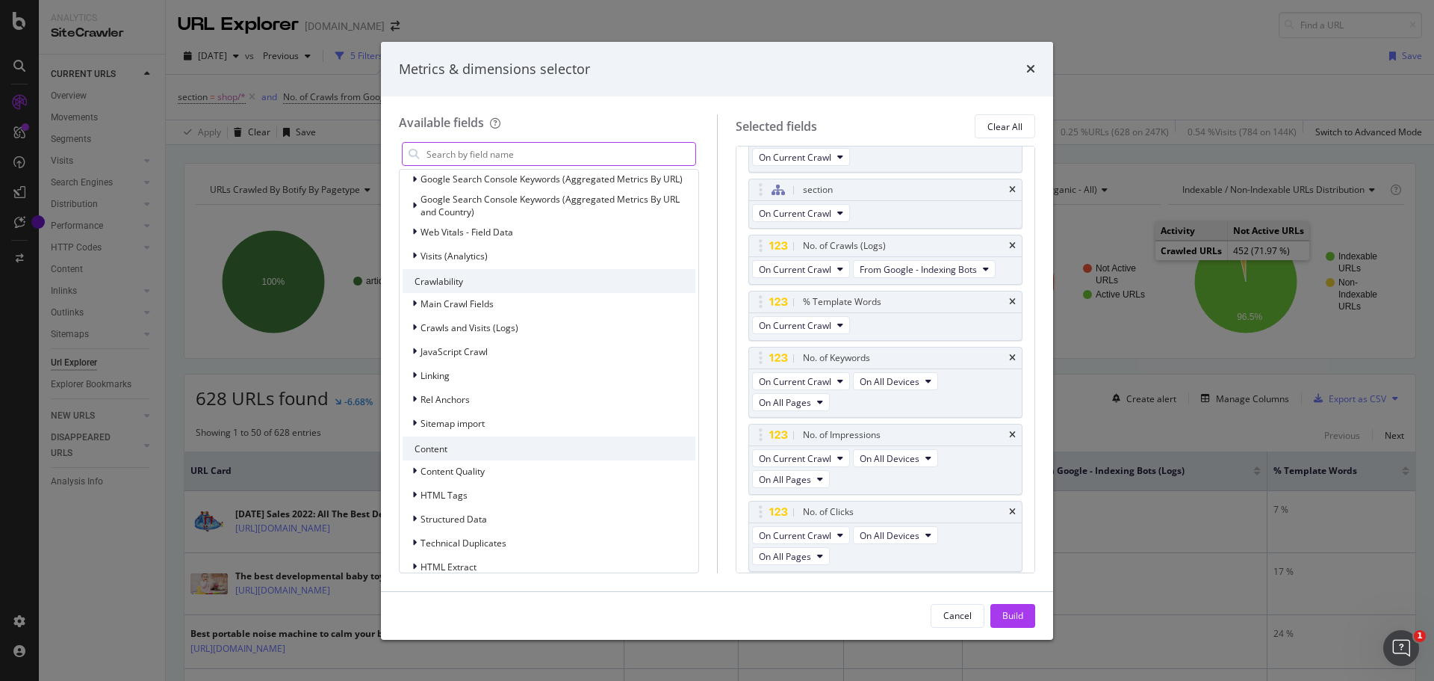
click at [462, 160] on input "modal" at bounding box center [560, 154] width 270 height 22
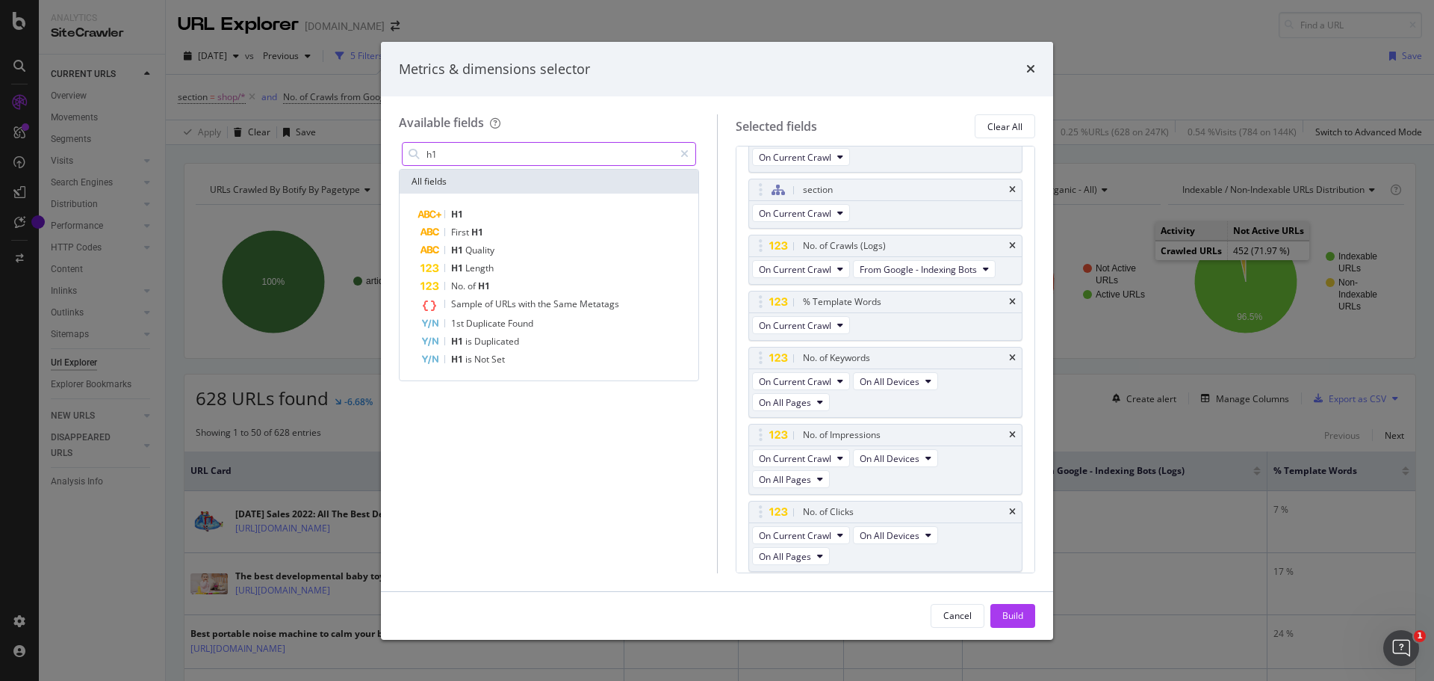
scroll to position [0, 0]
click at [503, 229] on div "First H1" at bounding box center [558, 232] width 275 height 18
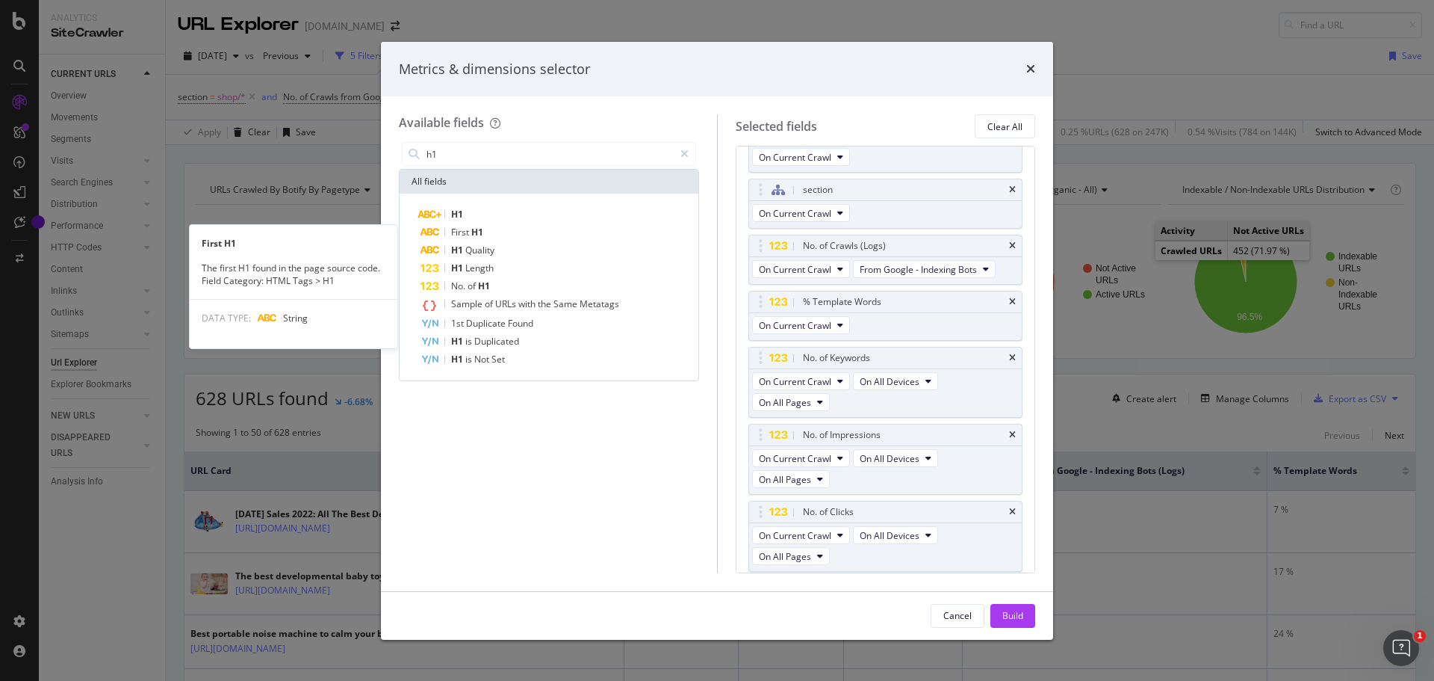
scroll to position [148, 0]
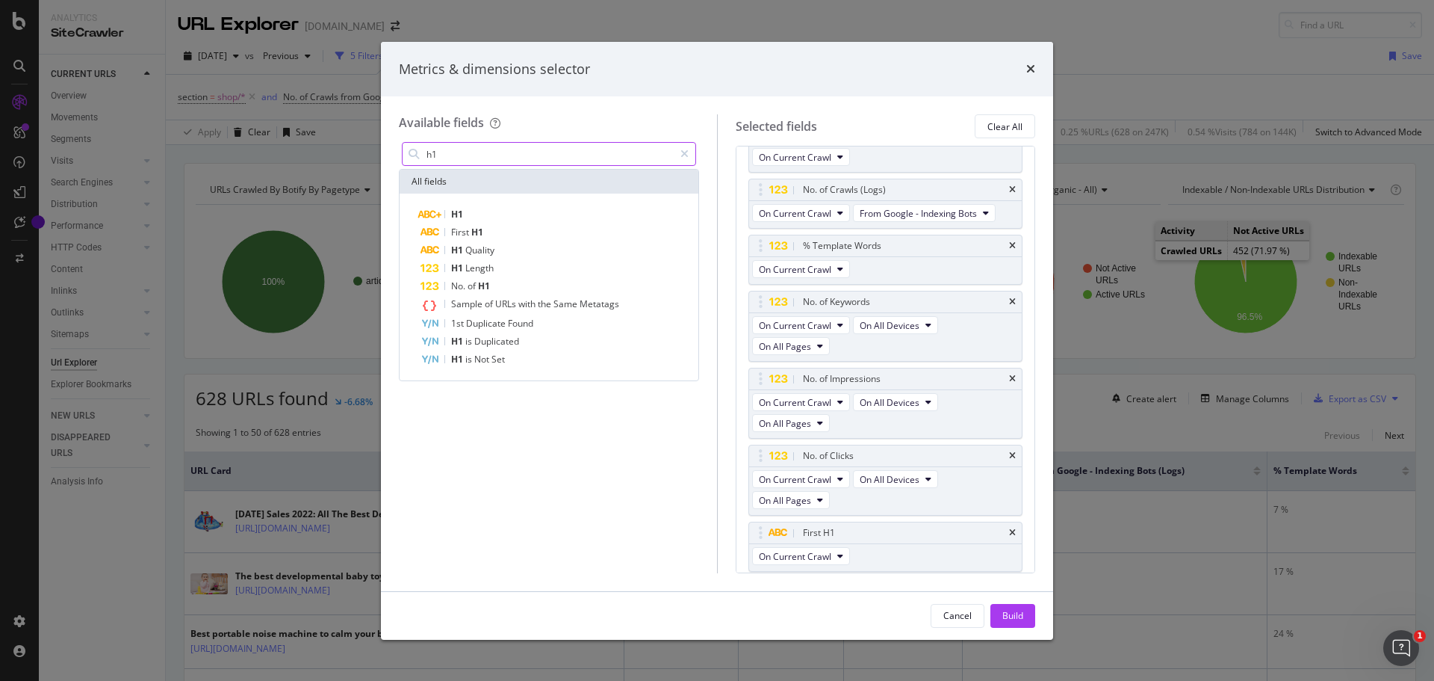
click at [464, 157] on input "h1" at bounding box center [549, 154] width 249 height 22
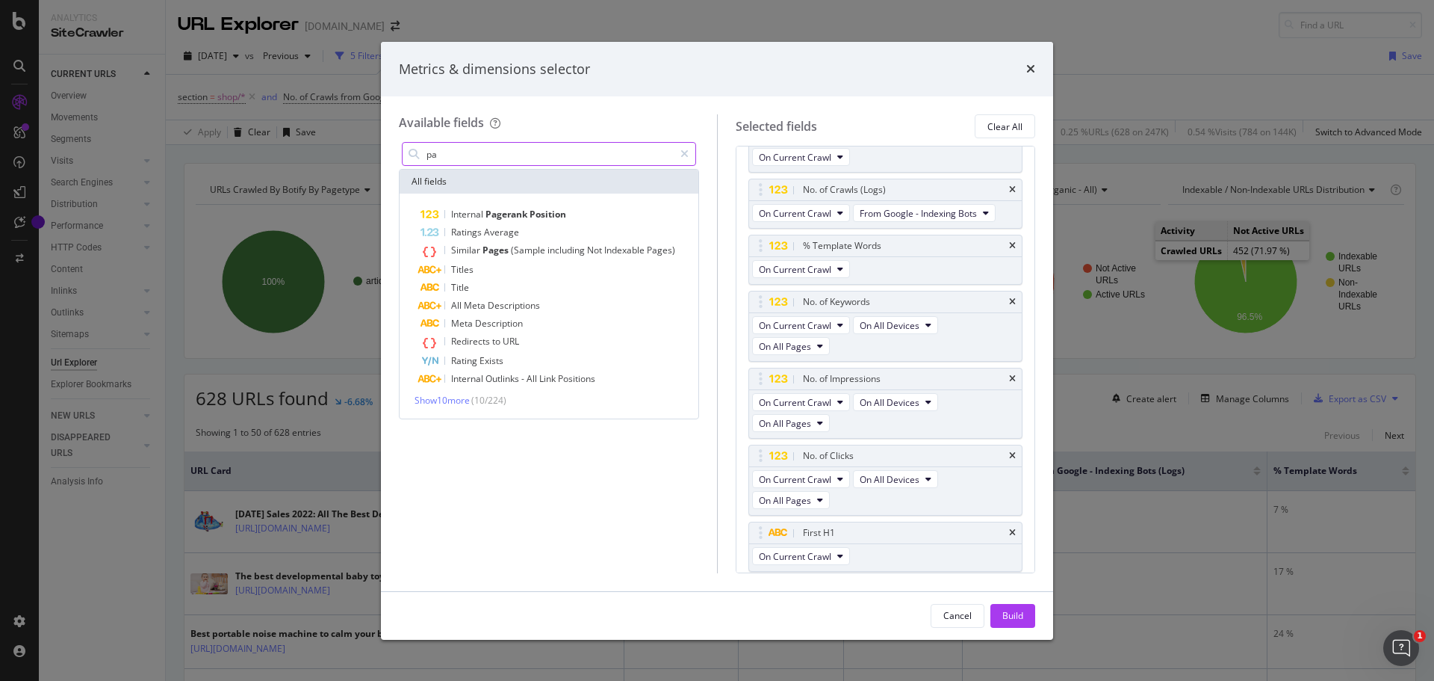
type input "p"
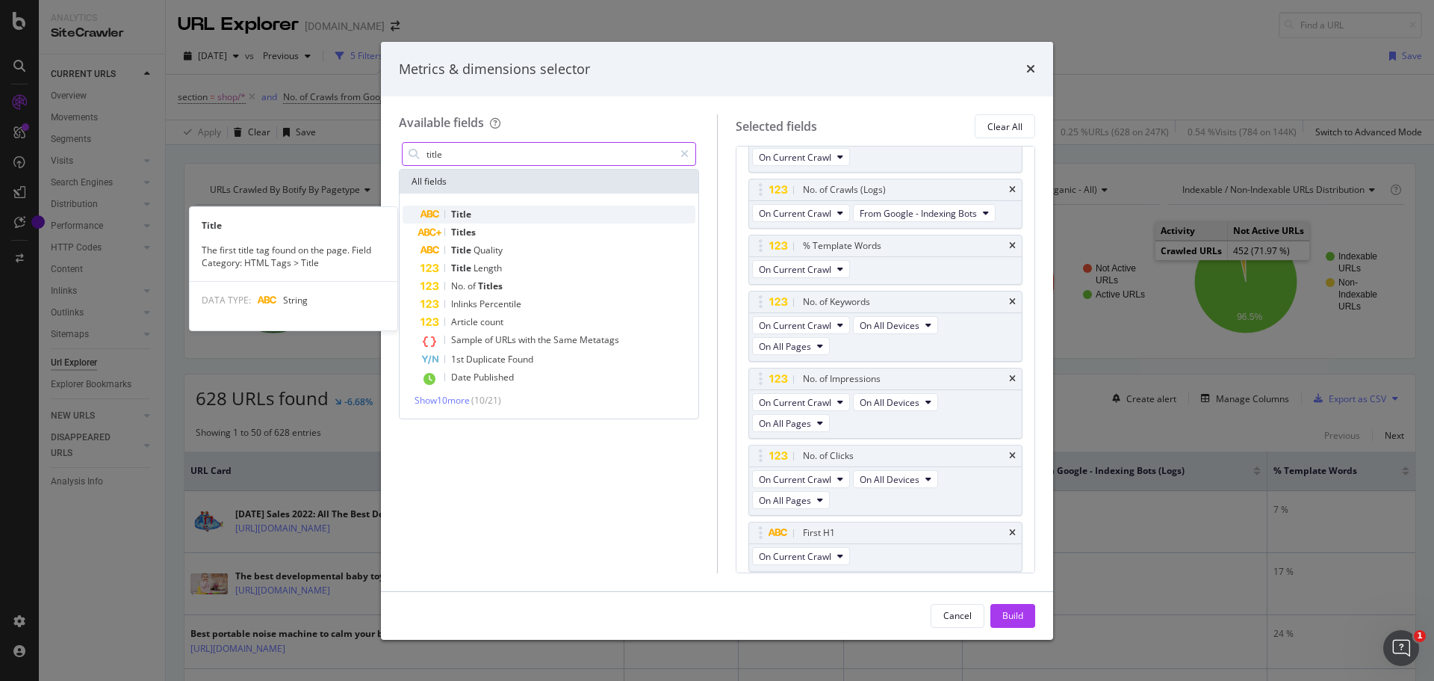
type input "title"
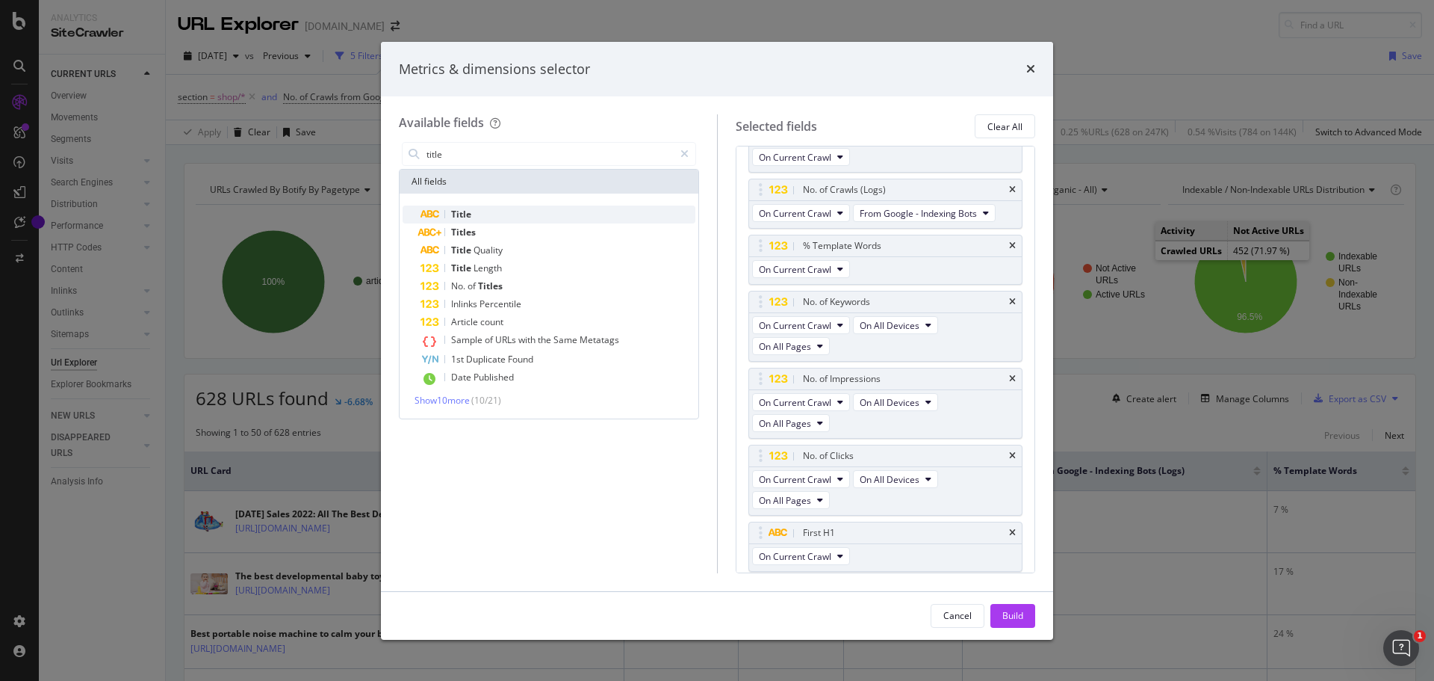
click at [456, 211] on span "Title" at bounding box center [461, 214] width 20 height 13
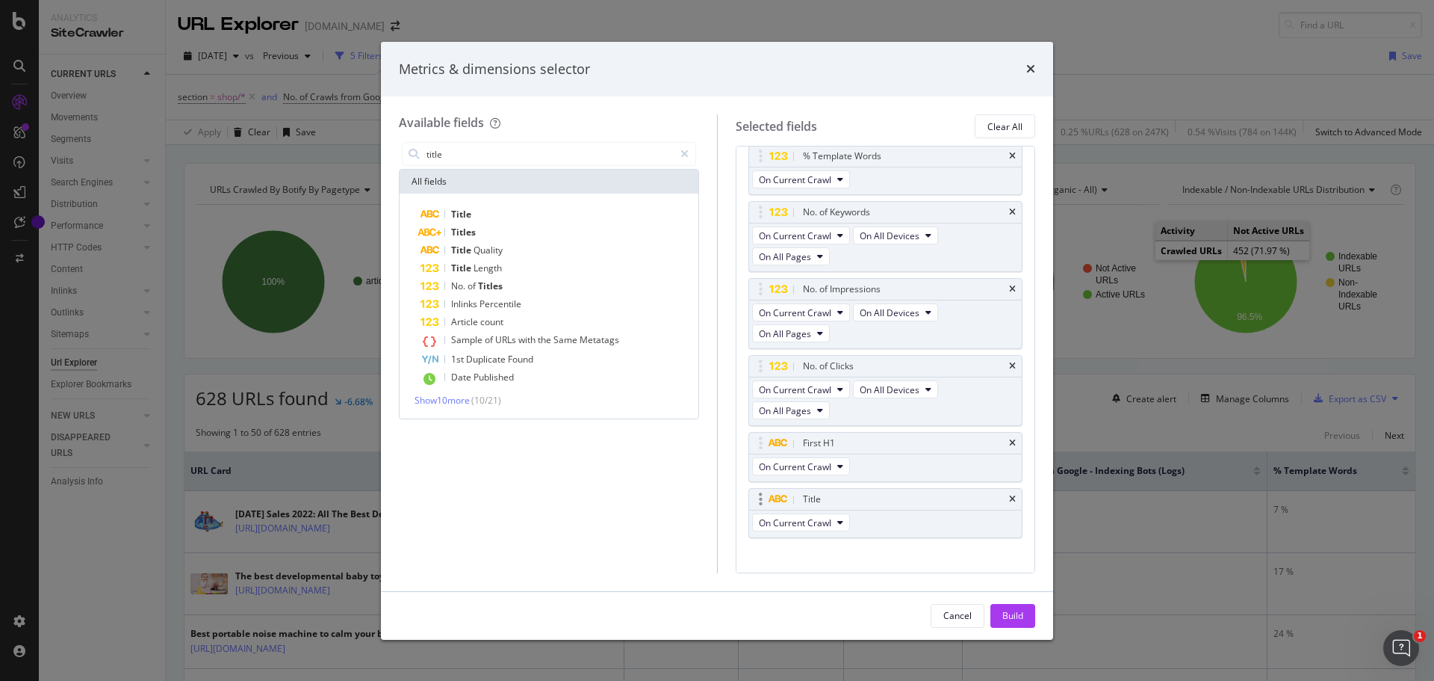
scroll to position [253, 0]
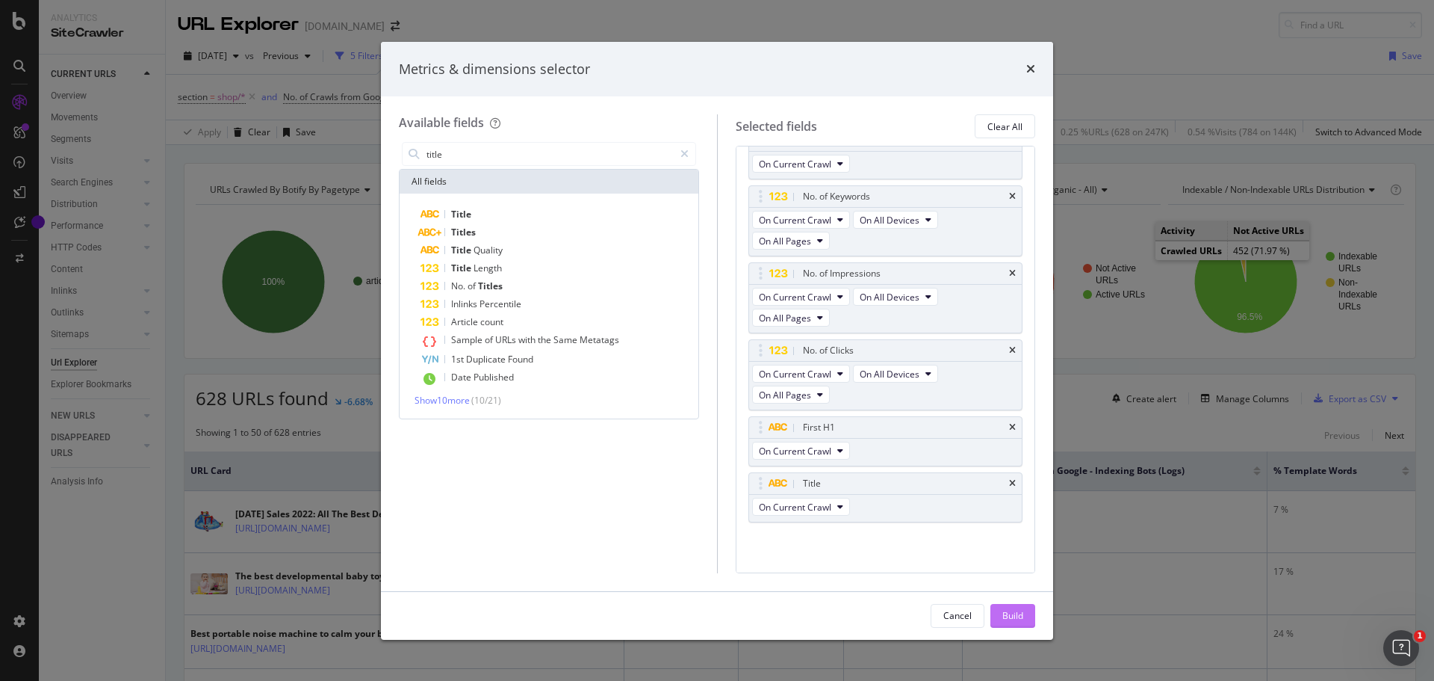
click at [1022, 613] on div "Build" at bounding box center [1012, 615] width 21 height 13
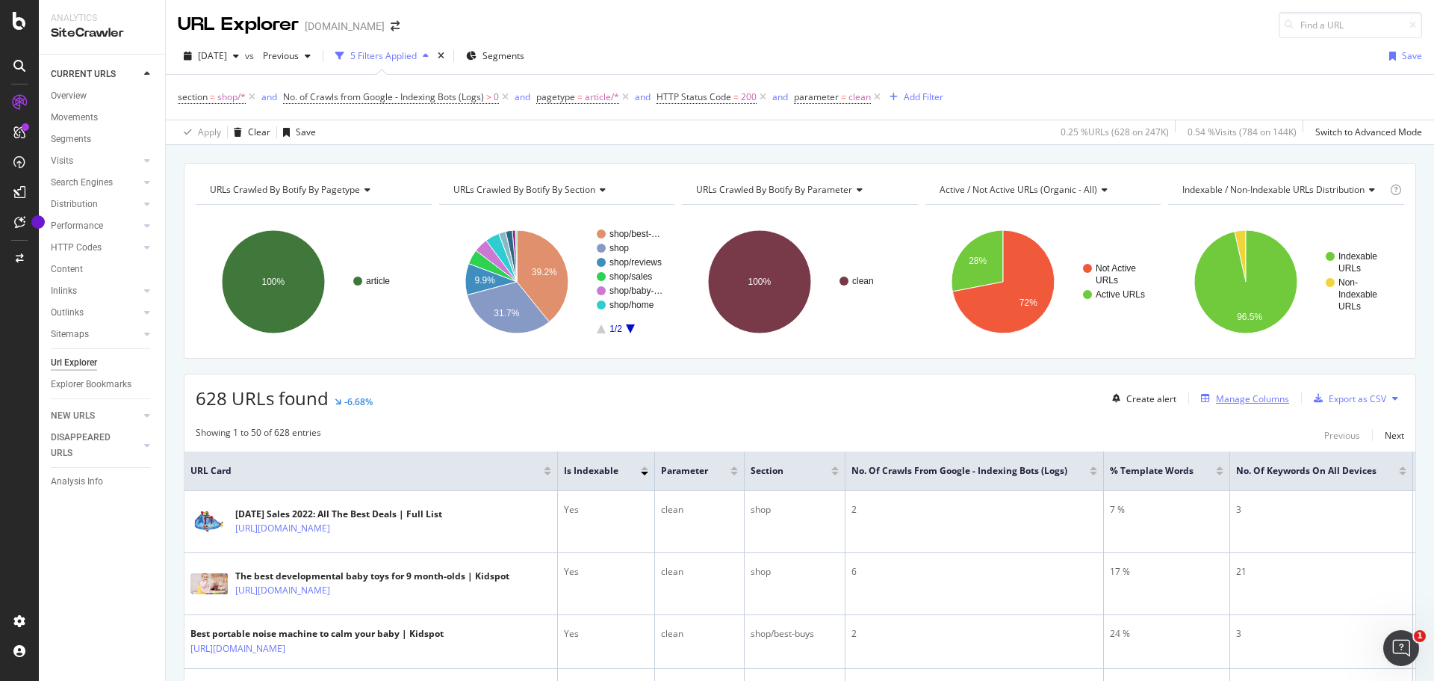
click at [1255, 400] on div "Manage Columns" at bounding box center [1252, 398] width 73 height 13
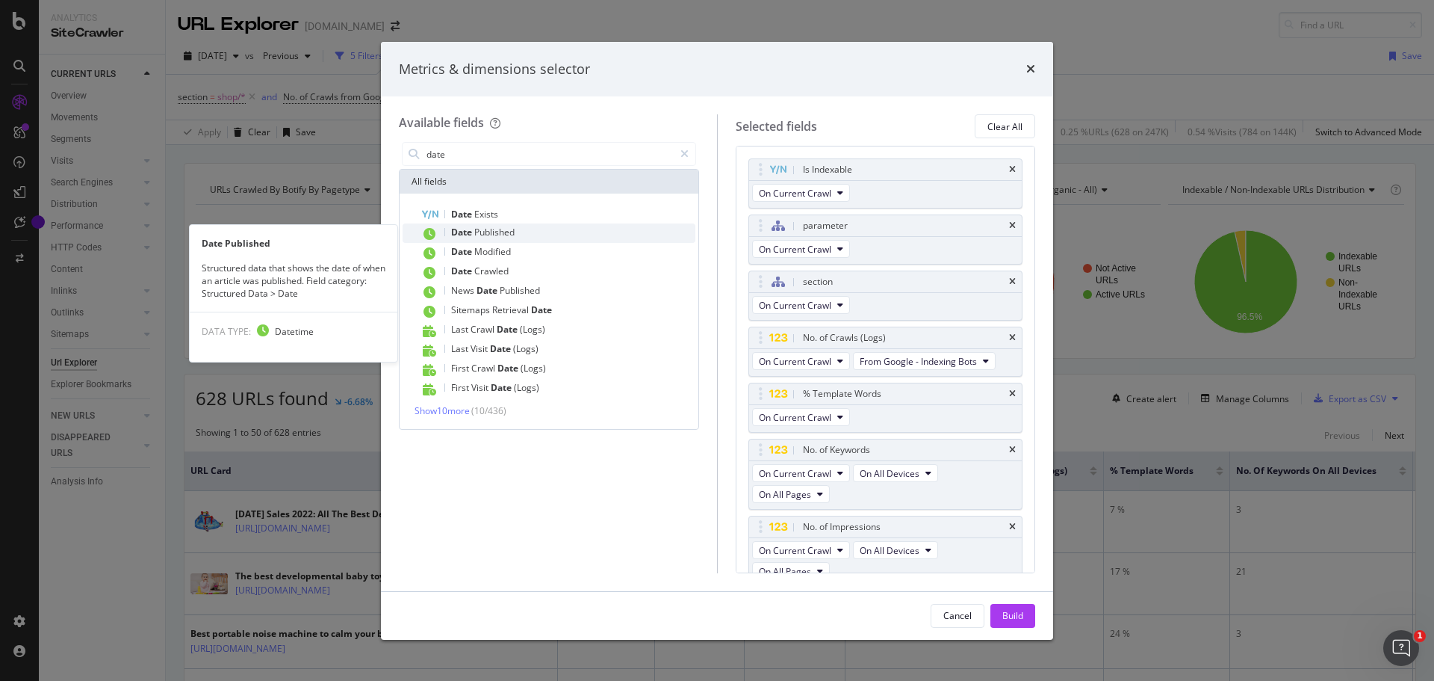
type input "date"
click at [481, 235] on span "Published" at bounding box center [494, 232] width 40 height 13
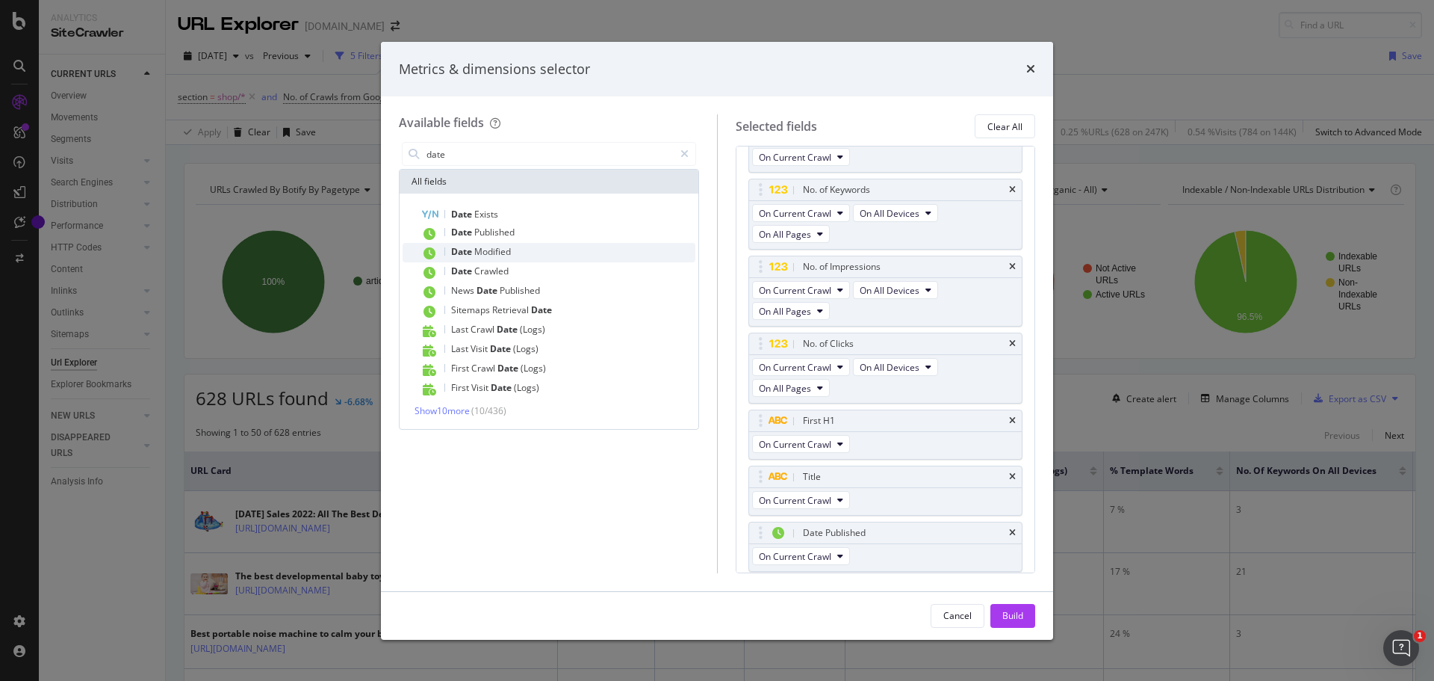
click at [483, 252] on span "Modified" at bounding box center [492, 251] width 37 height 13
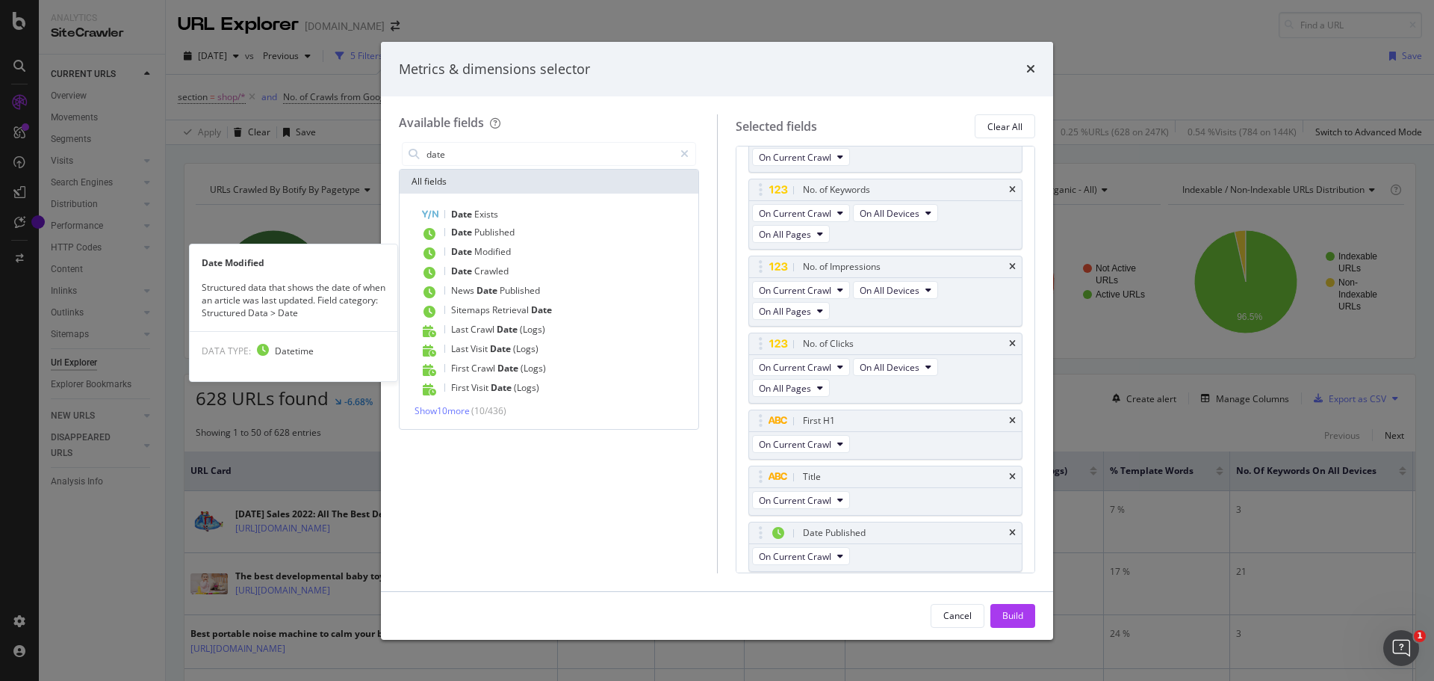
scroll to position [316, 0]
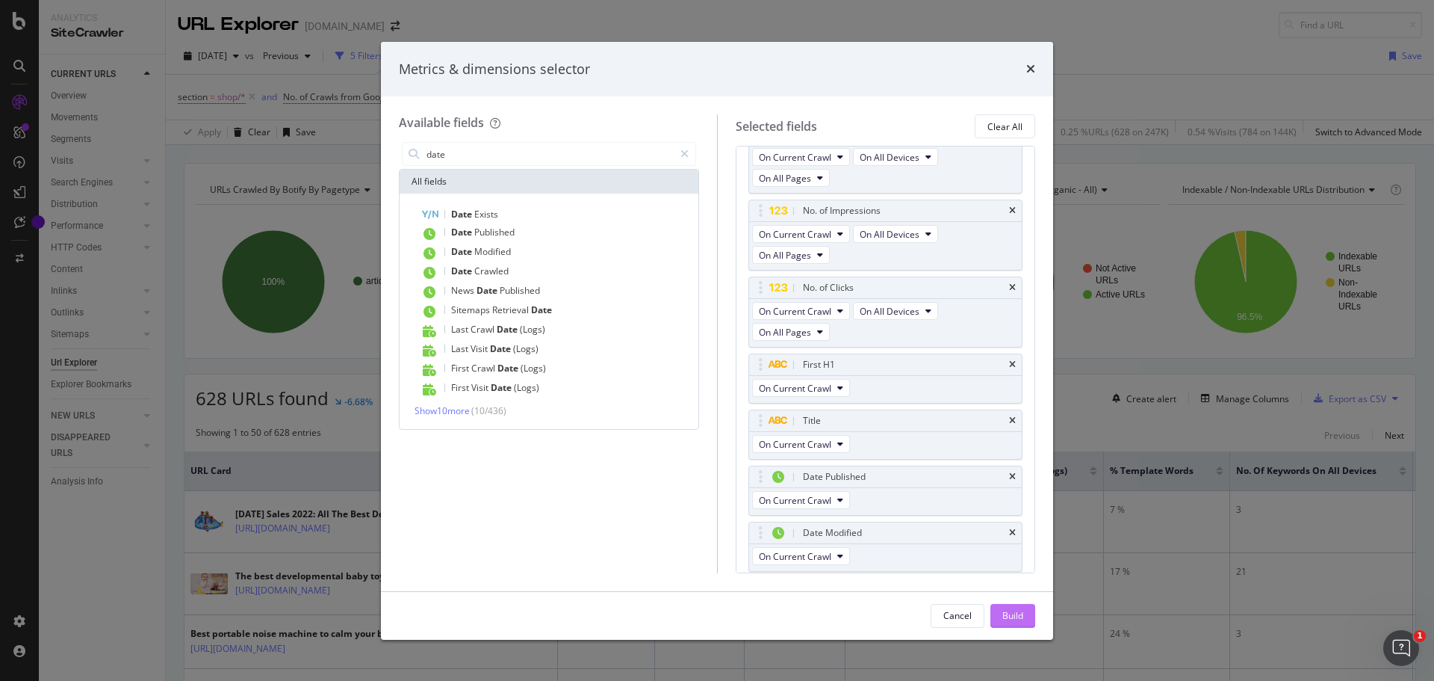
click at [1006, 616] on div "Build" at bounding box center [1012, 615] width 21 height 13
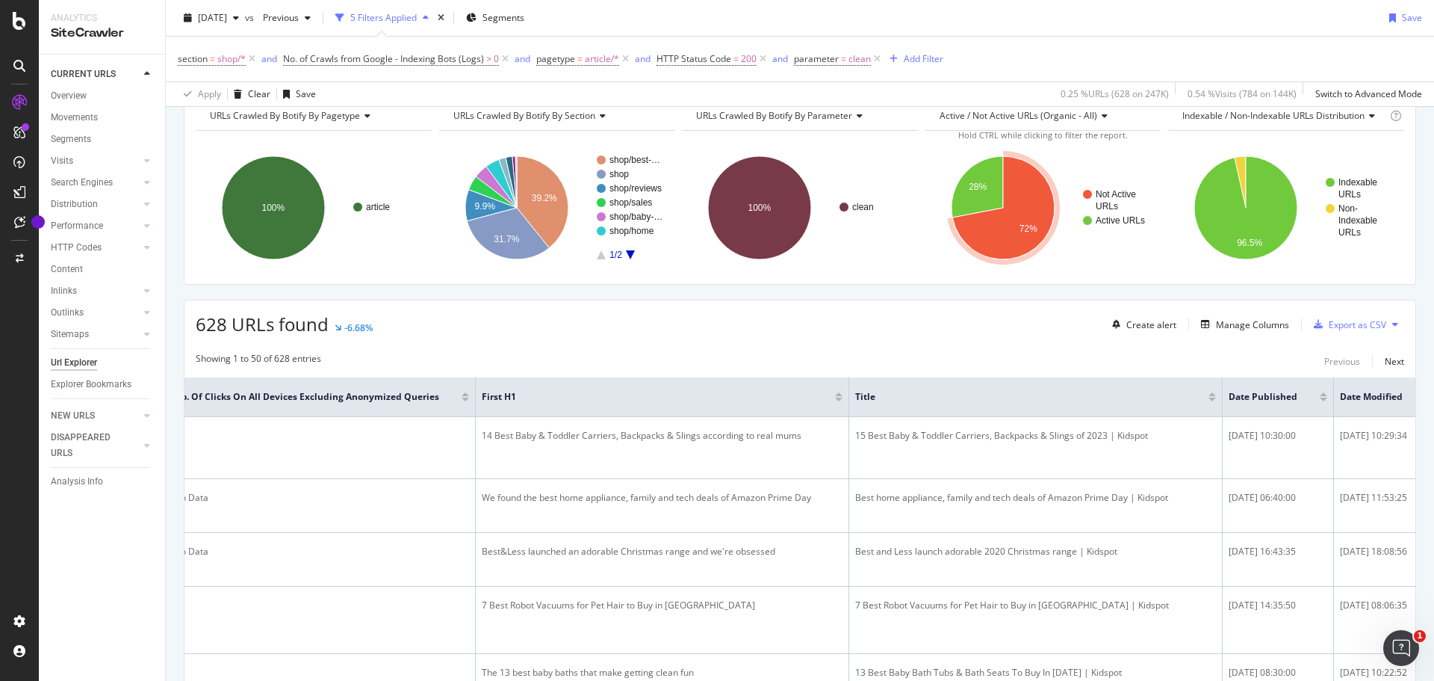
scroll to position [63, 0]
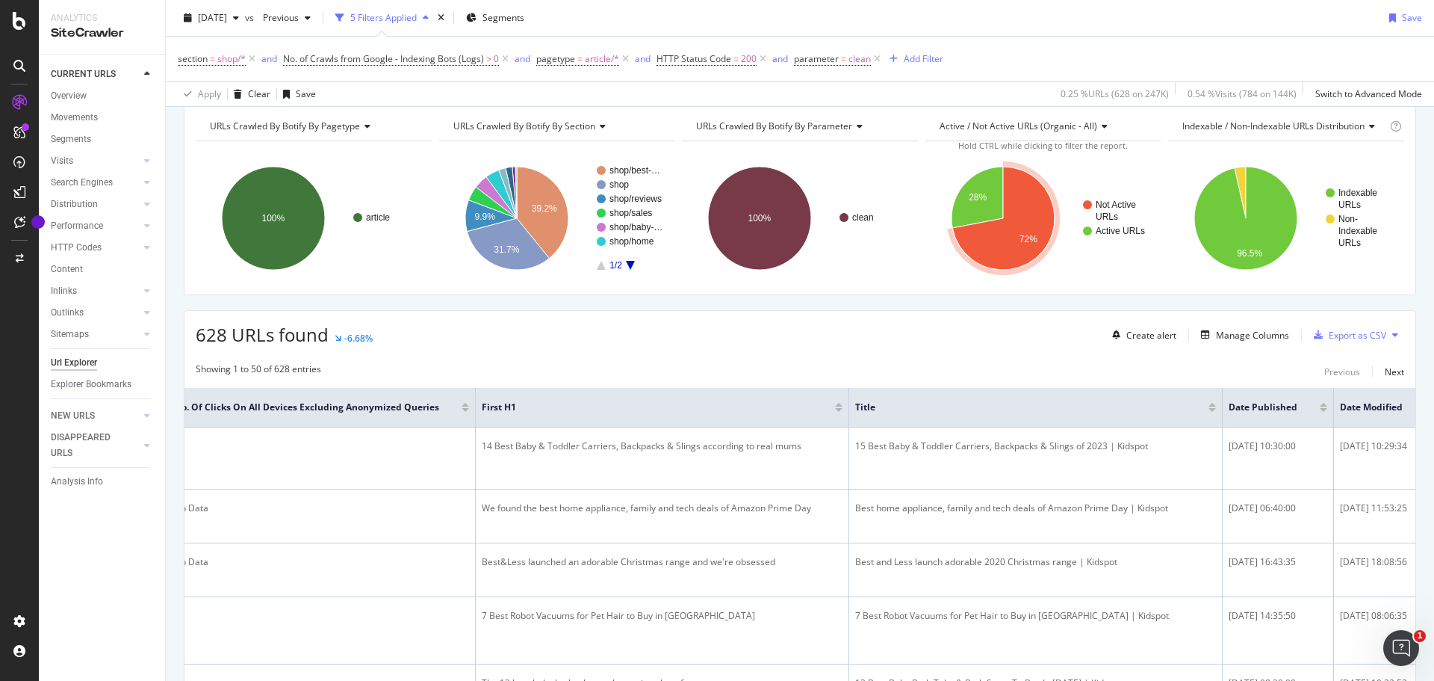
click at [1392, 332] on icon at bounding box center [1395, 334] width 6 height 9
click at [1137, 375] on div "Showing 1 to 50 of 628 entries Previous Next" at bounding box center [800, 371] width 1231 height 18
click at [1329, 336] on div "Export as CSV" at bounding box center [1358, 335] width 58 height 13
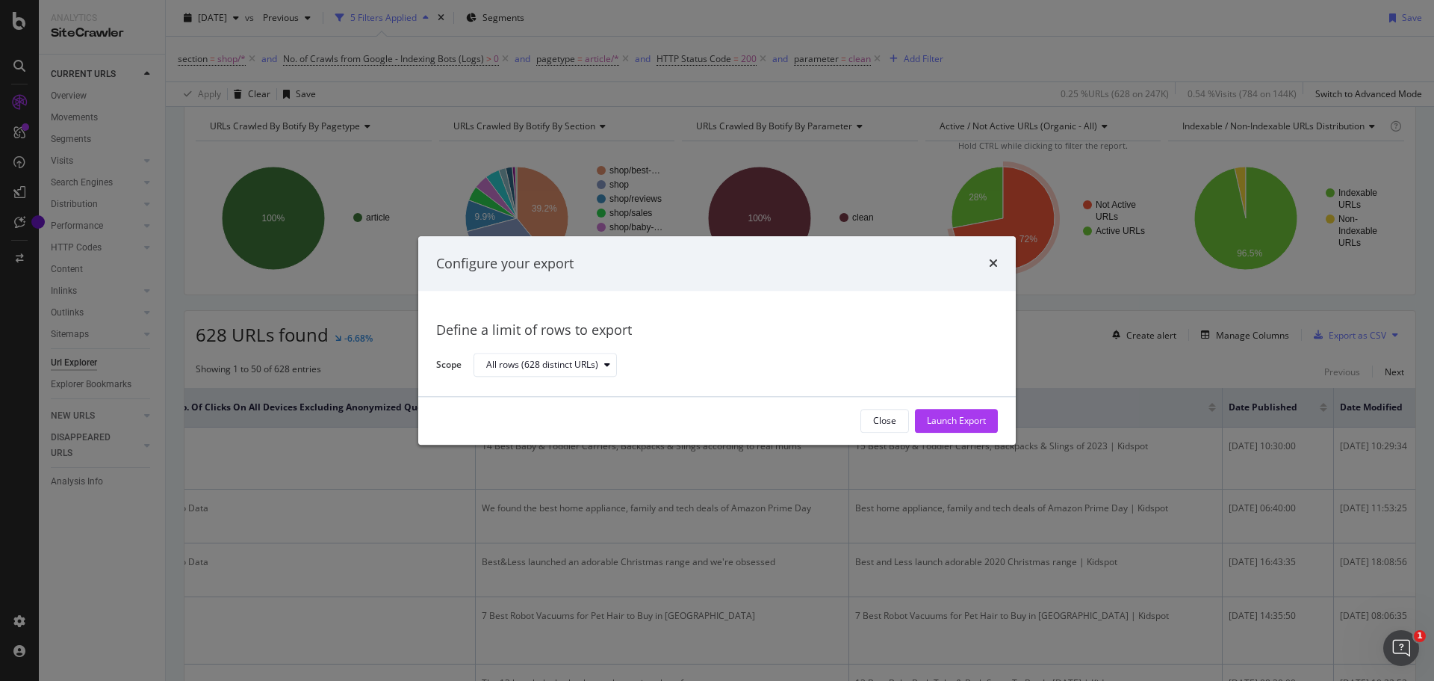
click at [954, 416] on div "Launch Export" at bounding box center [956, 421] width 59 height 13
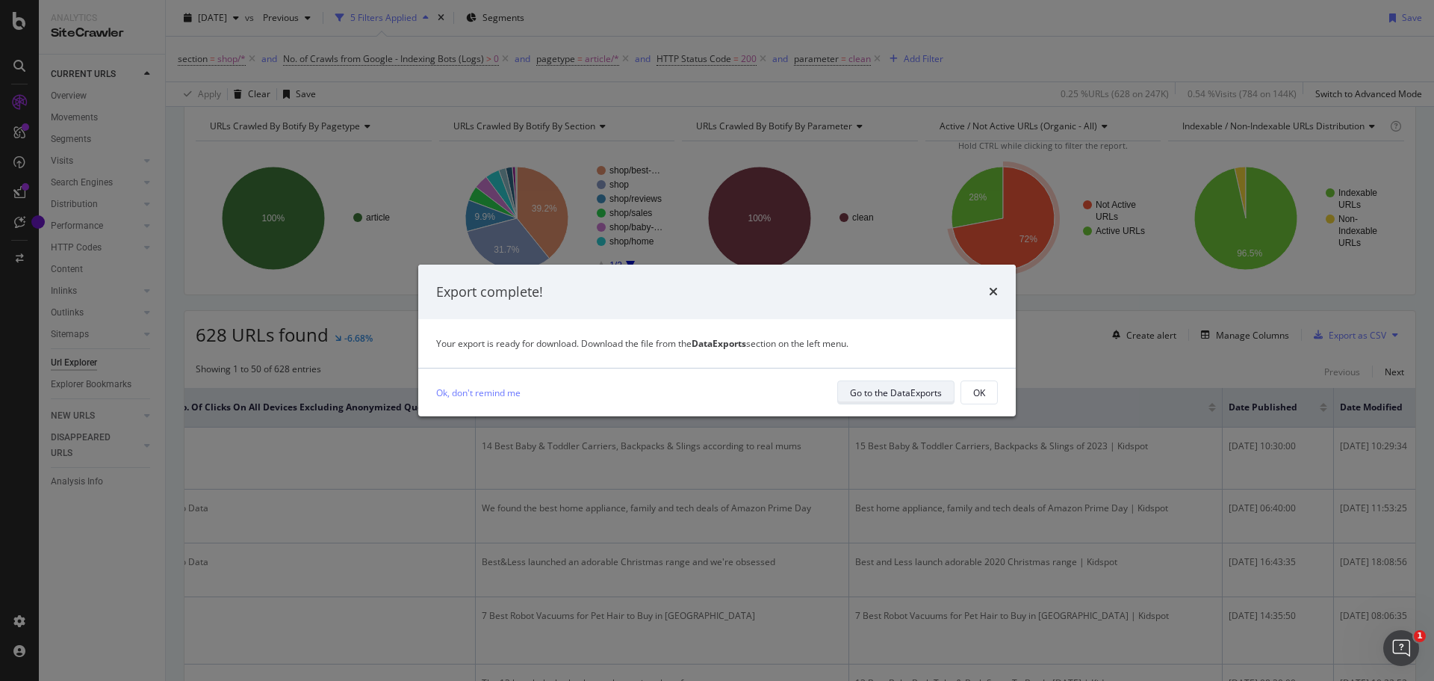
click at [877, 388] on div "Go to the DataExports" at bounding box center [896, 392] width 92 height 13
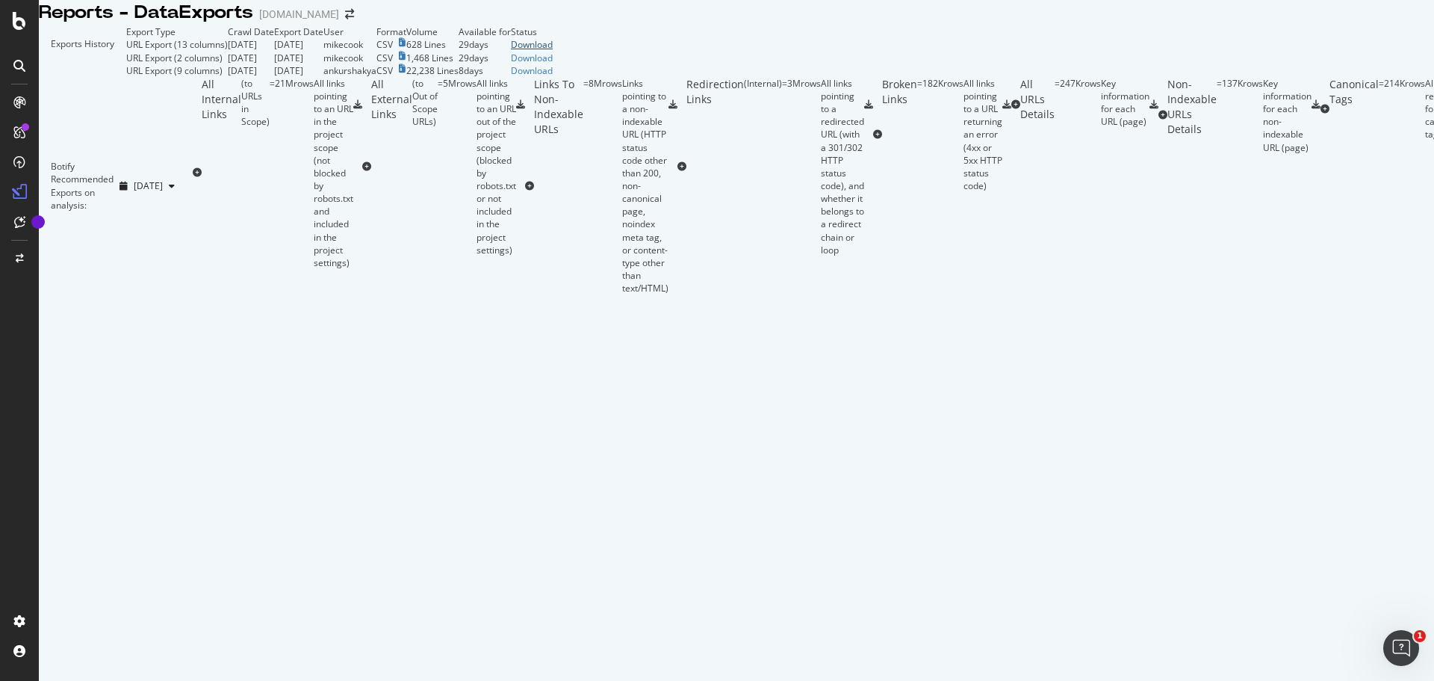
click at [553, 51] on div "Download" at bounding box center [532, 44] width 42 height 13
